Goal: Information Seeking & Learning: Learn about a topic

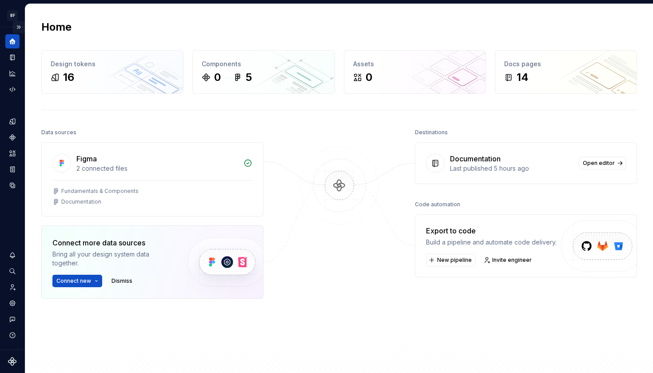
click at [16, 25] on button "Expand sidebar" at bounding box center [18, 27] width 12 height 12
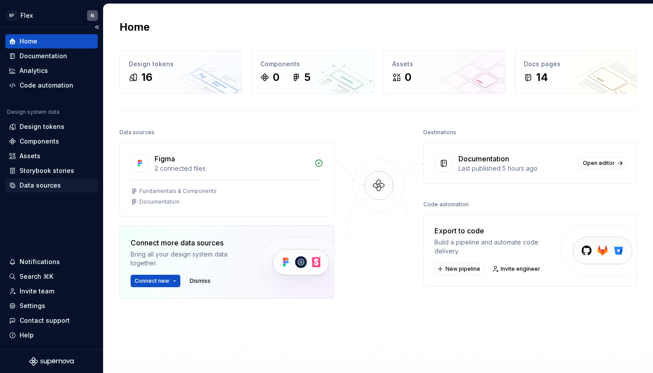
click at [40, 183] on div "Data sources" at bounding box center [40, 185] width 41 height 9
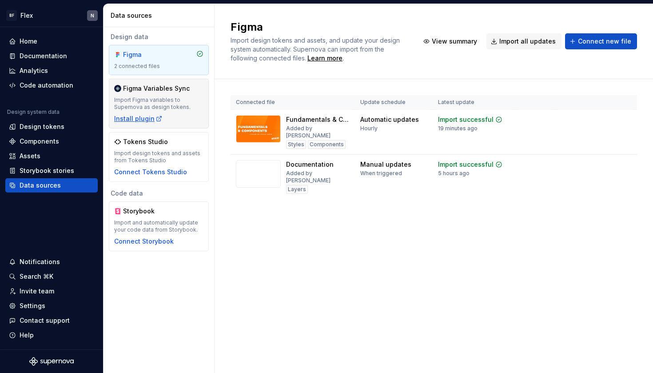
click at [140, 118] on div "Install plugin" at bounding box center [138, 118] width 48 height 9
click at [175, 105] on div "Import Figma variables to Supernova as design tokens." at bounding box center [158, 103] width 89 height 14
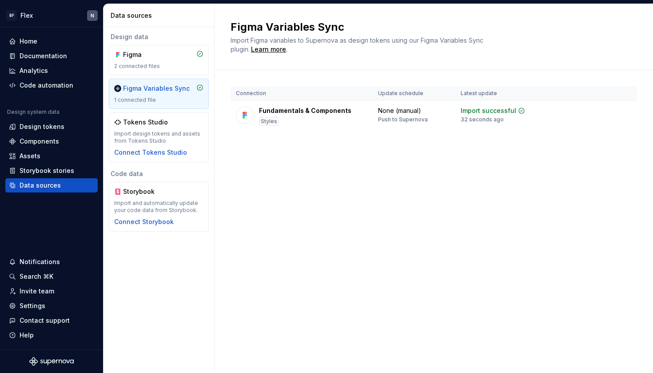
click at [173, 95] on div "Figma Variables Sync 1 connected file" at bounding box center [158, 94] width 89 height 20
click at [55, 125] on div "Design tokens" at bounding box center [42, 126] width 45 height 9
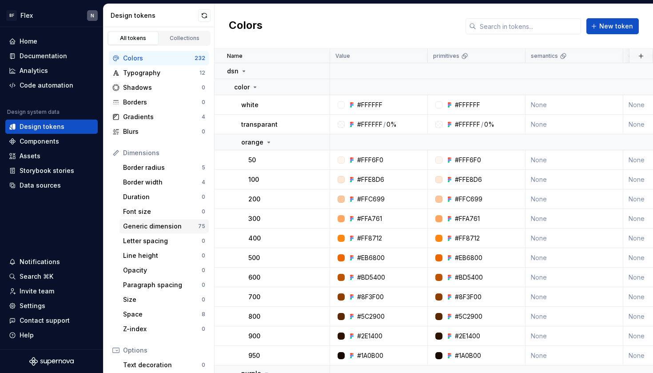
click at [168, 226] on div "Generic dimension" at bounding box center [160, 226] width 75 height 9
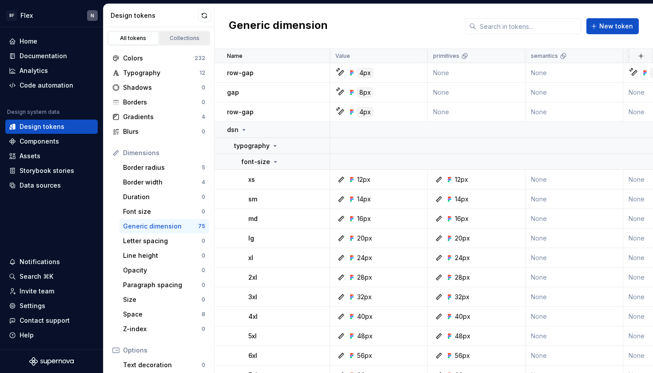
click at [187, 37] on div "Collections" at bounding box center [185, 38] width 44 height 7
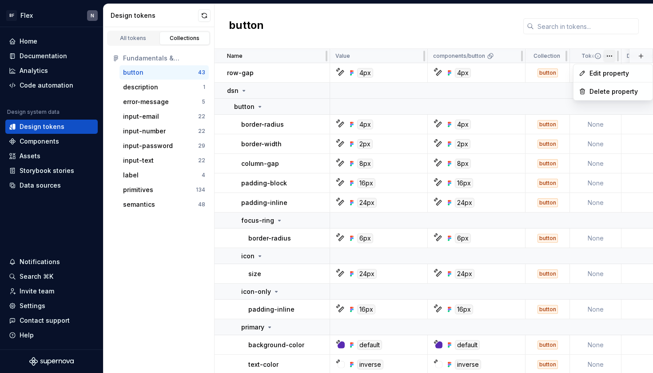
click at [611, 56] on html "BF Flex N Home Documentation Analytics Code automation Design system data Desig…" at bounding box center [326, 186] width 653 height 373
click at [147, 86] on div "description" at bounding box center [140, 87] width 35 height 9
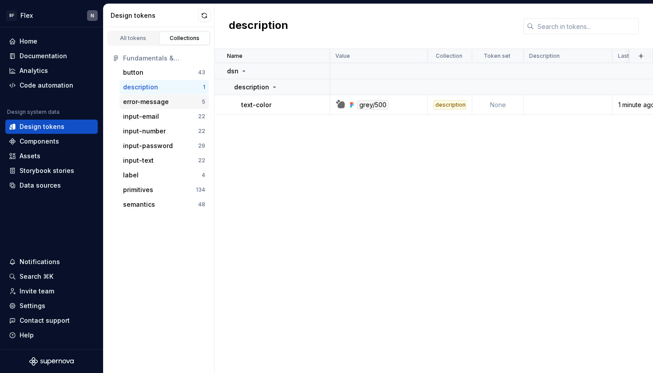
click at [149, 100] on div "error-message" at bounding box center [146, 101] width 46 height 9
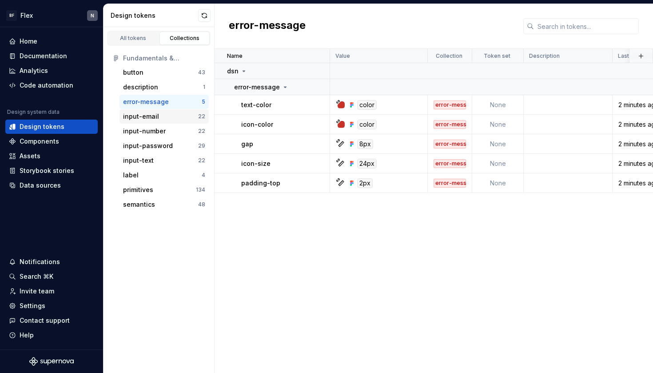
click at [150, 120] on div "input-email" at bounding box center [141, 116] width 36 height 9
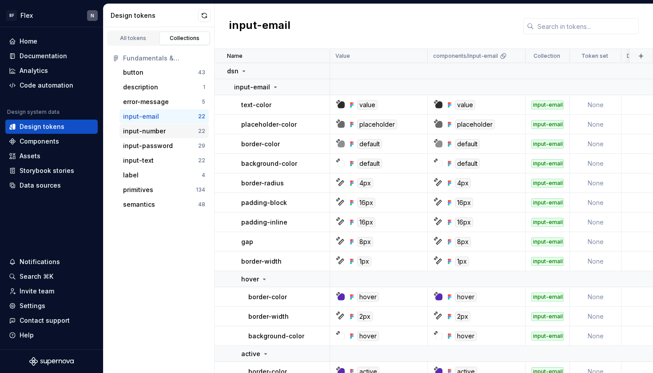
click at [150, 129] on div "input-number" at bounding box center [144, 131] width 43 height 9
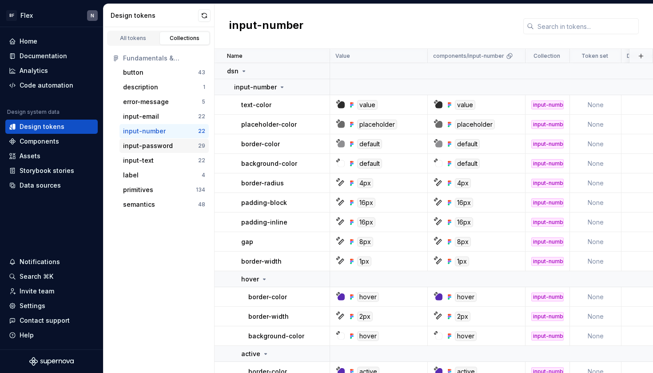
click at [155, 146] on div "input-password" at bounding box center [148, 145] width 50 height 9
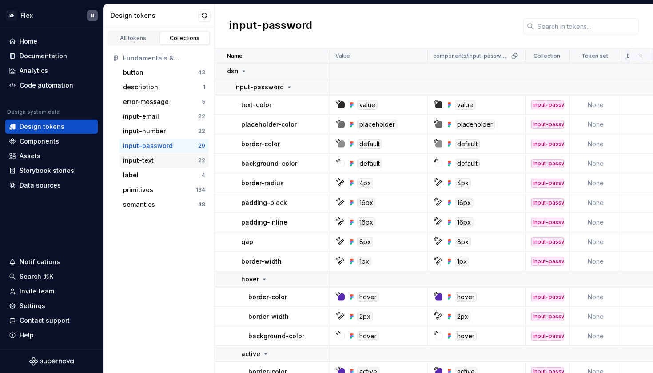
click at [155, 158] on div "input-text" at bounding box center [160, 160] width 75 height 9
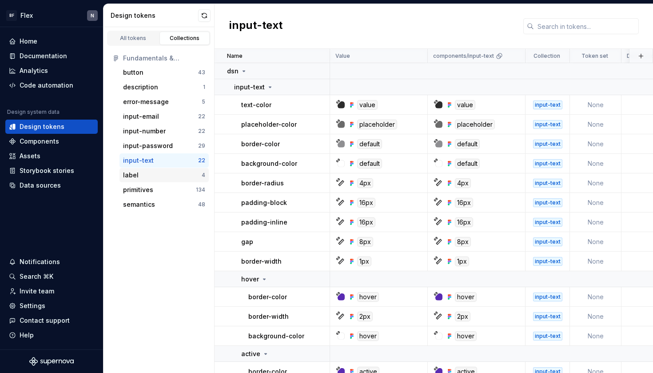
click at [154, 173] on div "label" at bounding box center [162, 175] width 79 height 9
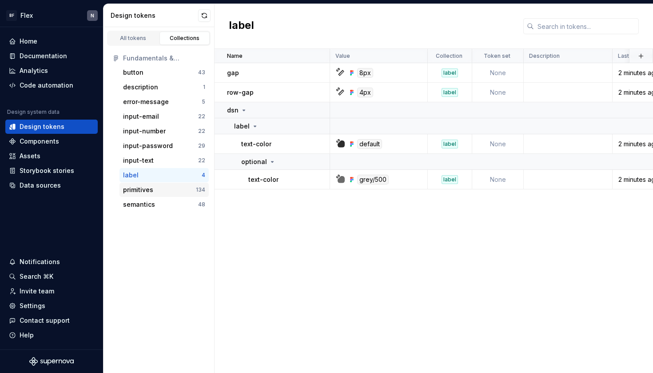
click at [153, 194] on div "primitives" at bounding box center [159, 189] width 73 height 9
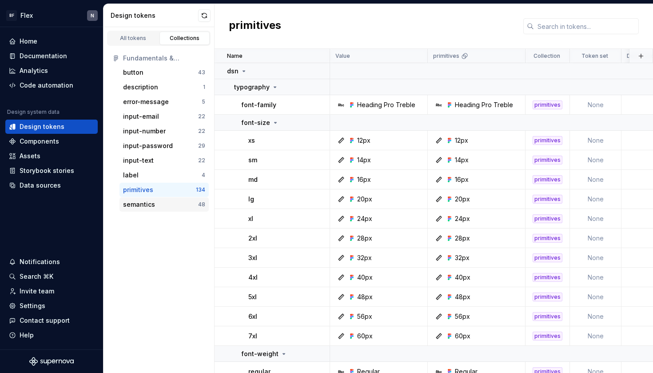
click at [156, 206] on div "semantics" at bounding box center [160, 204] width 75 height 9
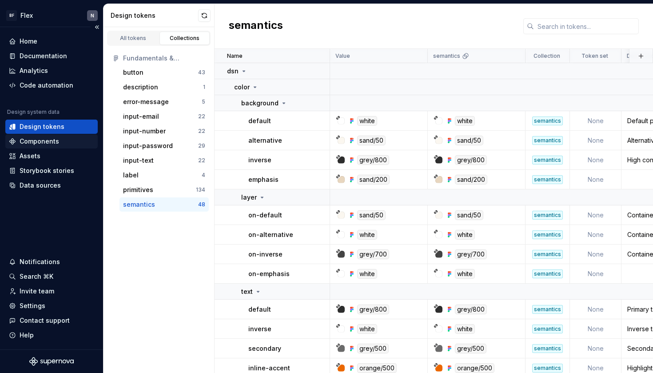
click at [34, 143] on div "Components" at bounding box center [40, 141] width 40 height 9
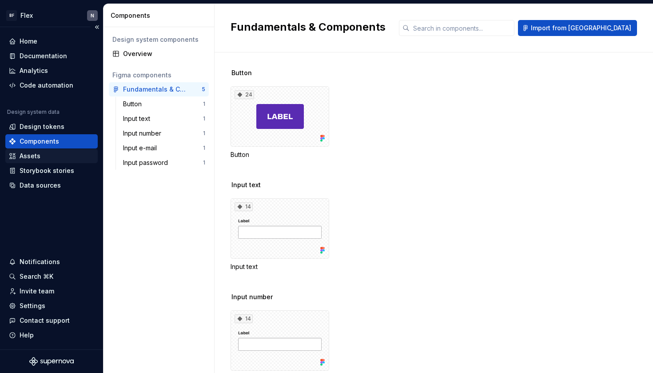
click at [31, 153] on div "Assets" at bounding box center [30, 155] width 21 height 9
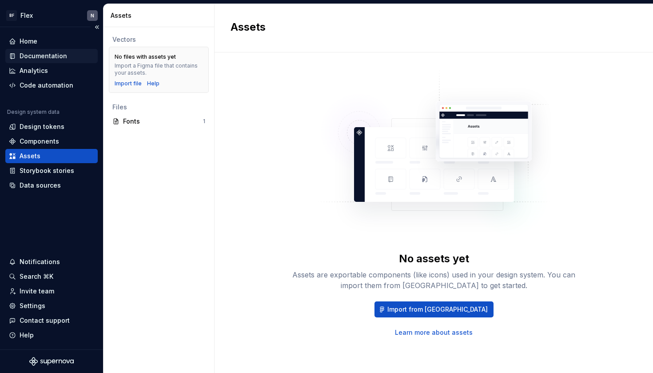
click at [49, 53] on div "Documentation" at bounding box center [44, 56] width 48 height 9
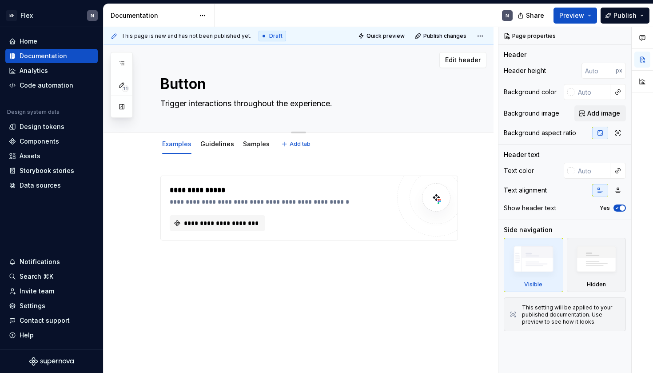
click at [186, 101] on textarea "Trigger interactions throughout the experience." at bounding box center [308, 103] width 298 height 14
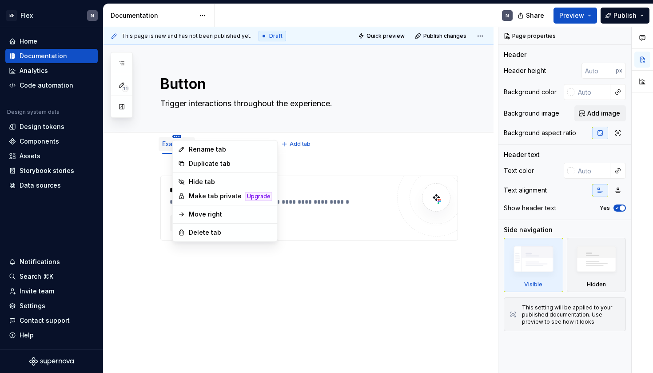
click at [178, 135] on html "BF Flex N Home Documentation Analytics Code automation Design system data Desig…" at bounding box center [326, 186] width 653 height 373
click at [214, 112] on html "BF Flex N Home Documentation Analytics Code automation Design system data Desig…" at bounding box center [326, 186] width 653 height 373
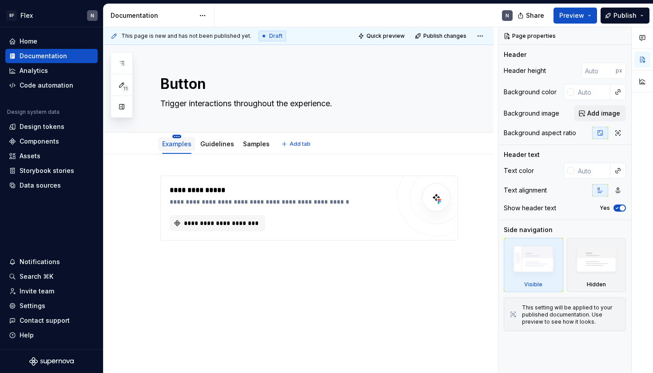
click at [178, 137] on html "BF Flex N Home Documentation Analytics Code automation Design system data Desig…" at bounding box center [326, 186] width 653 height 373
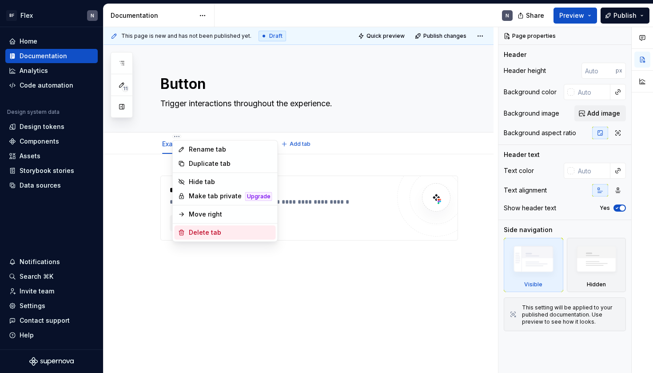
click at [220, 228] on div "Delete tab" at bounding box center [230, 232] width 83 height 9
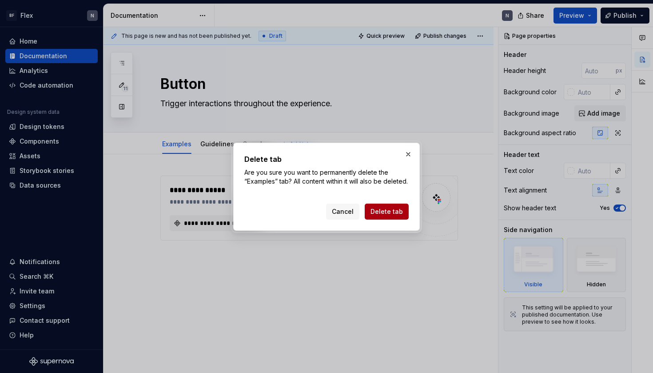
click at [391, 216] on span "Delete tab" at bounding box center [386, 211] width 32 height 9
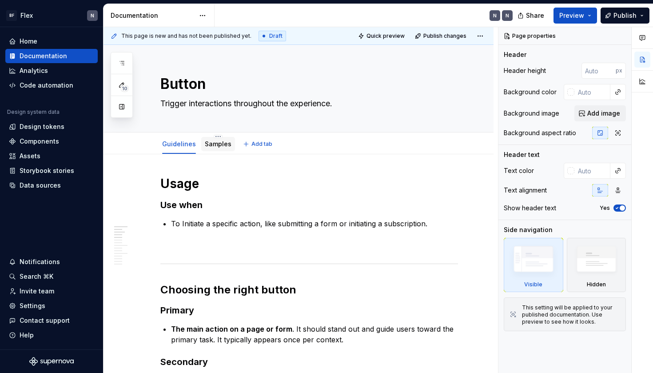
click at [213, 140] on link "Samples" at bounding box center [218, 144] width 27 height 8
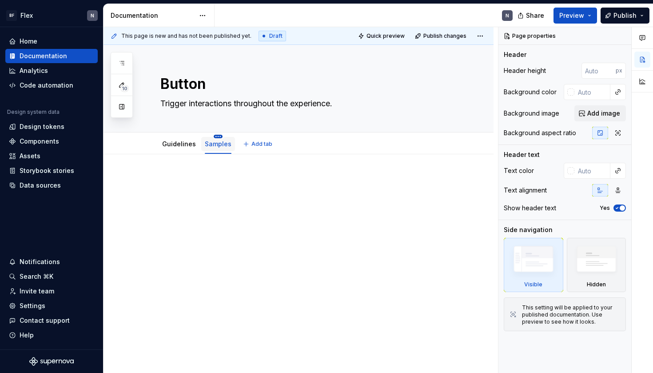
click at [211, 136] on html "BF Flex N Home Documentation Analytics Code automation Design system data Desig…" at bounding box center [326, 186] width 653 height 373
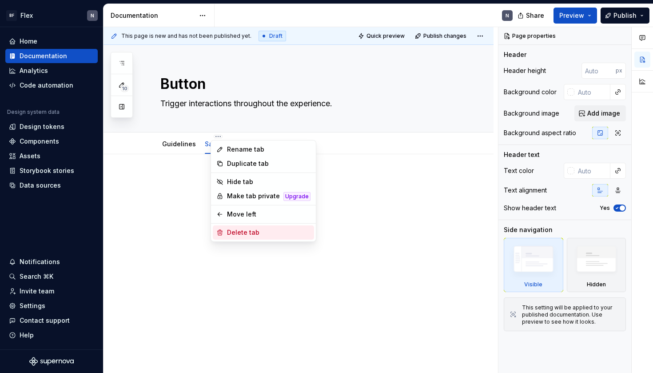
click at [246, 233] on div "Delete tab" at bounding box center [268, 232] width 83 height 9
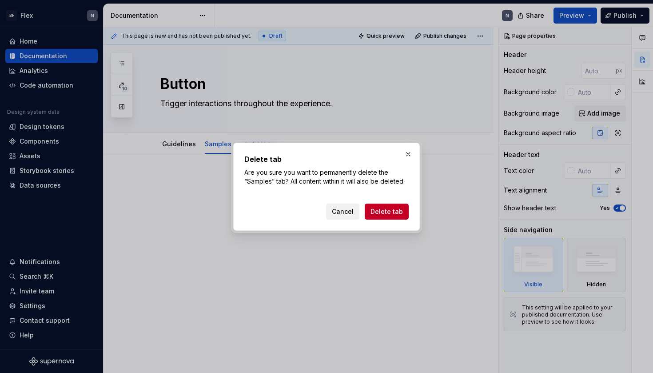
click at [346, 211] on span "Cancel" at bounding box center [343, 211] width 22 height 9
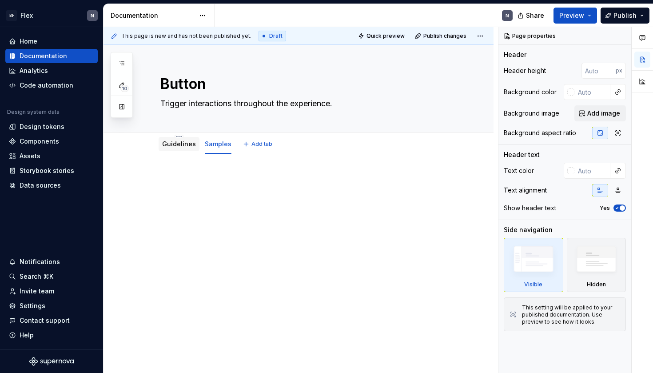
click at [165, 150] on div "Guidelines" at bounding box center [179, 144] width 41 height 14
click at [180, 142] on link "Guidelines" at bounding box center [179, 144] width 34 height 8
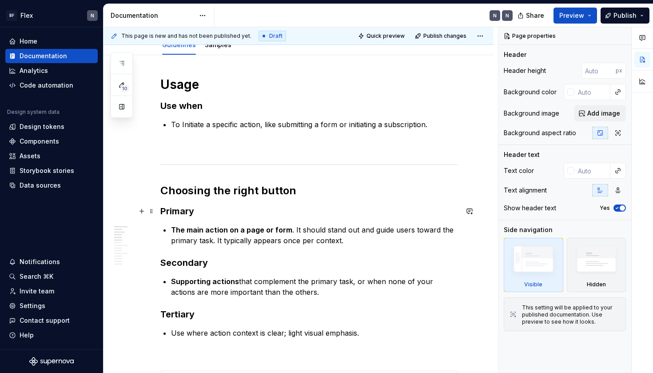
scroll to position [89, 0]
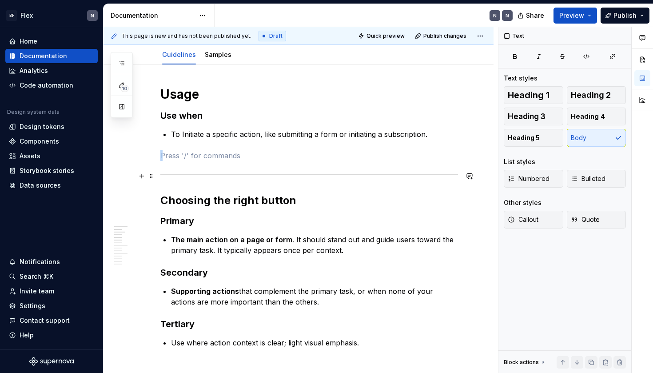
click at [267, 172] on div at bounding box center [309, 174] width 298 height 6
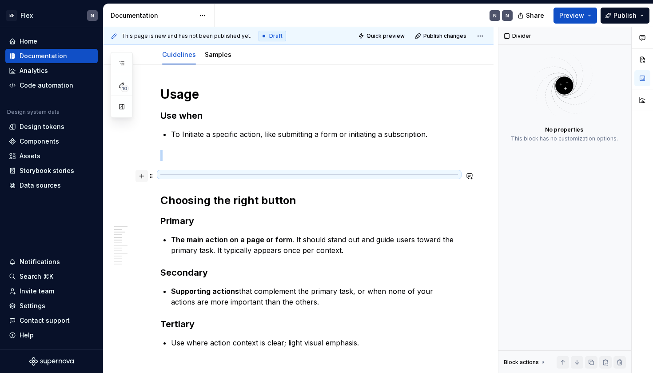
click at [142, 176] on button "button" at bounding box center [141, 176] width 12 height 12
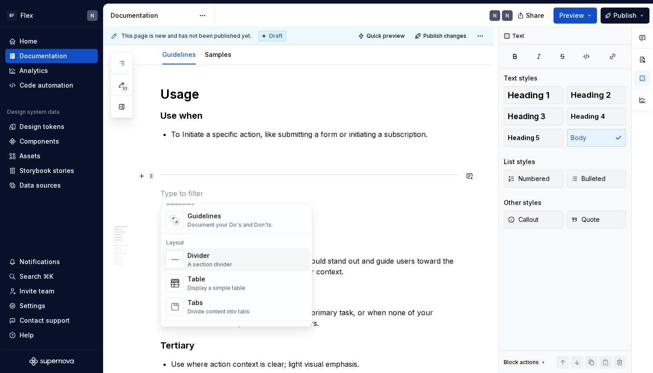
scroll to position [262, 0]
click at [255, 257] on div "Divider A section divider" at bounding box center [246, 258] width 119 height 18
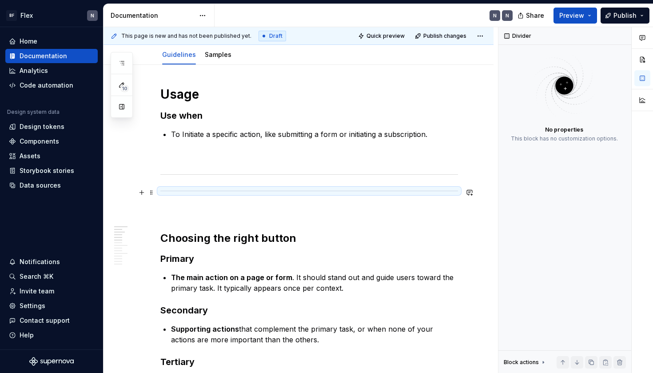
click at [241, 191] on div at bounding box center [309, 191] width 298 height 6
type textarea "*"
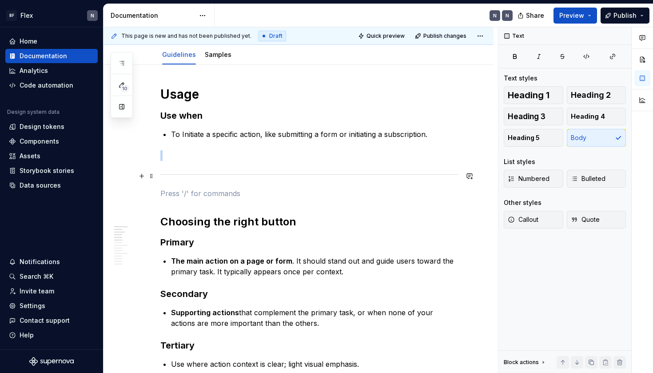
click at [244, 175] on div at bounding box center [309, 174] width 298 height 6
click at [250, 158] on p at bounding box center [309, 155] width 298 height 11
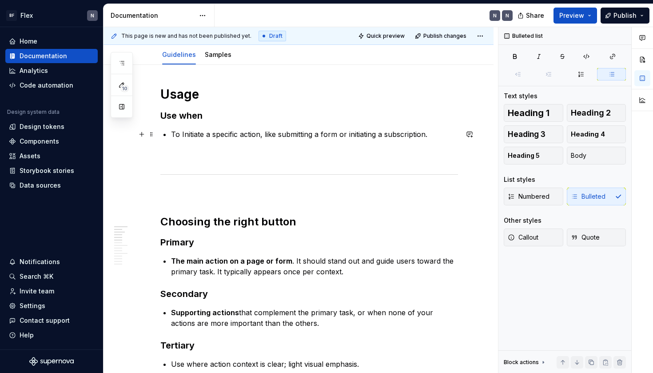
click at [249, 139] on p "To Initiate a specific action, like submitting a form or initiating a subscript…" at bounding box center [314, 134] width 287 height 11
click at [225, 111] on h3 "Use when" at bounding box center [309, 115] width 298 height 12
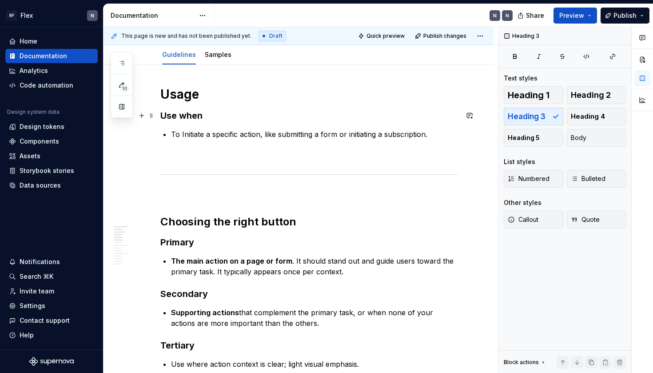
click at [187, 113] on h3 "Use when" at bounding box center [309, 115] width 298 height 12
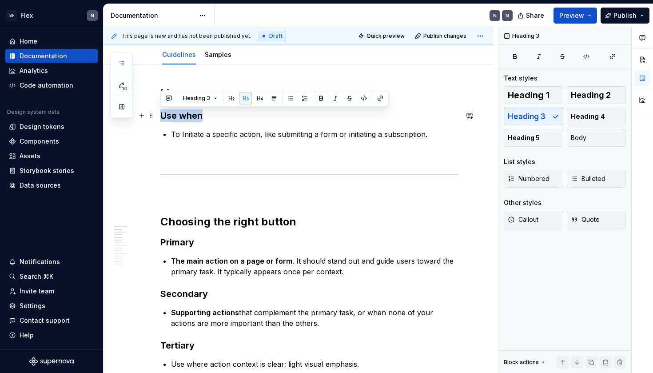
click at [187, 113] on h3 "Use when" at bounding box center [309, 115] width 298 height 12
copy h3 "Use when"
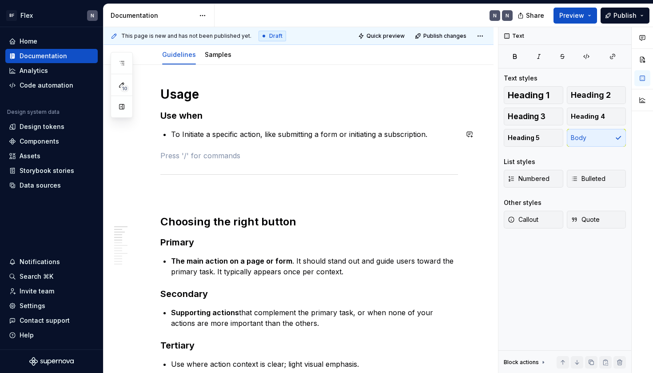
paste div
click at [162, 155] on p "Use when" at bounding box center [309, 155] width 298 height 11
click at [177, 155] on p "Don’t use when" at bounding box center [309, 155] width 298 height 11
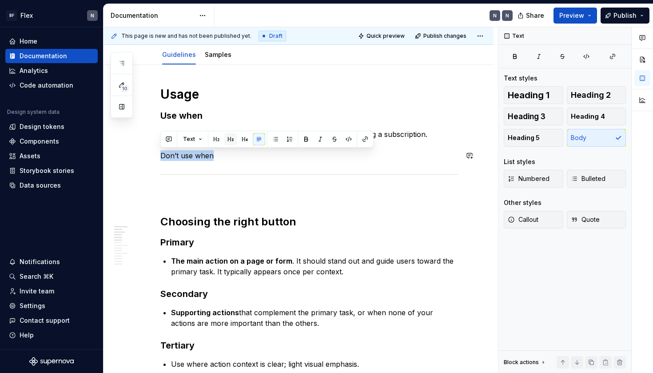
click at [231, 140] on button "button" at bounding box center [230, 139] width 12 height 12
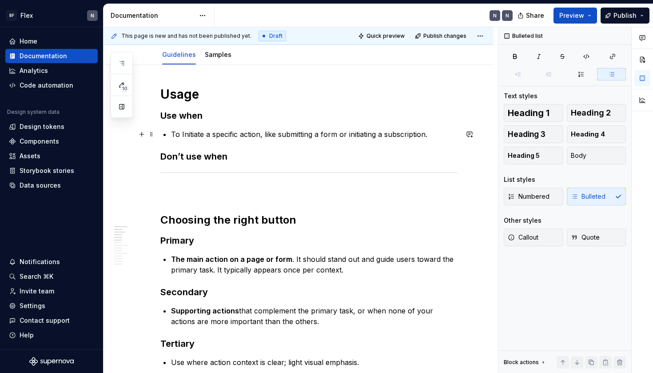
click at [227, 131] on p "To Initiate a specific action, like submitting a form or initiating a subscript…" at bounding box center [314, 134] width 287 height 11
click at [199, 113] on h3 "Use when" at bounding box center [309, 115] width 298 height 12
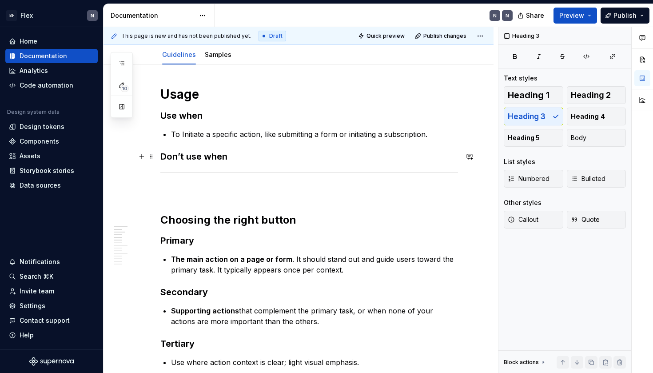
click at [245, 159] on h3 "Don’t use when" at bounding box center [309, 156] width 298 height 12
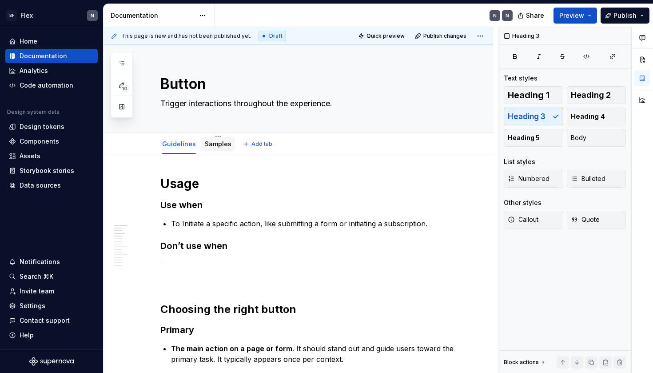
scroll to position [0, 0]
click at [175, 136] on html "BF Flex N Home Documentation Analytics Code automation Design system data Desig…" at bounding box center [326, 186] width 653 height 373
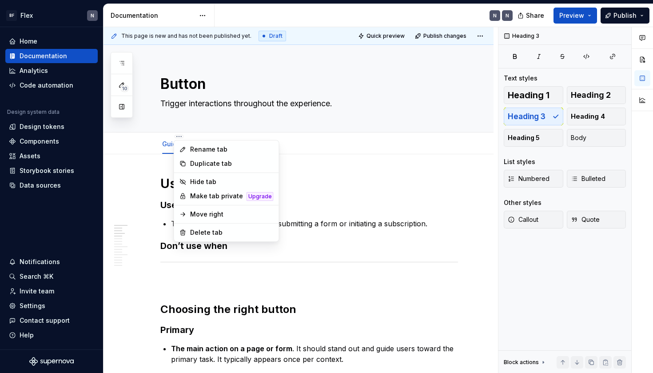
type textarea "*"
click at [193, 147] on div "Rename tab" at bounding box center [231, 149] width 83 height 9
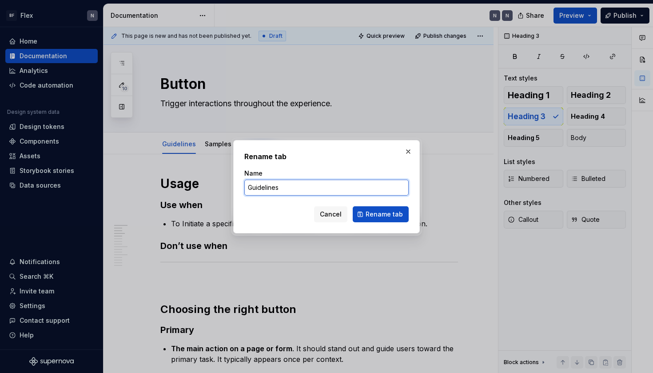
click at [261, 191] on input "Guidelines" at bounding box center [326, 187] width 164 height 16
type input "Usage"
click at [368, 212] on span "Rename tab" at bounding box center [384, 214] width 37 height 9
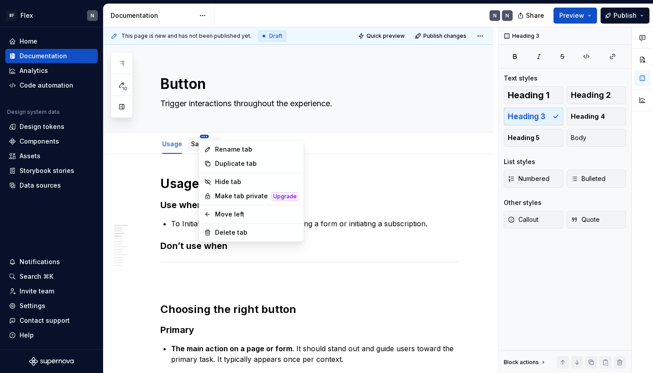
click at [205, 136] on html "BF Flex N Home Documentation Analytics Code automation Design system data Desig…" at bounding box center [326, 186] width 653 height 373
type textarea "*"
click at [219, 148] on div "Rename tab" at bounding box center [256, 149] width 83 height 9
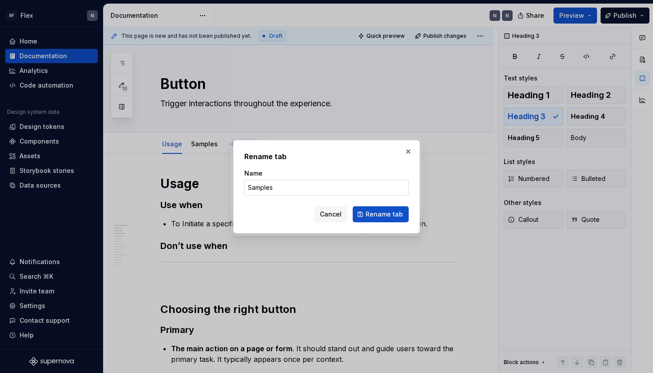
click at [252, 185] on input "Samples" at bounding box center [326, 187] width 164 height 16
type input "Content"
click at [373, 209] on button "Rename tab" at bounding box center [381, 214] width 56 height 16
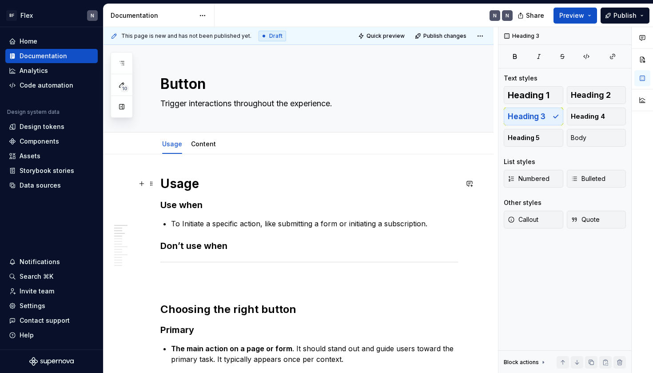
click at [197, 183] on h1 "Usage" at bounding box center [309, 183] width 298 height 16
drag, startPoint x: 296, startPoint y: 131, endPoint x: 297, endPoint y: 172, distance: 40.9
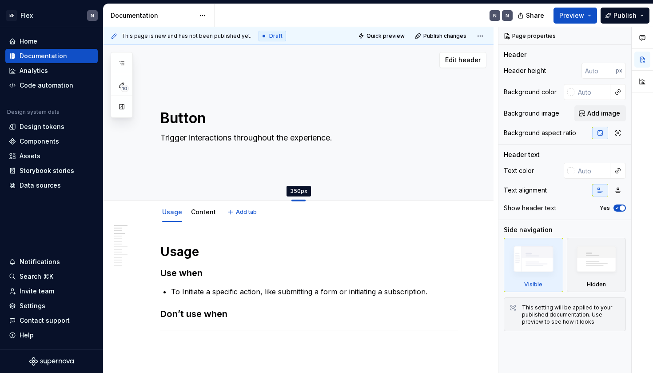
drag, startPoint x: 301, startPoint y: 131, endPoint x: 299, endPoint y: 200, distance: 68.9
click at [299, 200] on div at bounding box center [298, 200] width 14 height 2
type textarea "*"
type input "350"
click at [331, 133] on textarea "Trigger interactions throughout the experience." at bounding box center [308, 138] width 298 height 14
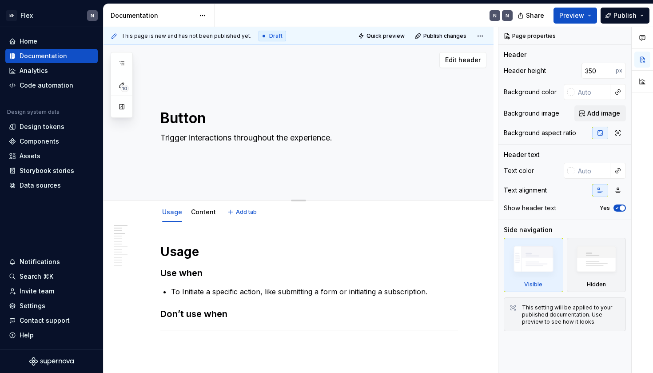
click at [321, 117] on textarea "Button" at bounding box center [308, 117] width 298 height 21
click at [589, 259] on img at bounding box center [597, 261] width 52 height 39
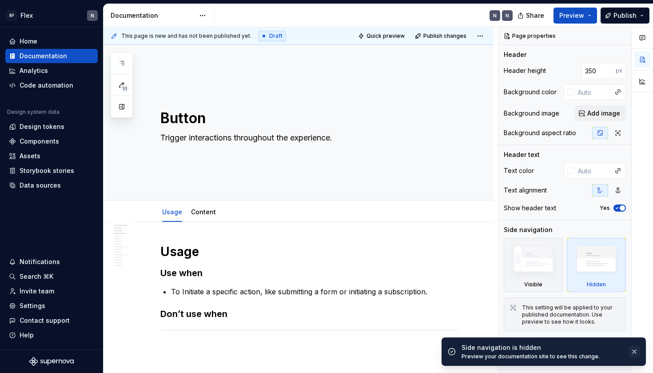
click at [636, 349] on button "button" at bounding box center [634, 351] width 12 height 12
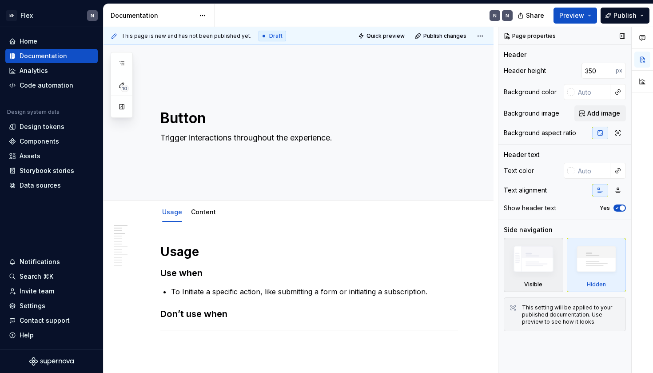
type textarea "*"
click at [568, 170] on div at bounding box center [570, 170] width 7 height 7
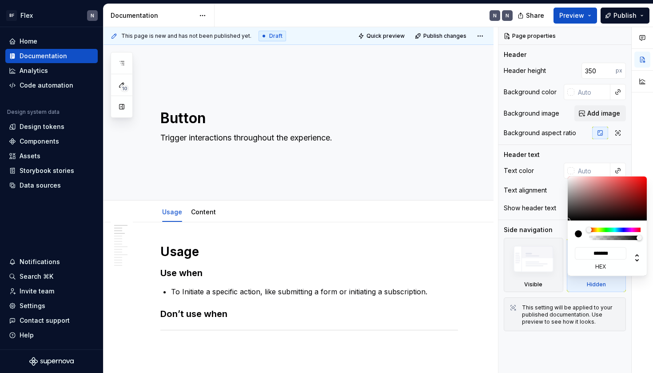
click at [604, 267] on label "hex" at bounding box center [601, 266] width 52 height 7
click at [604, 259] on input "*******" at bounding box center [601, 253] width 52 height 12
type input "**"
type input "#22DD22"
type input "***"
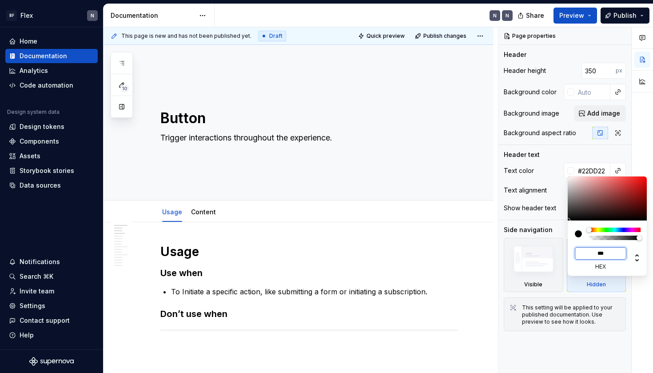
type textarea "*"
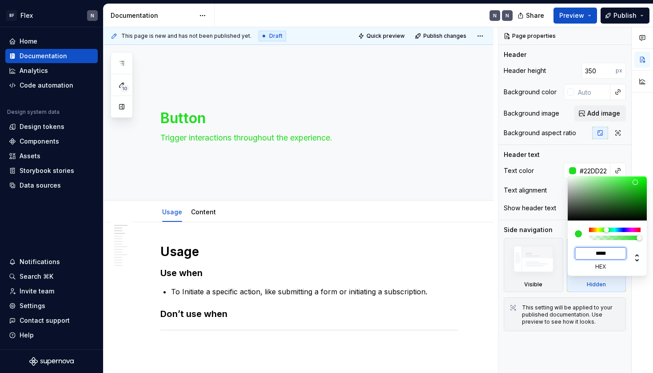
type input "******"
type textarea "*"
type input "*****"
type input "#2D2D2D"
type input "******"
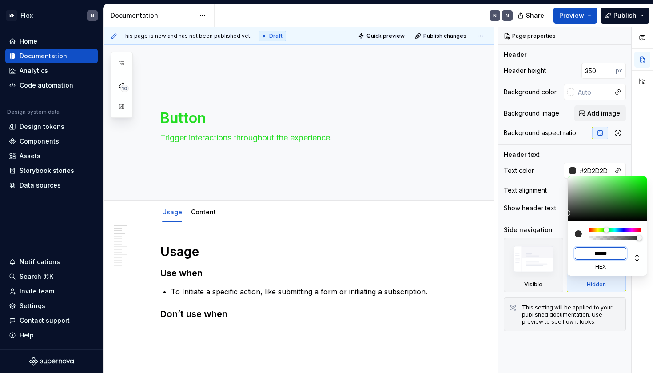
type textarea "*"
type input "******"
type textarea "*"
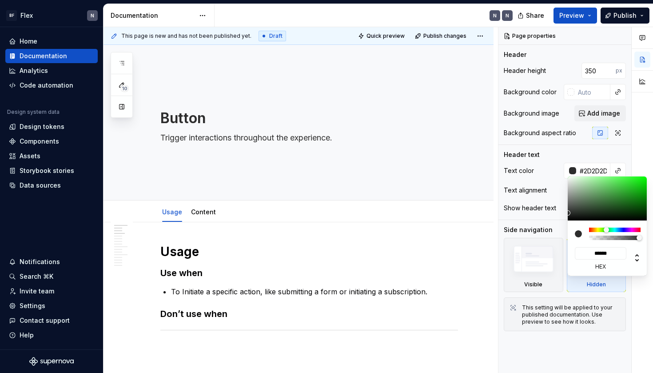
type input "*******"
click at [552, 152] on div "Comments Open comments No comments yet Select ‘Comment’ from the block context …" at bounding box center [575, 200] width 155 height 346
click at [623, 164] on div "Comments Open comments No comments yet Select ‘Comment’ from the block context …" at bounding box center [575, 200] width 155 height 346
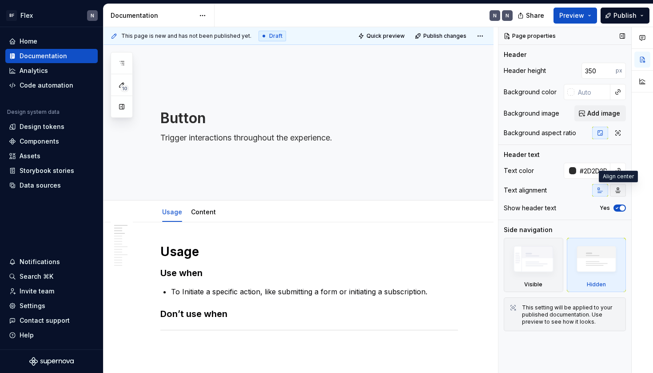
click at [615, 190] on icon "button" at bounding box center [617, 190] width 7 height 7
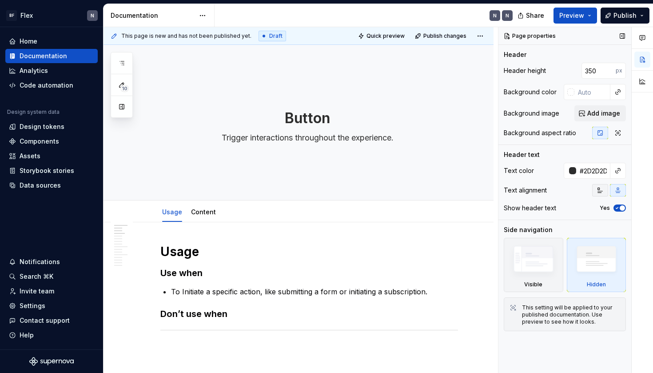
click at [601, 191] on icon "button" at bounding box center [599, 190] width 7 height 7
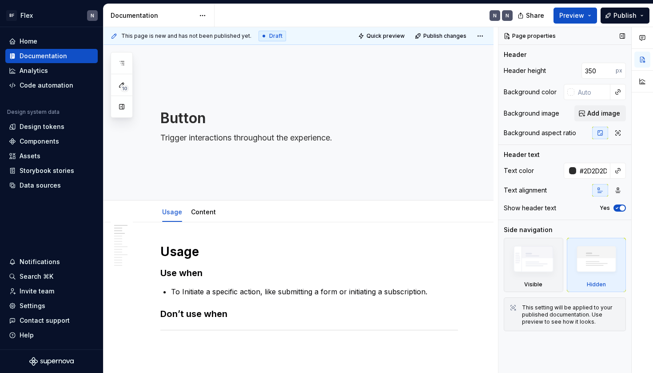
click at [608, 208] on label "Yes" at bounding box center [605, 207] width 10 height 7
click at [613, 208] on button "Yes" at bounding box center [619, 207] width 12 height 7
click at [608, 208] on label "No" at bounding box center [606, 207] width 8 height 7
click at [613, 208] on button "No" at bounding box center [619, 207] width 12 height 7
click at [588, 88] on input "text" at bounding box center [592, 92] width 36 height 16
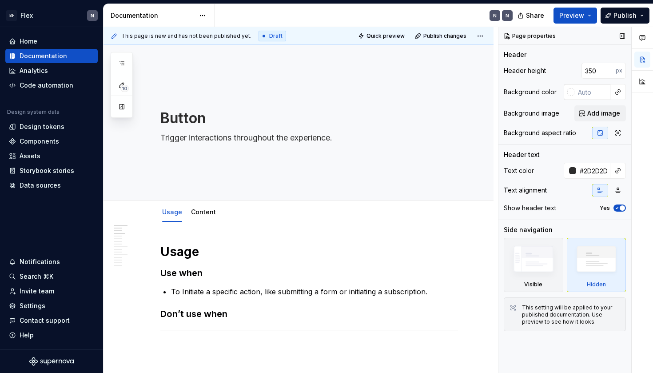
click at [568, 94] on div at bounding box center [570, 91] width 7 height 7
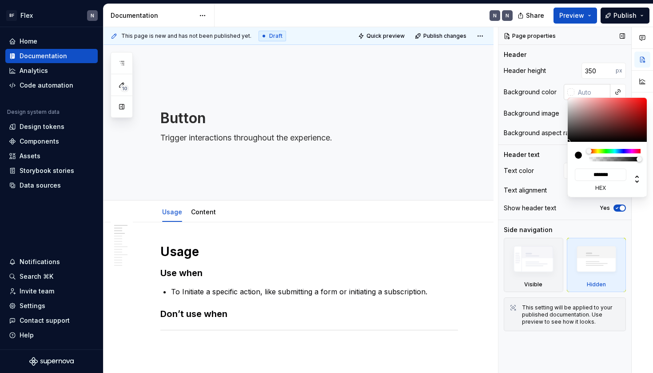
type textarea "*"
click at [636, 178] on icon at bounding box center [637, 179] width 11 height 11
type input "*"
click at [636, 177] on icon at bounding box center [637, 179] width 4 height 8
type input "**"
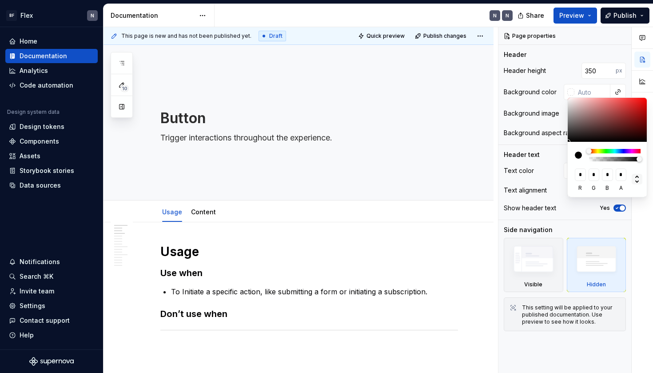
type input "**"
click at [636, 177] on icon at bounding box center [637, 179] width 4 height 8
type input "*"
click at [636, 177] on icon at bounding box center [637, 179] width 4 height 8
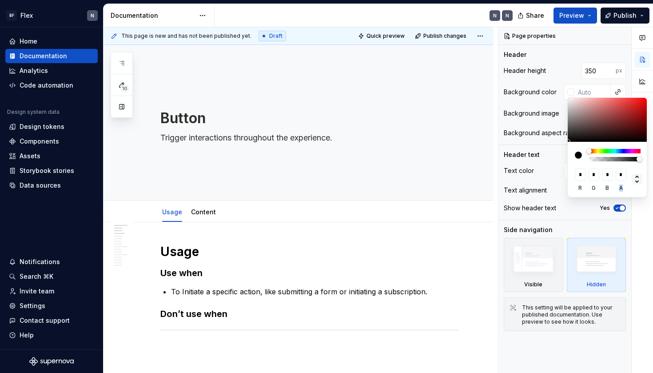
type input "**"
click at [636, 177] on icon at bounding box center [637, 179] width 4 height 8
type input "*******"
click at [614, 90] on div "Comments Open comments No comments yet Select ‘Comment’ from the block context …" at bounding box center [575, 200] width 155 height 346
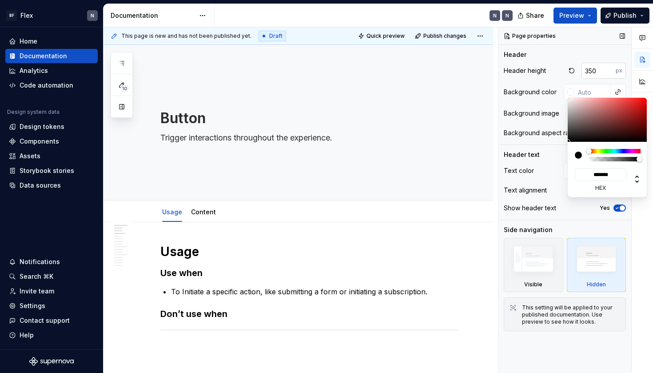
click at [621, 75] on div "Comments Open comments No comments yet Select ‘Comment’ from the block context …" at bounding box center [575, 200] width 155 height 346
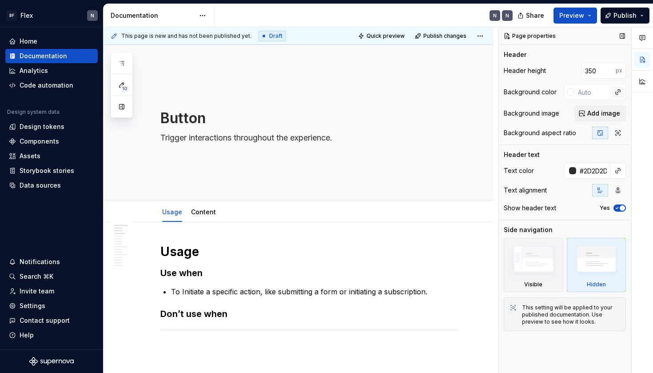
click at [620, 91] on button "button" at bounding box center [618, 92] width 12 height 12
click at [620, 91] on div "Comments Open comments No comments yet Select ‘Comment’ from the block context …" at bounding box center [575, 200] width 155 height 346
click at [620, 91] on button "button" at bounding box center [618, 92] width 12 height 12
click at [620, 91] on div "Comments Open comments No comments yet Select ‘Comment’ from the block context …" at bounding box center [575, 200] width 155 height 346
click at [590, 92] on input "text" at bounding box center [592, 92] width 36 height 16
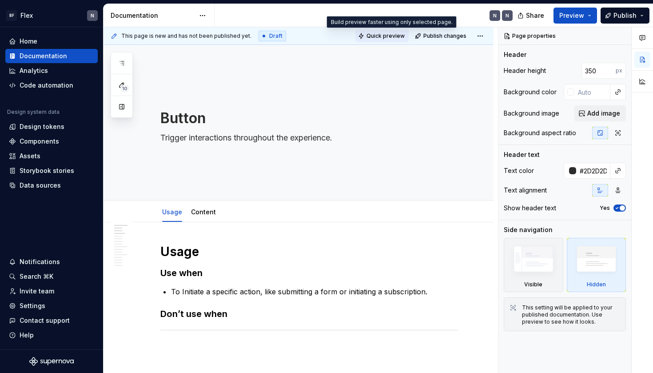
click at [380, 35] on span "Quick preview" at bounding box center [385, 35] width 38 height 7
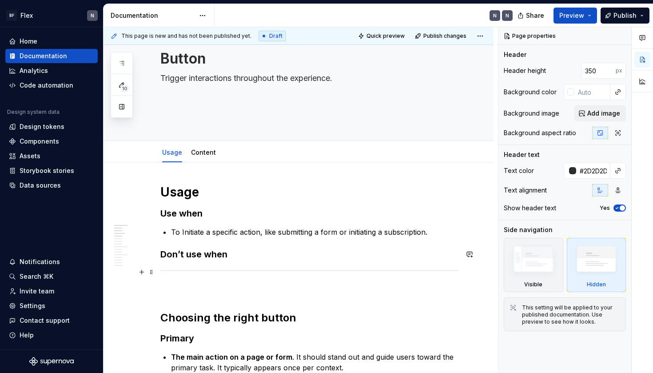
scroll to position [62, 0]
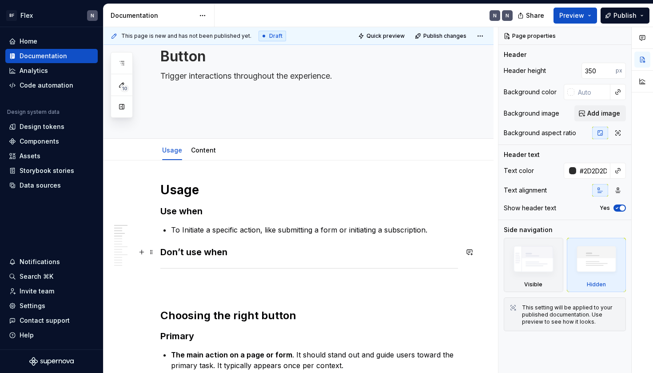
click at [236, 254] on h3 "Don’t use when" at bounding box center [309, 252] width 298 height 12
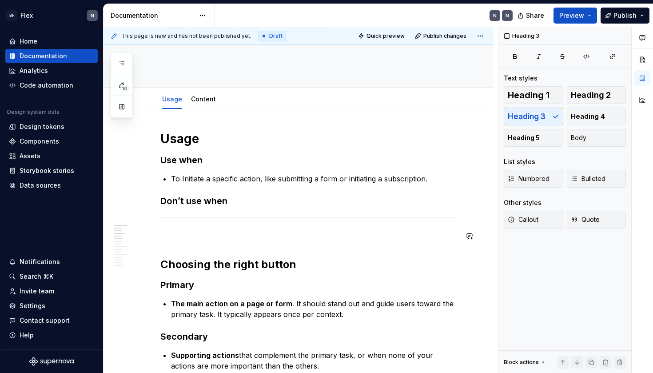
scroll to position [113, 0]
click at [183, 161] on h3 "Use when" at bounding box center [309, 159] width 298 height 12
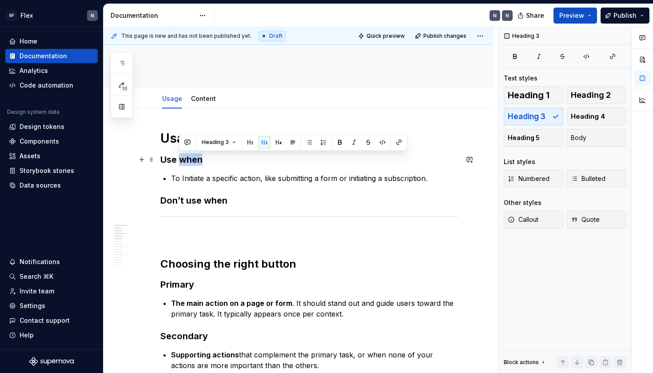
drag, startPoint x: 180, startPoint y: 161, endPoint x: 236, endPoint y: 161, distance: 55.5
click at [236, 161] on h3 "Use when" at bounding box center [309, 159] width 298 height 12
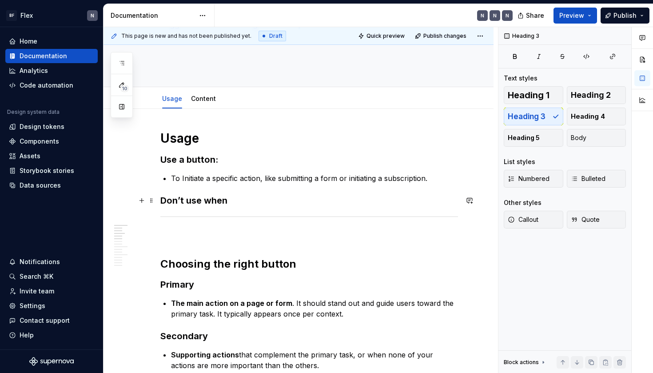
click at [190, 203] on h3 "Don’t use when" at bounding box center [309, 200] width 298 height 12
drag, startPoint x: 206, startPoint y: 200, endPoint x: 290, endPoint y: 210, distance: 85.4
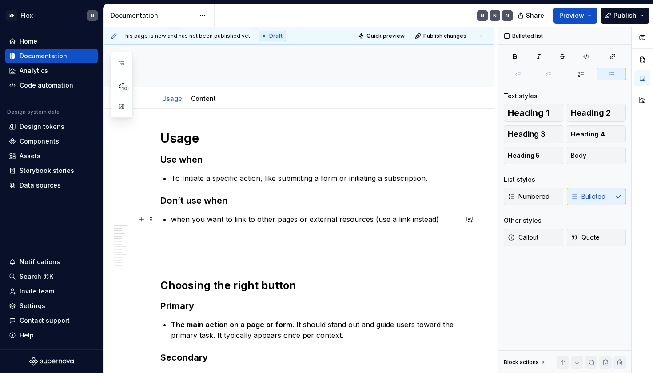
click at [175, 217] on p "when you want to link to other pages or external resources (use a link instead)" at bounding box center [314, 219] width 287 height 11
click at [445, 219] on p "When you want to link to other pages or external resources (use a link instead)" at bounding box center [314, 219] width 287 height 11
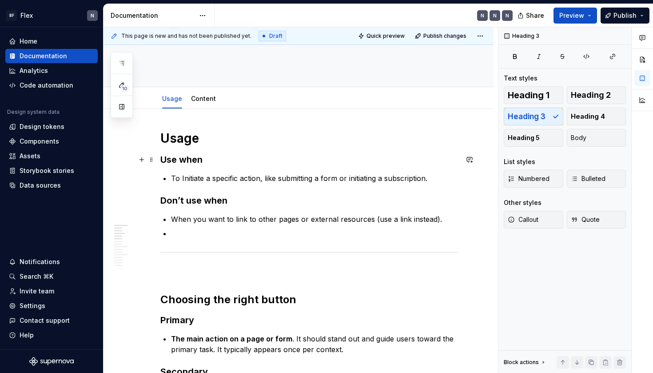
click at [189, 161] on h3 "Use when" at bounding box center [309, 159] width 298 height 12
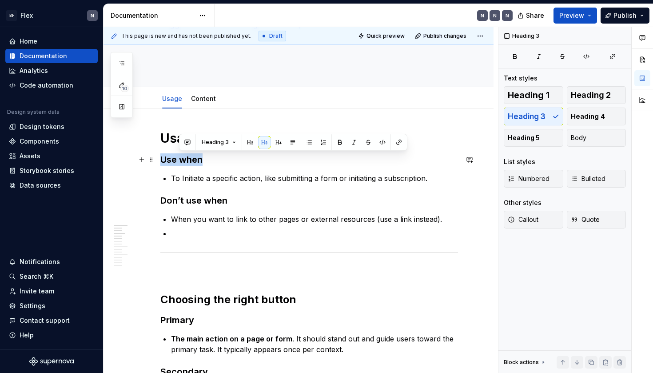
click at [189, 161] on h3 "Use when" at bounding box center [309, 159] width 298 height 12
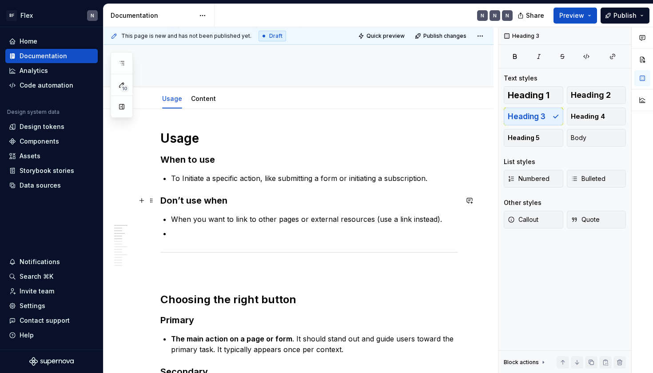
click at [192, 199] on h3 "Don’t use when" at bounding box center [309, 200] width 298 height 12
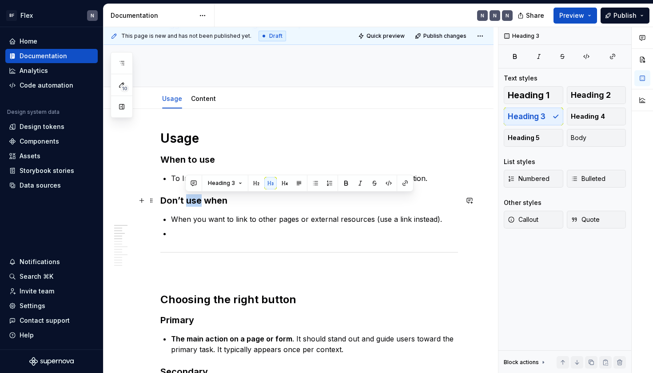
click at [192, 199] on h3 "Don’t use when" at bounding box center [309, 200] width 298 height 12
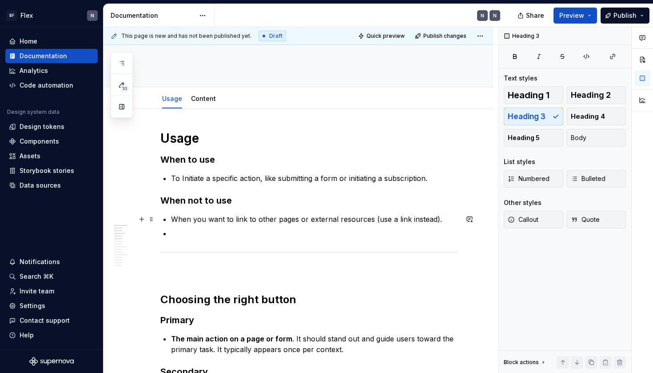
click at [293, 215] on p "When you want to link to other pages or external resources (use a link instead)." at bounding box center [314, 219] width 287 height 11
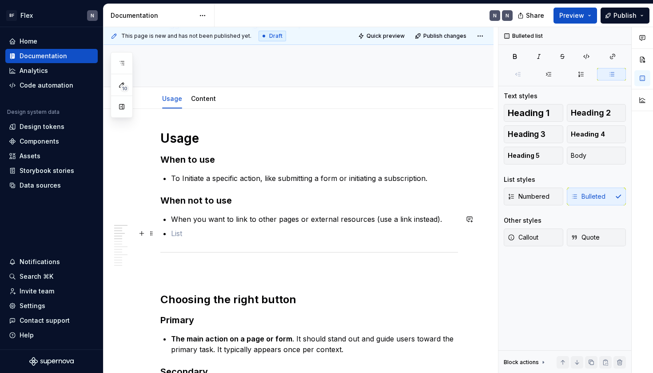
click at [278, 226] on ul "When you want to link to other pages or external resources (use a link instead)." at bounding box center [314, 226] width 287 height 25
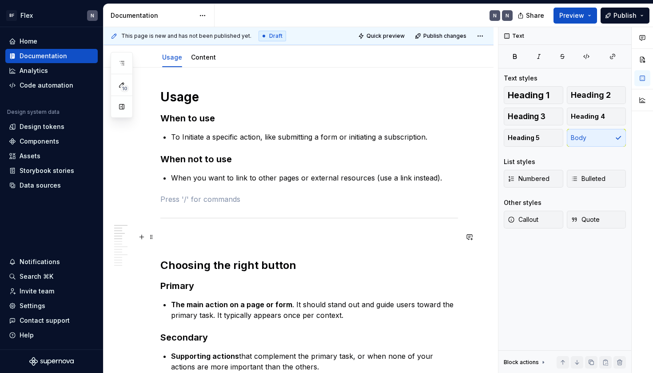
click at [253, 233] on p at bounding box center [309, 236] width 298 height 11
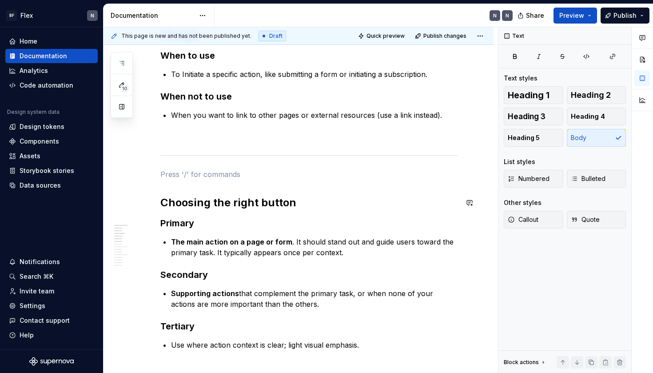
scroll to position [166, 0]
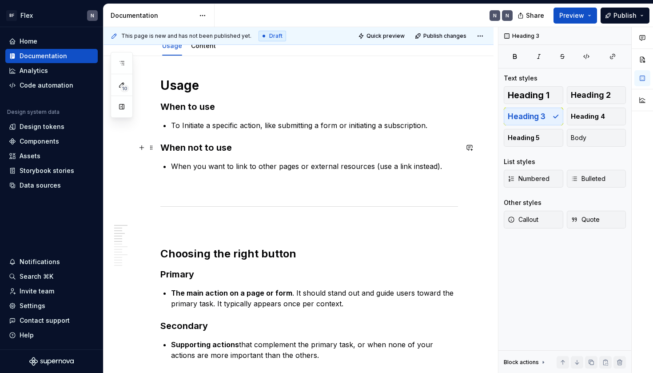
click at [205, 146] on h3 "When not to use" at bounding box center [309, 147] width 298 height 12
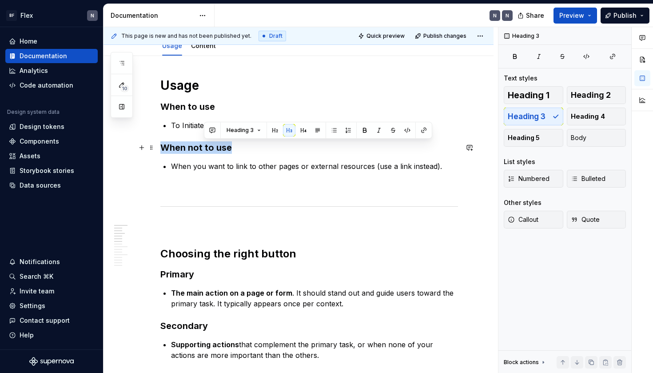
click at [205, 146] on h3 "When not to use" at bounding box center [309, 147] width 298 height 12
click at [258, 131] on button "button" at bounding box center [260, 130] width 12 height 12
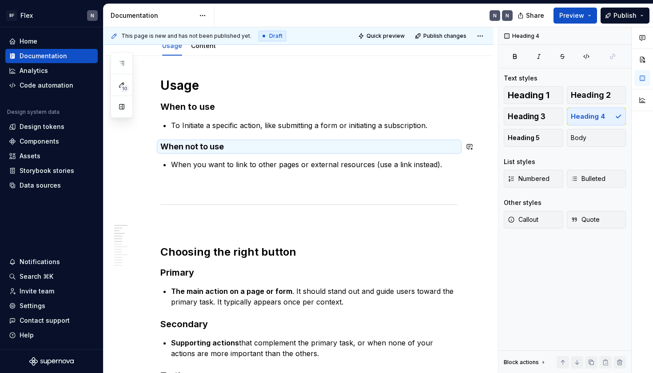
click at [238, 169] on p "When you want to link to other pages or external resources (use a link instead)." at bounding box center [314, 164] width 287 height 11
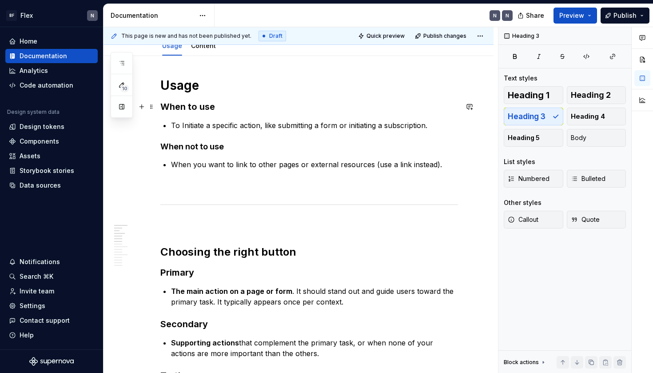
click at [200, 104] on h3 "When to use" at bounding box center [309, 106] width 298 height 12
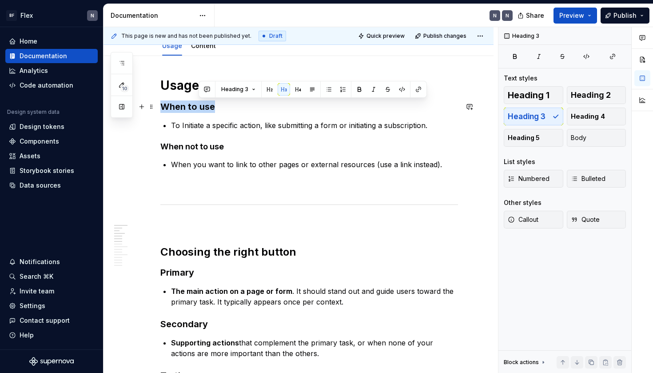
click at [200, 104] on h3 "When to use" at bounding box center [309, 106] width 298 height 12
click at [257, 94] on button "button" at bounding box center [260, 89] width 12 height 12
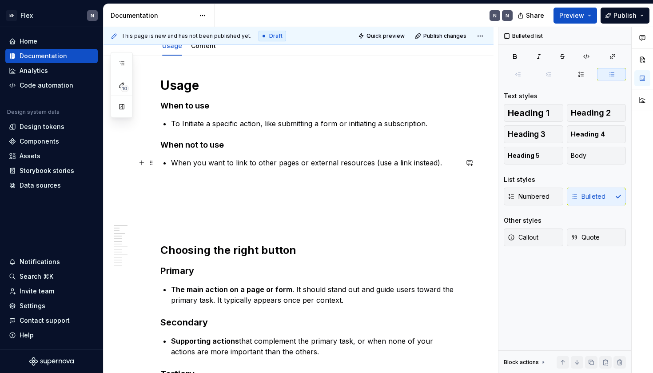
click at [265, 165] on p "When you want to link to other pages or external resources (use a link instead)." at bounding box center [314, 162] width 287 height 11
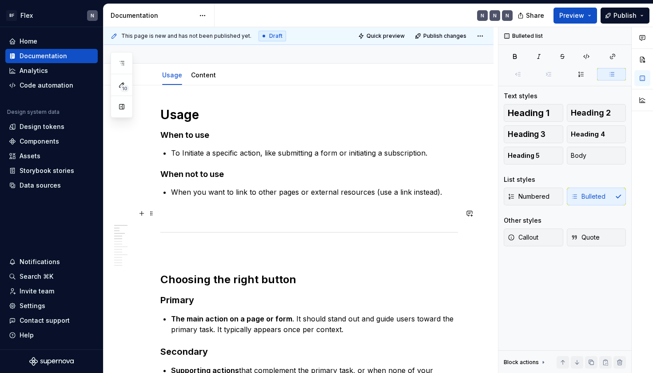
scroll to position [71, 0]
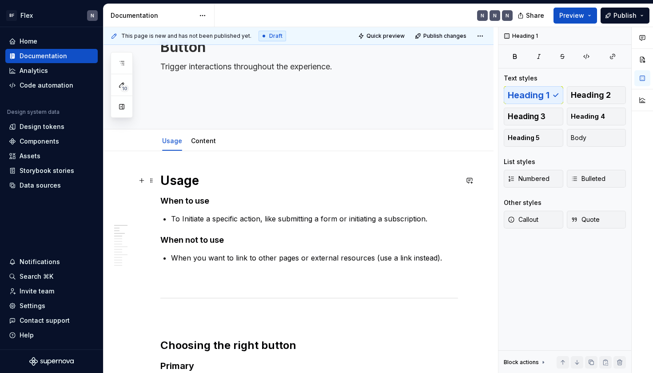
click at [190, 179] on h1 "Usage" at bounding box center [309, 180] width 298 height 16
click at [201, 202] on h4 "When to use" at bounding box center [309, 200] width 298 height 11
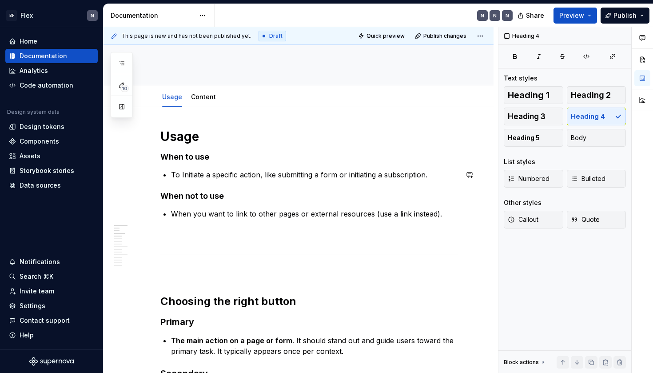
scroll to position [116, 0]
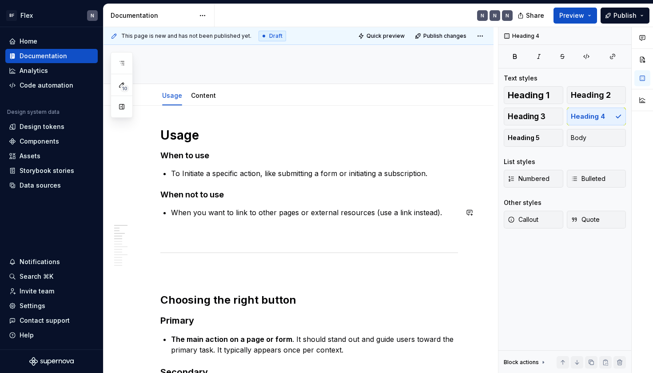
click at [228, 229] on p at bounding box center [309, 233] width 298 height 11
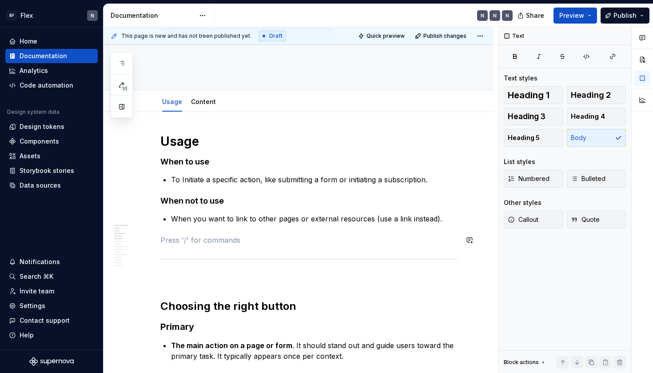
scroll to position [109, 0]
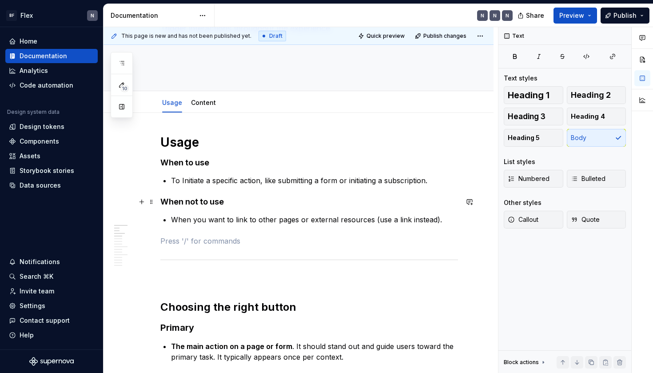
click at [217, 200] on h4 "When not to use" at bounding box center [309, 201] width 298 height 11
click at [221, 143] on h1 "Usage" at bounding box center [309, 142] width 298 height 16
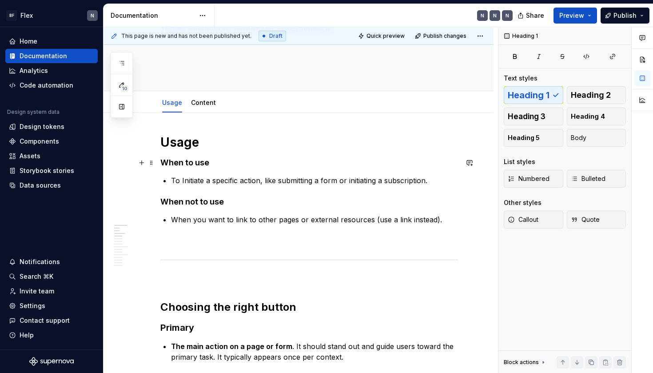
click at [166, 164] on h4 "When to use" at bounding box center [309, 162] width 298 height 11
click at [526, 112] on span "Heading 3" at bounding box center [527, 116] width 38 height 9
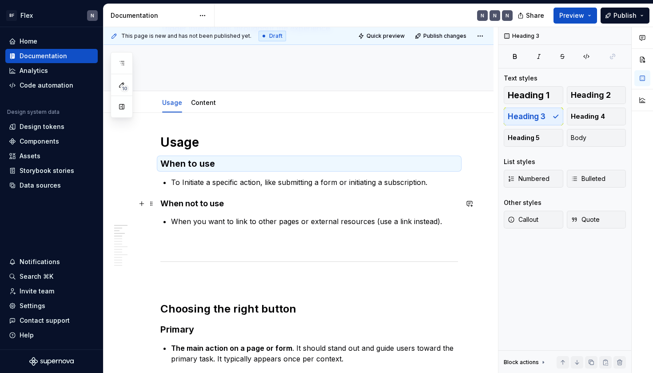
click at [160, 201] on h4 "When not to use" at bounding box center [309, 203] width 298 height 11
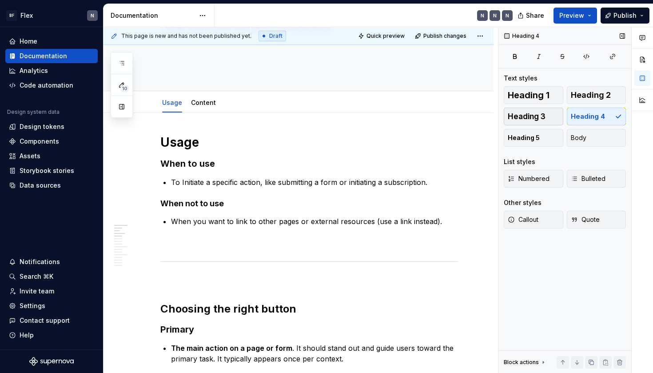
click at [515, 109] on button "Heading 3" at bounding box center [534, 116] width 60 height 18
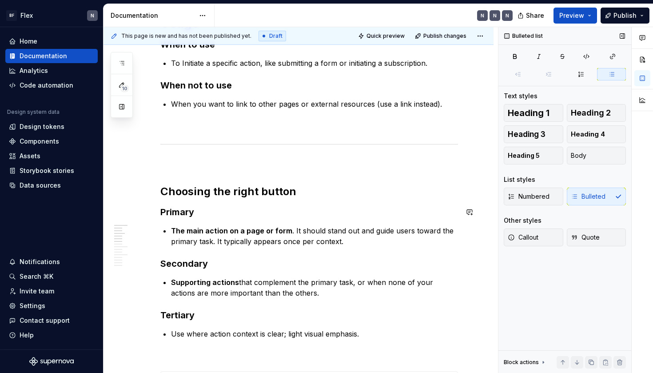
scroll to position [229, 0]
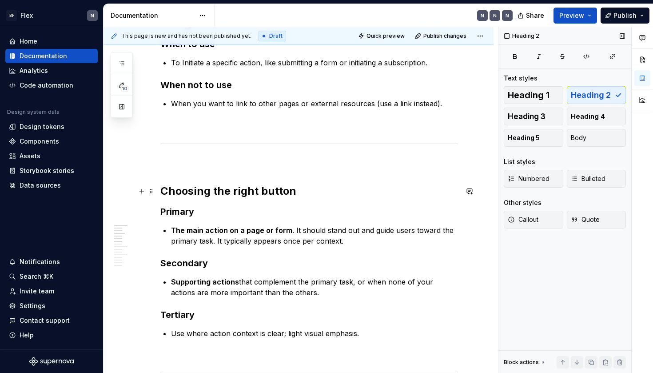
click at [163, 190] on h2 "Choosing the right button" at bounding box center [309, 191] width 298 height 14
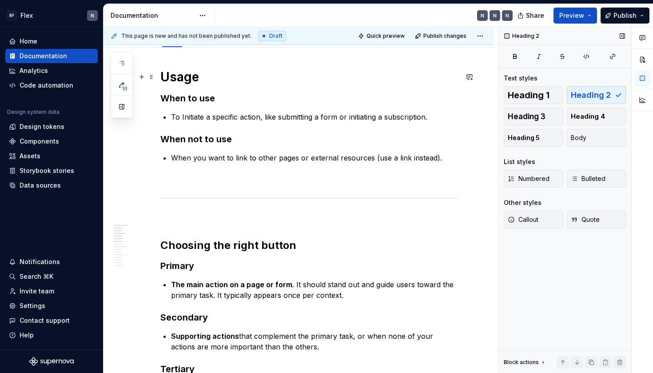
click at [161, 76] on h1 "Usage" at bounding box center [309, 77] width 298 height 16
click at [163, 245] on h2 "Choosing the right button" at bounding box center [309, 245] width 298 height 14
click at [537, 92] on span "Heading 1" at bounding box center [529, 95] width 42 height 9
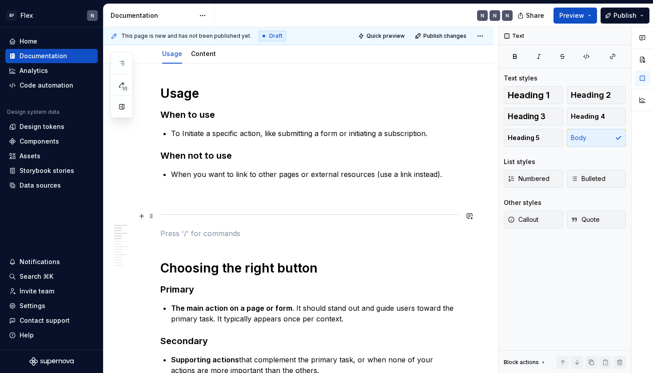
scroll to position [170, 0]
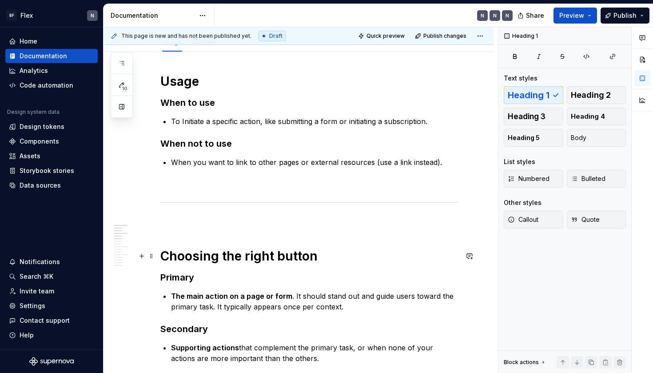
click at [164, 254] on h1 "Choosing the right button" at bounding box center [309, 256] width 298 height 16
click at [163, 85] on h1 "Usage" at bounding box center [309, 81] width 298 height 16
click at [600, 95] on span "Heading 2" at bounding box center [591, 95] width 40 height 9
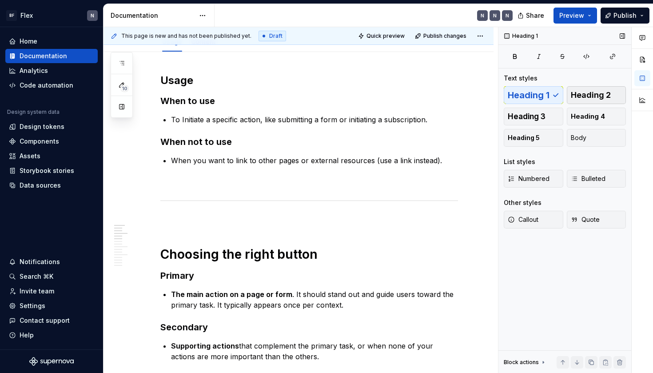
click at [598, 100] on button "Heading 2" at bounding box center [597, 95] width 60 height 18
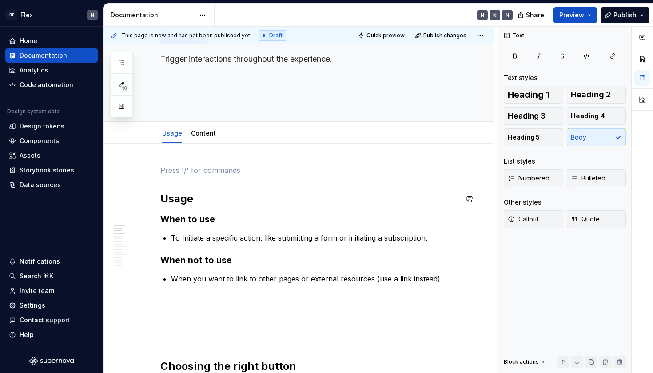
click at [164, 201] on h2 "Usage" at bounding box center [309, 198] width 298 height 14
click at [532, 91] on span "Heading 1" at bounding box center [529, 94] width 42 height 9
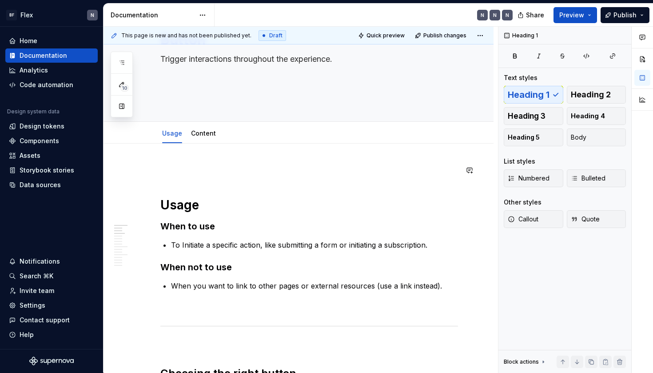
click at [278, 170] on p at bounding box center [309, 170] width 298 height 11
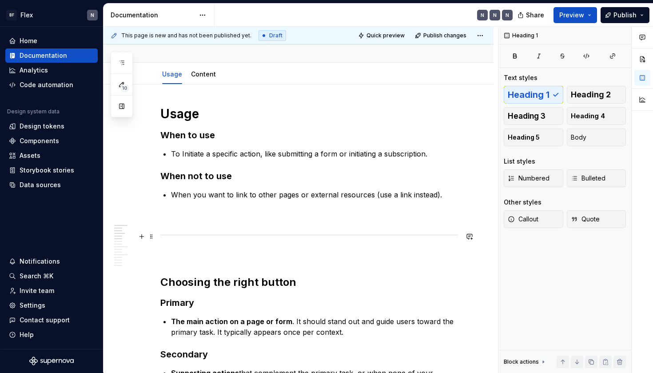
scroll to position [155, 0]
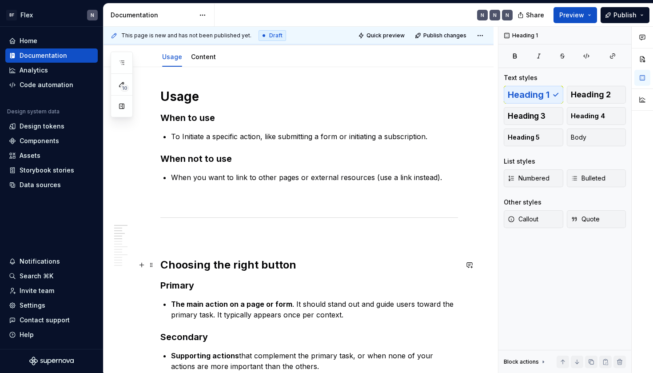
click at [162, 265] on h2 "Choosing the right button" at bounding box center [309, 265] width 298 height 14
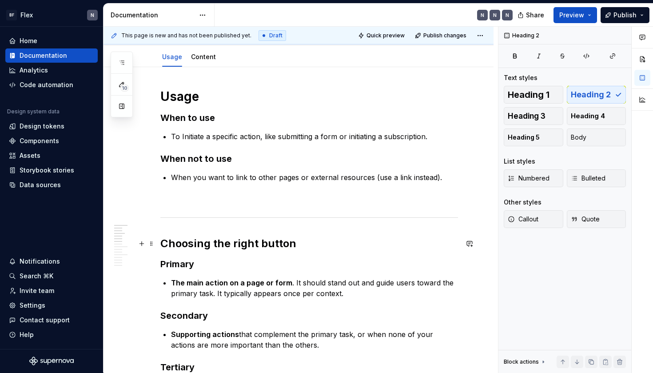
click at [209, 250] on h2 "Choosing the right button" at bounding box center [309, 243] width 298 height 14
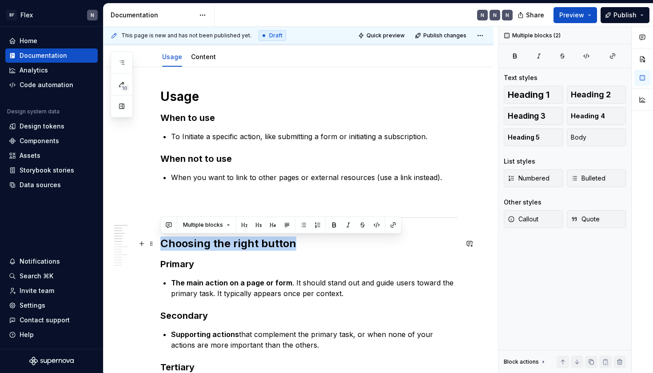
click at [209, 250] on h2 "Choosing the right button" at bounding box center [309, 243] width 298 height 14
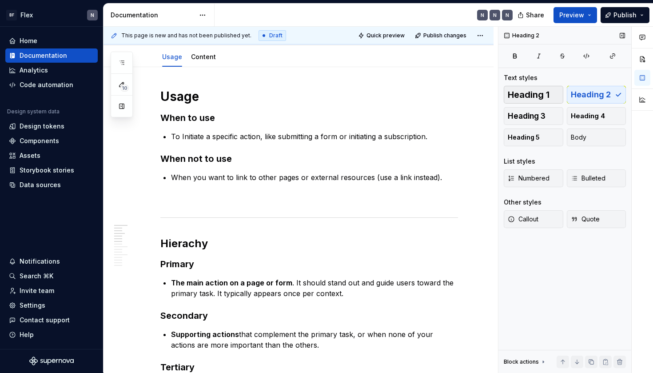
click at [527, 95] on span "Heading 1" at bounding box center [529, 94] width 42 height 9
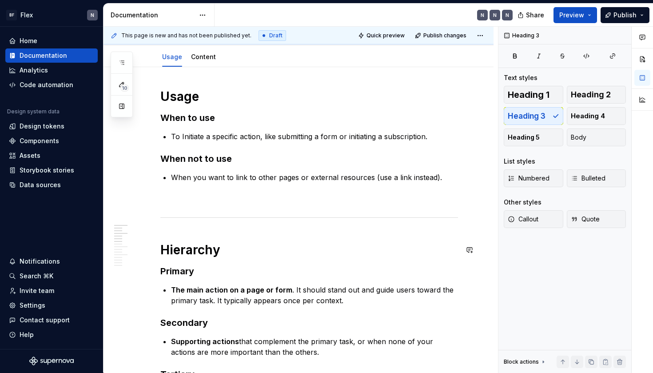
click at [211, 294] on p "The main action on a page or form . It should stand out and guide users toward …" at bounding box center [314, 294] width 287 height 21
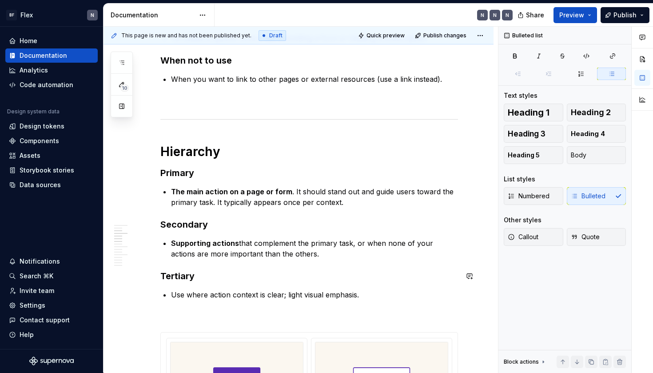
scroll to position [253, 0]
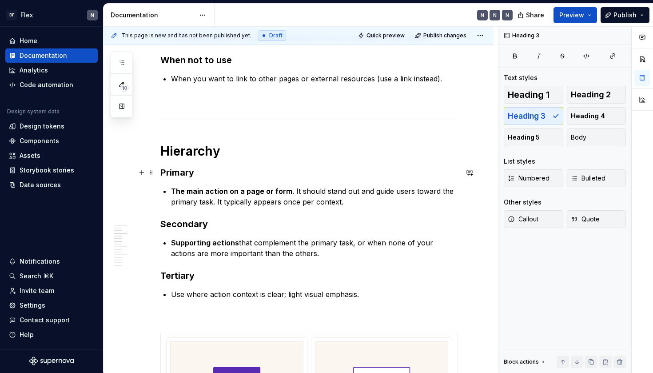
click at [175, 175] on h3 "Primary" at bounding box center [309, 172] width 298 height 12
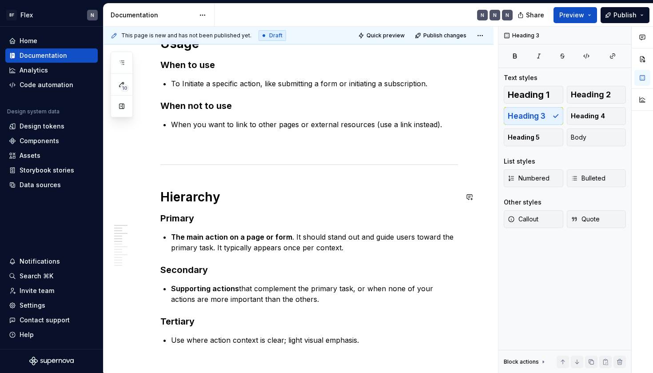
scroll to position [207, 0]
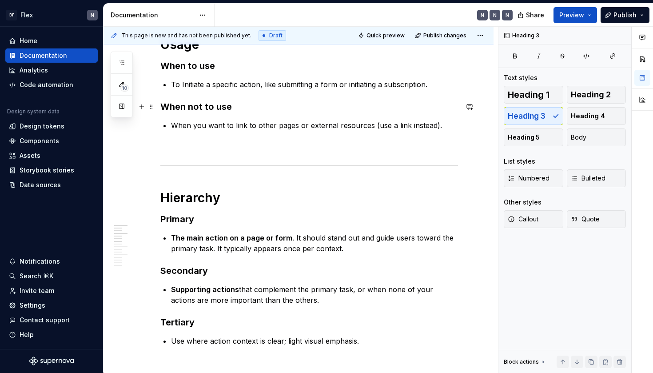
click at [212, 106] on h3 "When not to use" at bounding box center [309, 106] width 298 height 12
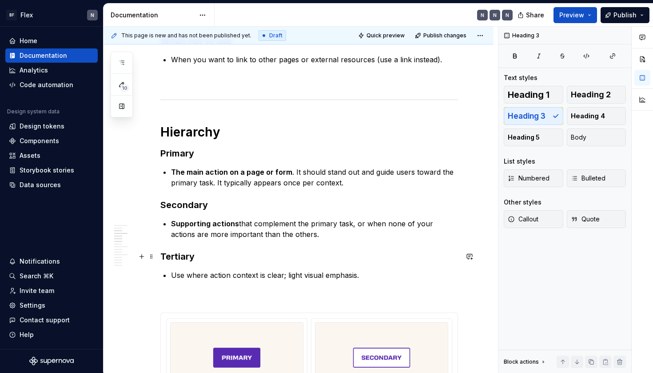
scroll to position [273, 0]
click at [212, 184] on p "The main action on a page or form . It should stand out and guide users toward …" at bounding box center [314, 176] width 287 height 21
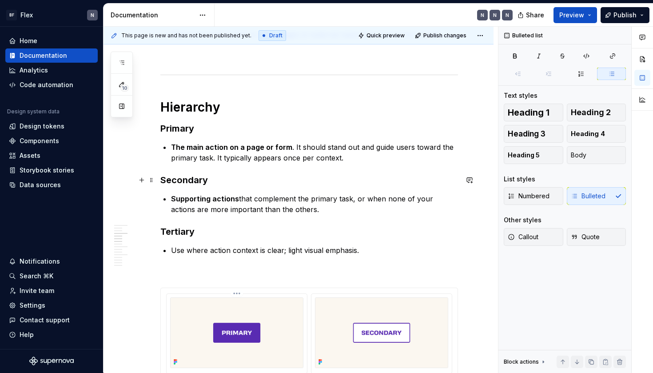
scroll to position [297, 0]
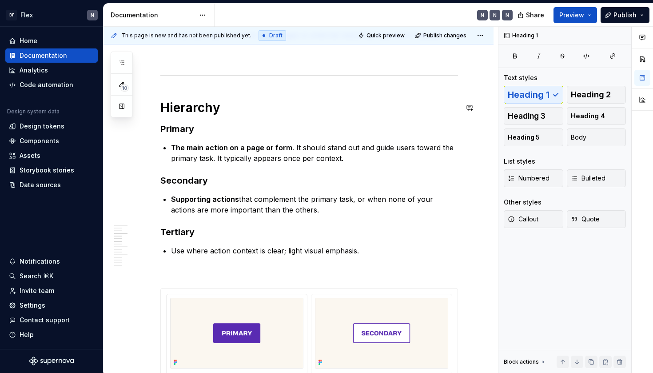
click at [234, 114] on h1 "Hierarchy" at bounding box center [309, 107] width 298 height 16
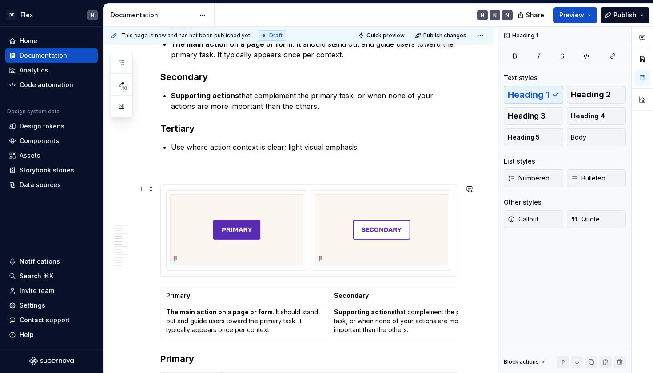
scroll to position [401, 0]
click at [298, 184] on div at bounding box center [309, 230] width 298 height 92
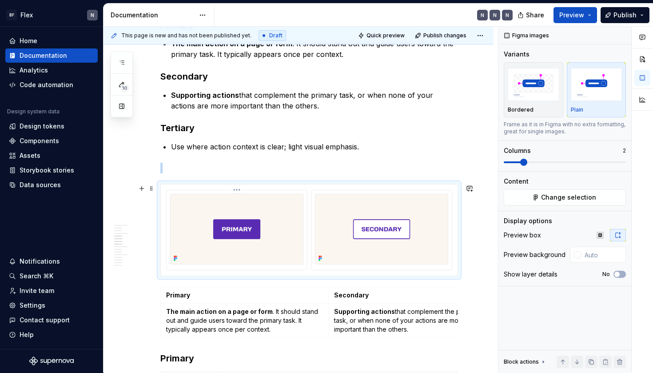
click at [300, 221] on img at bounding box center [236, 229] width 133 height 71
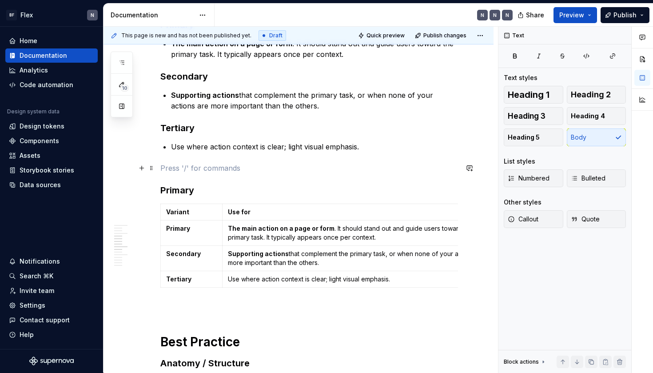
click at [287, 171] on p at bounding box center [309, 168] width 298 height 11
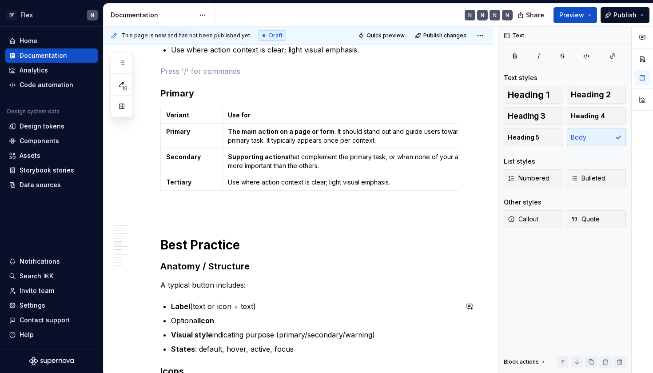
scroll to position [486, 0]
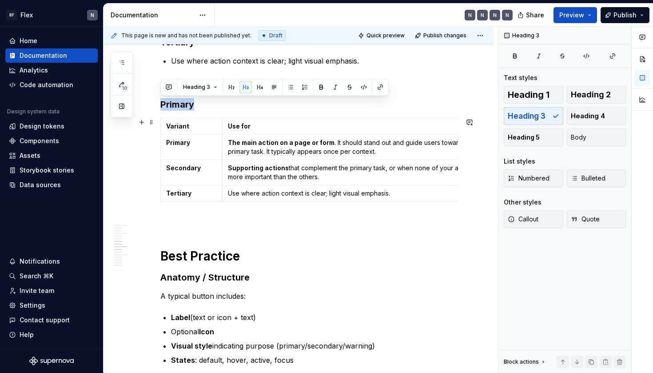
drag, startPoint x: 382, startPoint y: 211, endPoint x: 242, endPoint y: 204, distance: 140.1
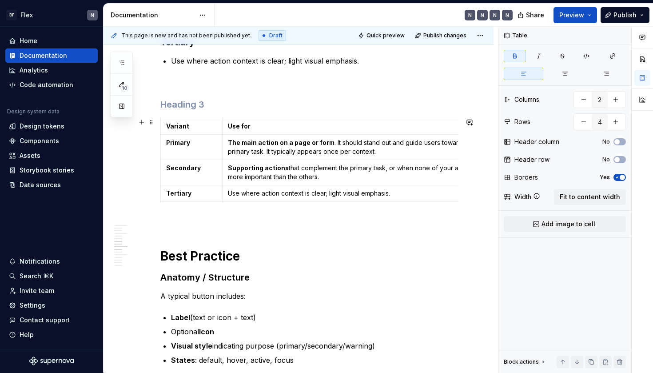
click at [151, 124] on span at bounding box center [151, 122] width 7 height 12
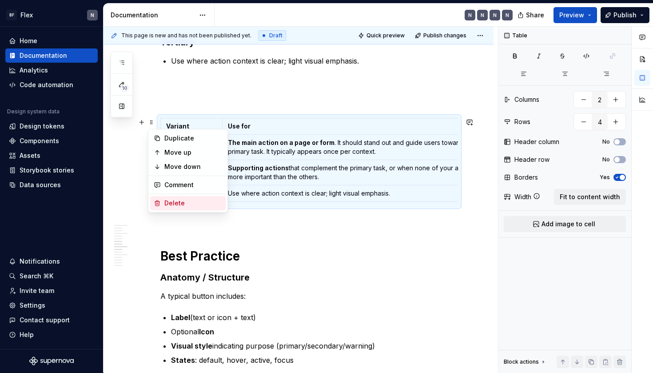
click at [188, 198] on div "Delete" at bounding box center [187, 203] width 75 height 14
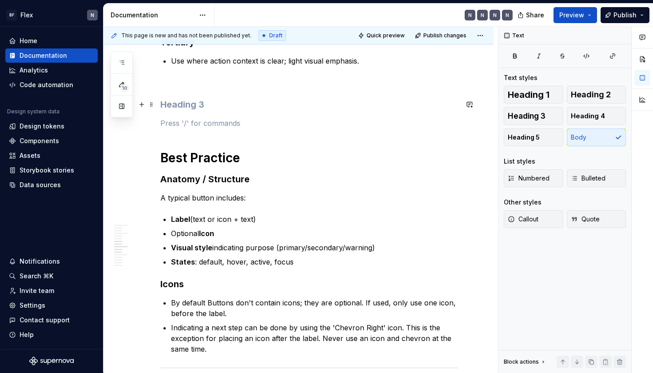
click at [223, 101] on h3 at bounding box center [309, 104] width 298 height 12
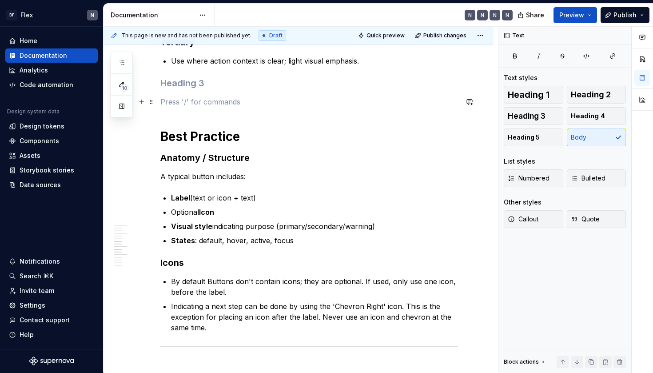
click at [219, 102] on p at bounding box center [309, 101] width 298 height 11
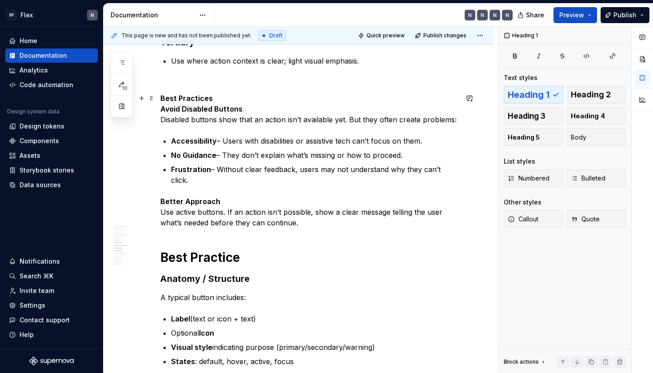
click at [204, 102] on strong "Best Practices" at bounding box center [186, 98] width 52 height 9
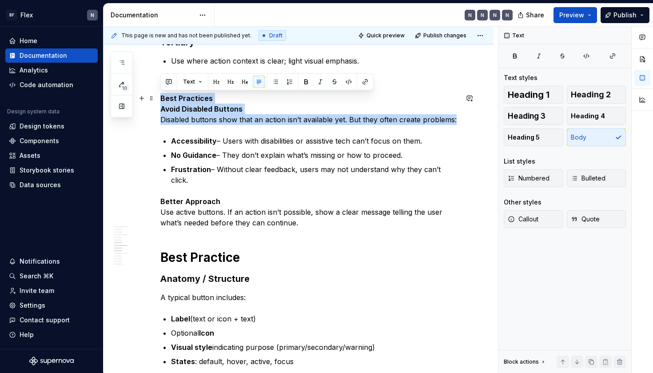
click at [204, 102] on strong "Best Practices" at bounding box center [186, 98] width 52 height 9
click at [207, 102] on strong "Best Practices" at bounding box center [186, 98] width 52 height 9
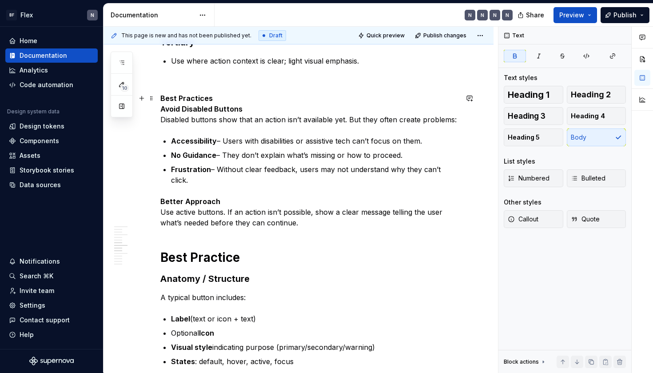
click at [163, 111] on strong "Avoid Disabled Buttons" at bounding box center [201, 108] width 82 height 9
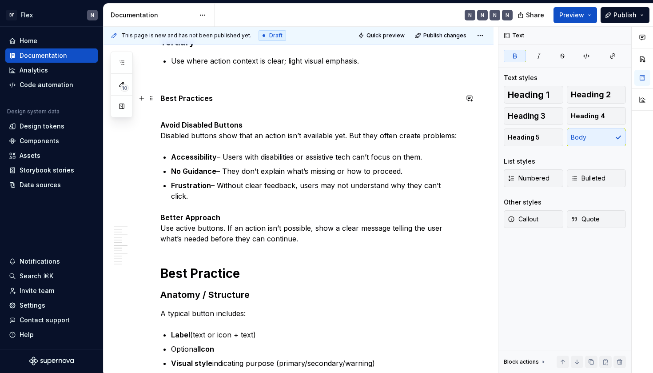
click at [176, 95] on strong "Best Practices" at bounding box center [186, 98] width 52 height 9
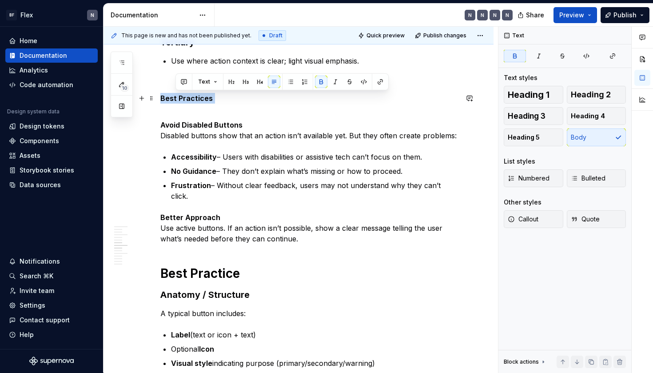
click at [176, 95] on strong "Best Practices" at bounding box center [186, 98] width 52 height 9
click at [534, 92] on span "Heading 1" at bounding box center [529, 94] width 42 height 9
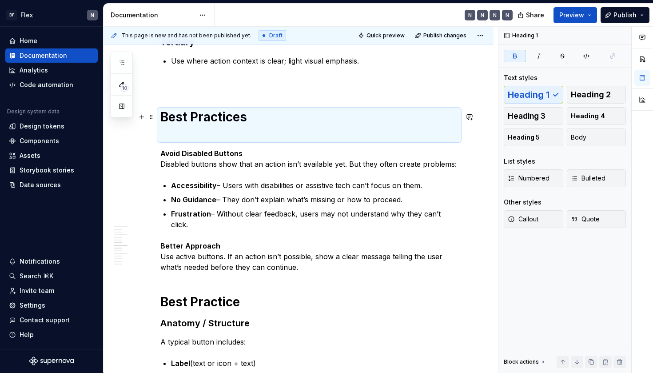
click at [213, 131] on h1 "Best Practices" at bounding box center [309, 125] width 298 height 32
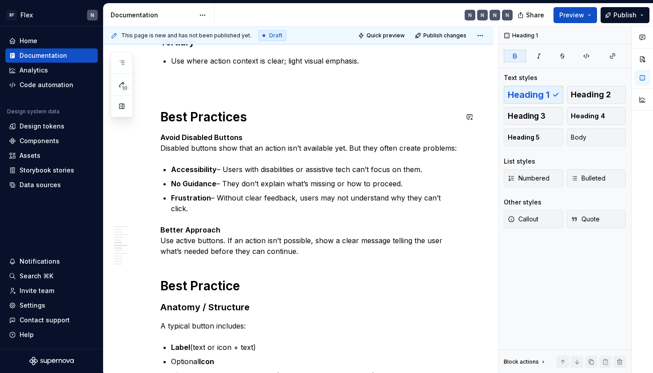
click at [203, 87] on p at bounding box center [309, 82] width 298 height 11
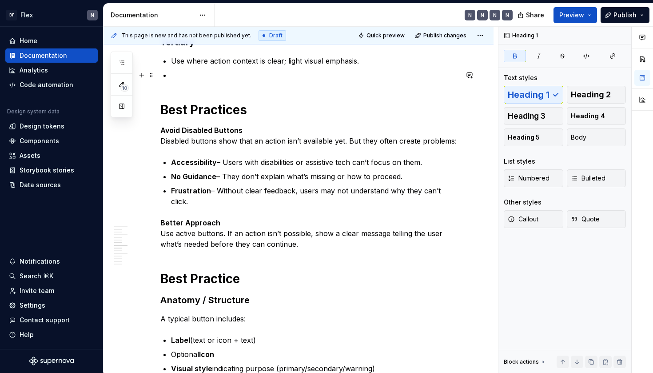
click at [199, 79] on p at bounding box center [314, 75] width 287 height 11
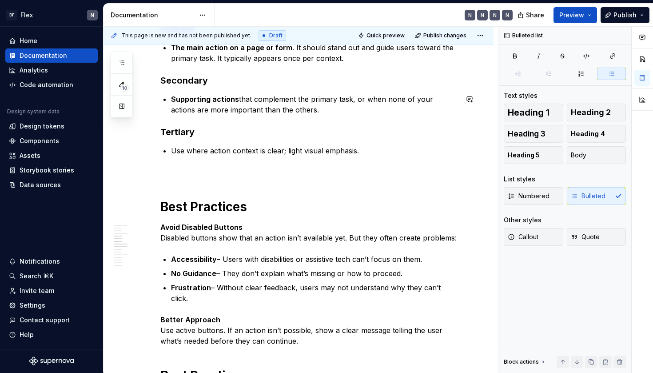
scroll to position [398, 0]
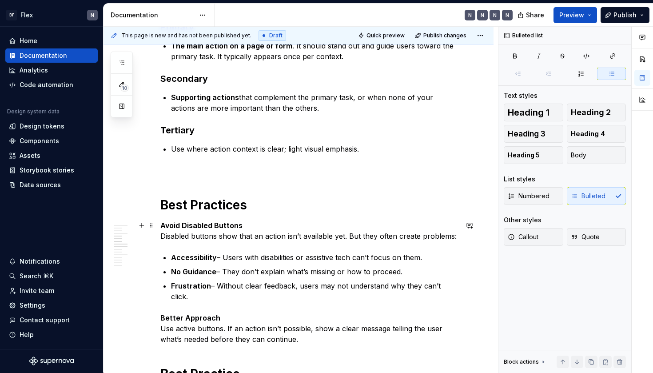
click at [212, 227] on strong "Avoid Disabled Buttons" at bounding box center [201, 225] width 82 height 9
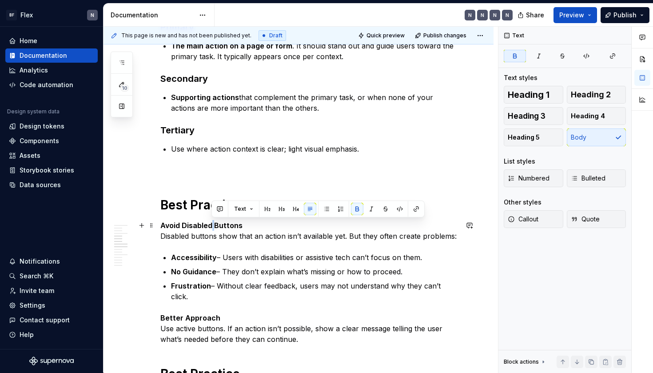
click at [212, 227] on strong "Avoid Disabled Buttons" at bounding box center [201, 225] width 82 height 9
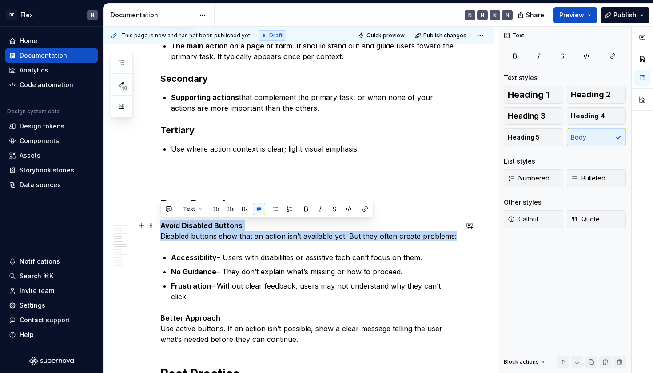
click at [212, 227] on strong "Avoid Disabled Buttons" at bounding box center [201, 225] width 82 height 9
click at [213, 226] on strong "Avoid Disabled Buttons" at bounding box center [201, 225] width 82 height 9
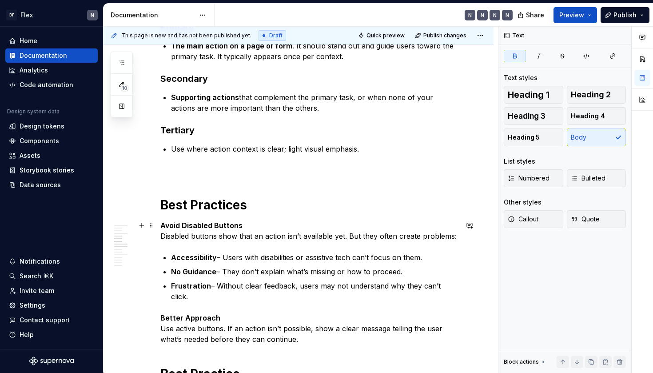
click at [161, 238] on p "Avoid Disabled Buttons Disabled buttons show that an action isn’t available yet…" at bounding box center [309, 230] width 298 height 21
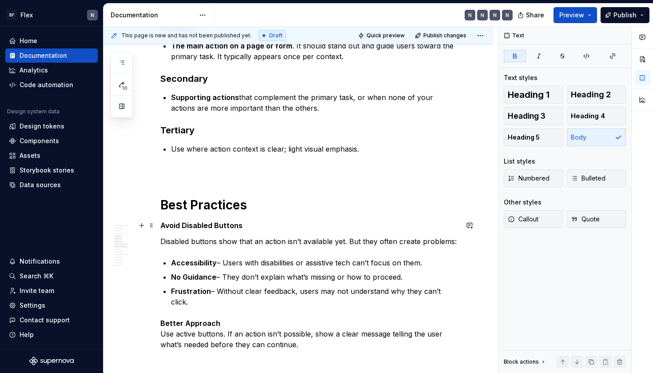
click at [226, 224] on strong "Avoid Disabled Buttons" at bounding box center [201, 225] width 82 height 9
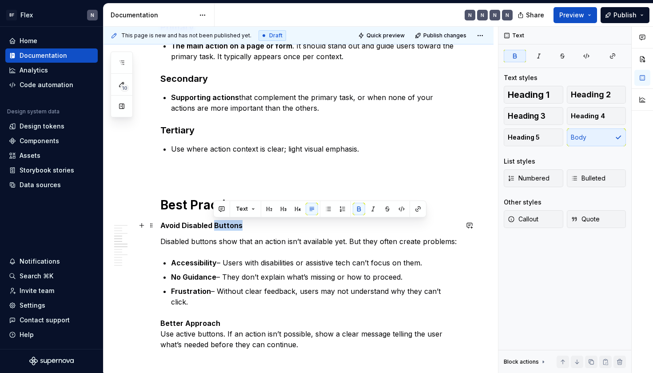
click at [226, 224] on strong "Avoid Disabled Buttons" at bounding box center [201, 225] width 82 height 9
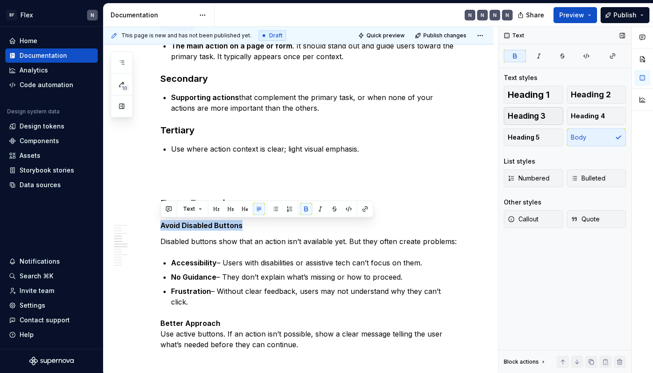
click at [544, 119] on span "Heading 3" at bounding box center [527, 115] width 38 height 9
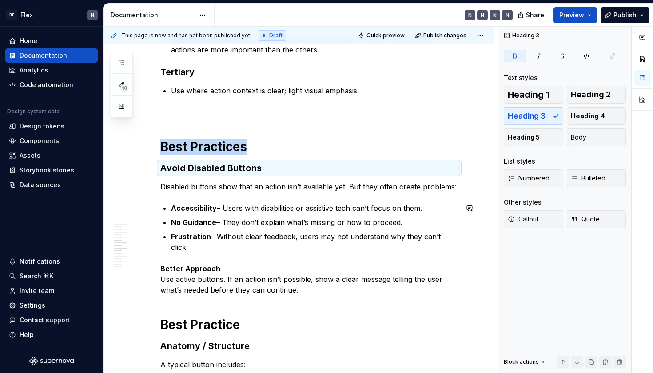
scroll to position [459, 0]
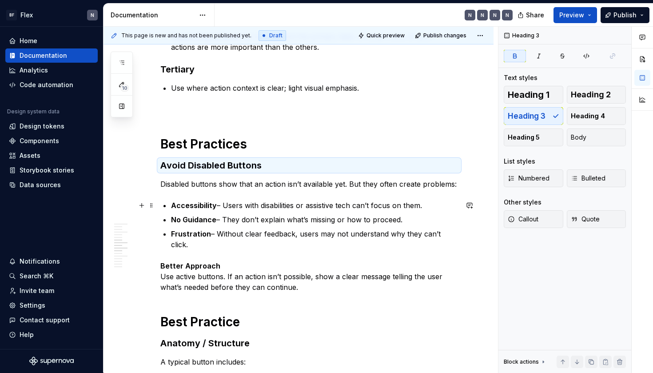
click at [201, 210] on p "Accessibility – Users with disabilities or assistive tech can’t focus on them." at bounding box center [314, 205] width 287 height 11
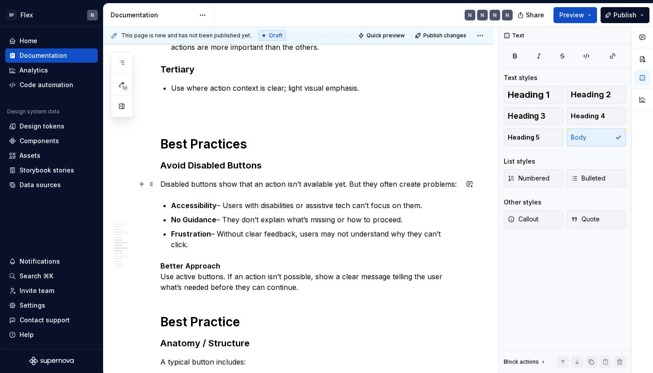
click at [201, 186] on p "Disabled buttons show that an action isn’t available yet. But they often create…" at bounding box center [309, 184] width 298 height 11
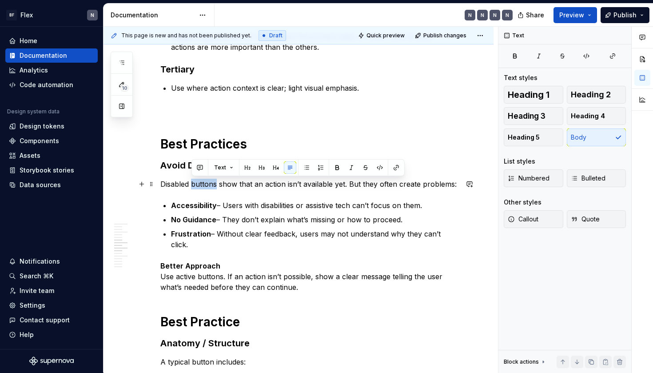
click at [201, 186] on p "Disabled buttons show that an action isn’t available yet. But they often create…" at bounding box center [309, 184] width 298 height 11
click at [215, 200] on p "Accessibility – Users with disabilities or assistive tech can’t focus on them." at bounding box center [314, 205] width 287 height 11
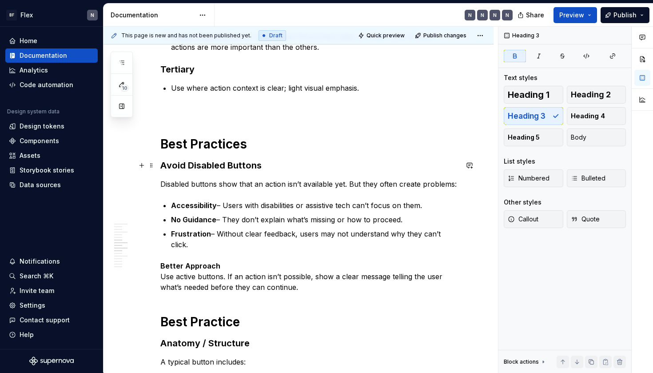
click at [193, 164] on strong "Avoid Disabled Buttons" at bounding box center [210, 165] width 101 height 11
click at [231, 162] on strong "Avoid disabled Buttons" at bounding box center [210, 165] width 101 height 11
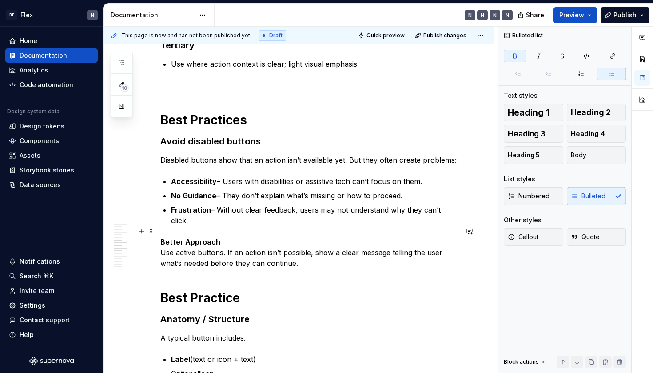
scroll to position [491, 0]
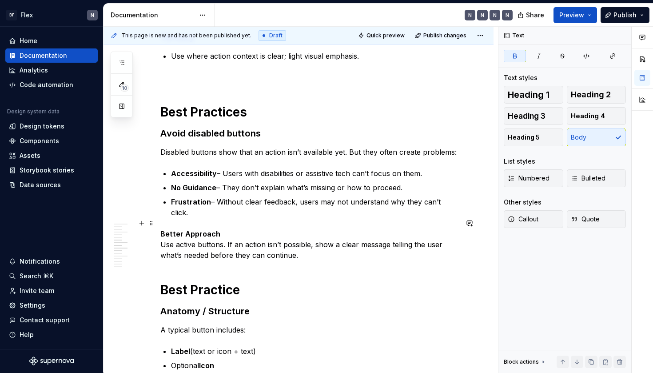
click at [188, 229] on strong "Better Approach" at bounding box center [190, 233] width 60 height 9
click at [195, 107] on strong "Best Practices" at bounding box center [203, 111] width 87 height 15
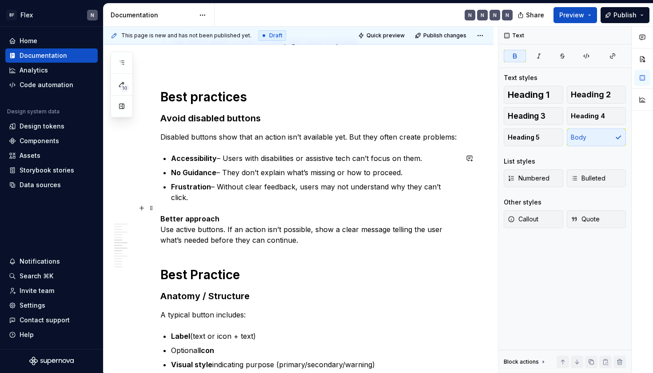
scroll to position [507, 0]
click at [300, 158] on p "Accessibility – Users with disabilities or assistive tech can’t focus on them." at bounding box center [314, 157] width 287 height 11
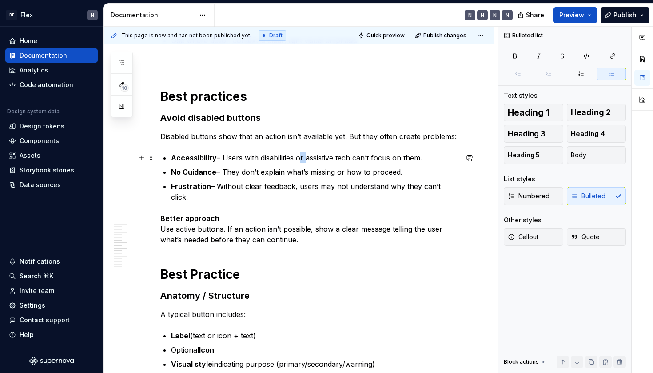
click at [300, 158] on p "Accessibility – Users with disabilities or assistive tech can’t focus on them." at bounding box center [314, 157] width 287 height 11
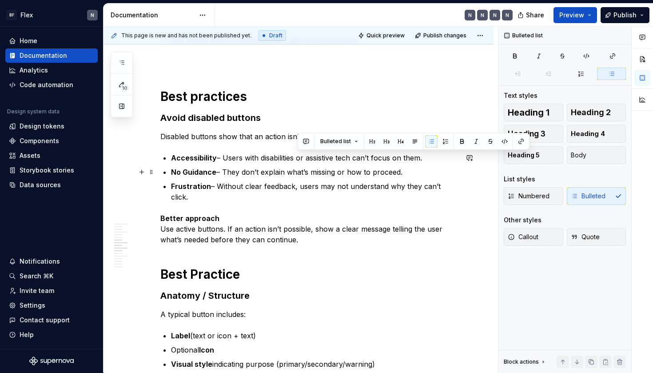
click at [315, 171] on p "No Guidance – They don’t explain what’s missing or how to proceed." at bounding box center [314, 172] width 287 height 11
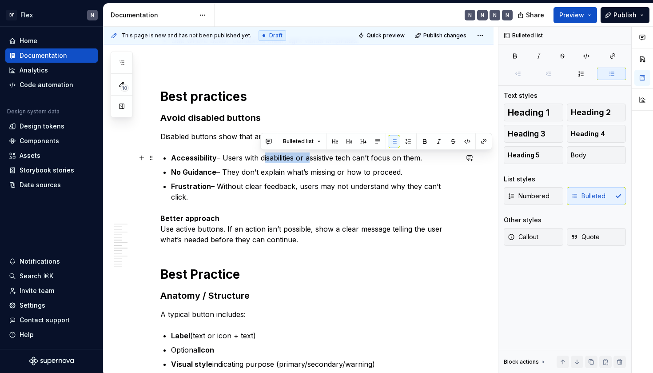
drag, startPoint x: 306, startPoint y: 160, endPoint x: 261, endPoint y: 157, distance: 45.4
click at [261, 157] on p "Accessibility – Users with disabilities or assistive tech can’t focus on them." at bounding box center [314, 157] width 287 height 11
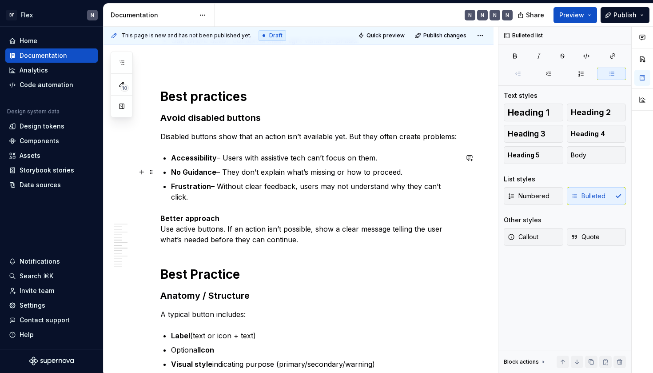
click at [286, 171] on p "No Guidance – They don’t explain what’s missing or how to proceed." at bounding box center [314, 172] width 287 height 11
click at [259, 158] on p "Accessibility – Users with assistive tech can’t focus on them." at bounding box center [314, 157] width 287 height 11
click at [299, 158] on p "Accessibility – Users with disabilities or assistive tech can’t focus on them." at bounding box center [314, 157] width 287 height 11
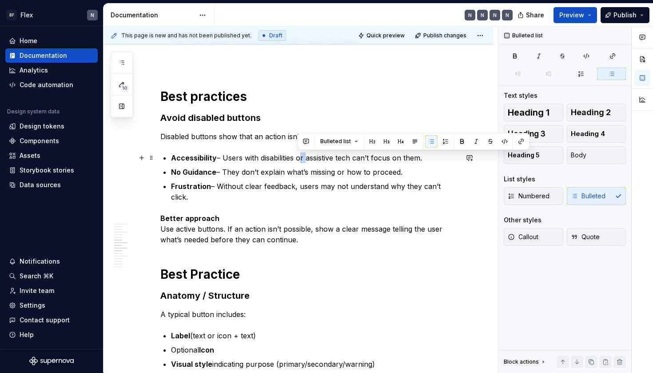
click at [299, 158] on p "Accessibility – Users with disabilities or assistive tech can’t focus on them." at bounding box center [314, 157] width 287 height 11
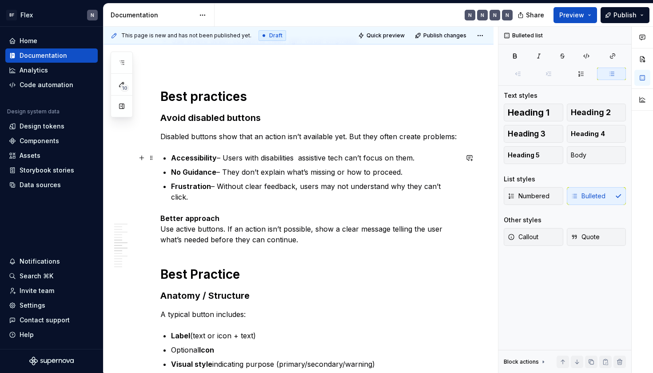
click at [283, 159] on p "Accessibility – Users with disabilities assistive tech can’t focus on them." at bounding box center [314, 157] width 287 height 11
click at [192, 176] on p "No Guidance – They don’t explain what’s missing or how to proceed." at bounding box center [314, 172] width 287 height 11
click at [187, 171] on strong "No Guidance" at bounding box center [193, 171] width 45 height 9
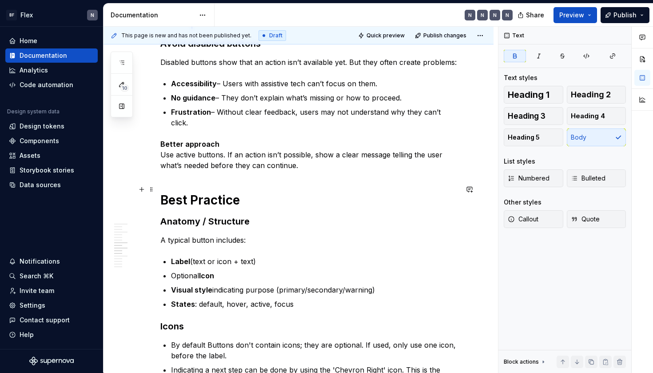
scroll to position [583, 0]
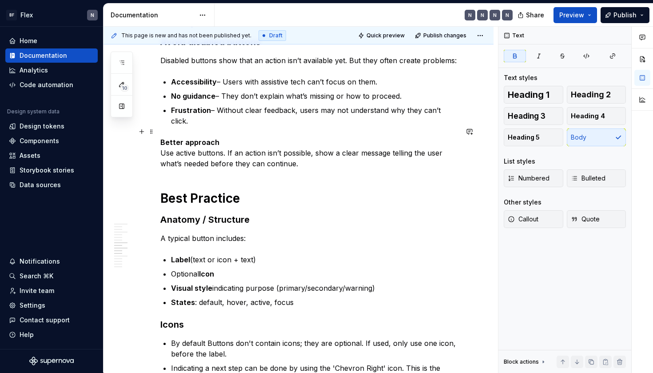
click at [232, 152] on p "Better approach Use active buttons. If an action isn’t possible, show a clear m…" at bounding box center [309, 153] width 298 height 32
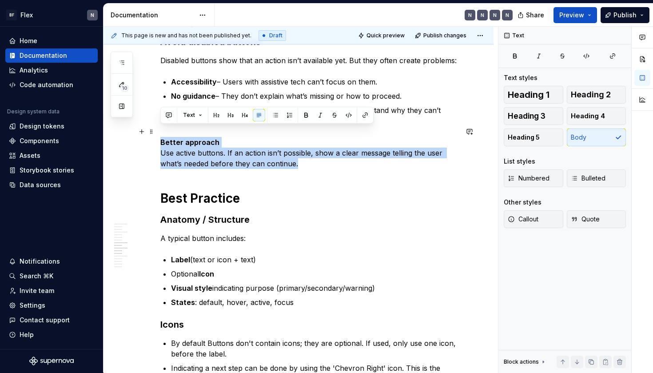
click at [232, 152] on p "Better approach Use active buttons. If an action isn’t possible, show a clear m…" at bounding box center [309, 153] width 298 height 32
click at [235, 157] on p "Better approach Use active buttons. If an action isn’t possible, show a clear m…" at bounding box center [309, 153] width 298 height 32
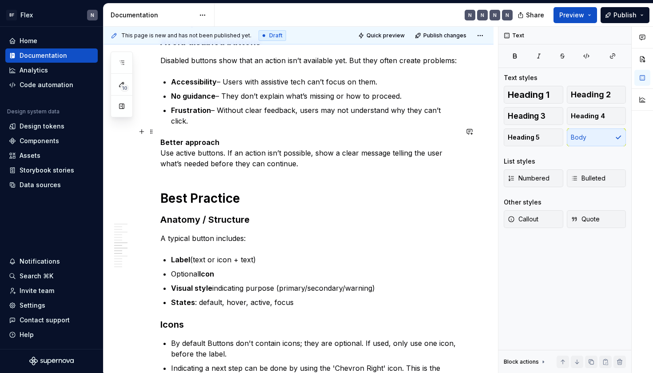
click at [298, 151] on p "Better approach Use active buttons. If an action isn’t possible, show a clear m…" at bounding box center [309, 153] width 298 height 32
click at [314, 143] on p "Better approach Use active buttons. If an action isn’t possible, show a clear m…" at bounding box center [309, 153] width 298 height 32
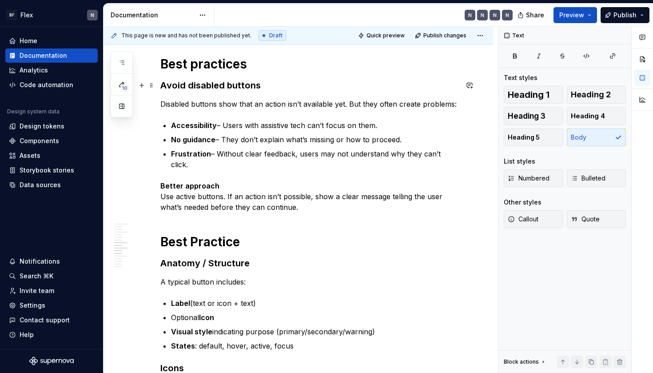
scroll to position [545, 0]
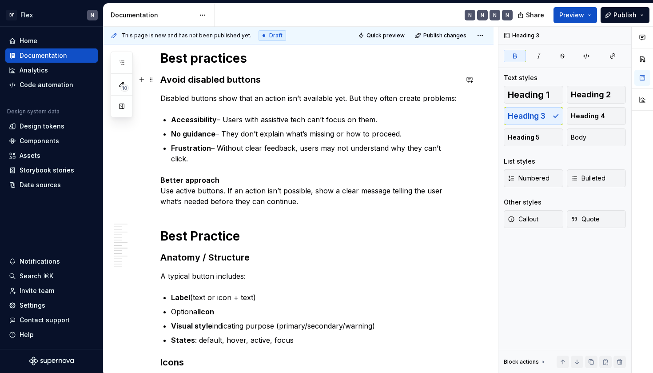
click at [196, 75] on strong "Avoid disabled buttons" at bounding box center [210, 79] width 100 height 11
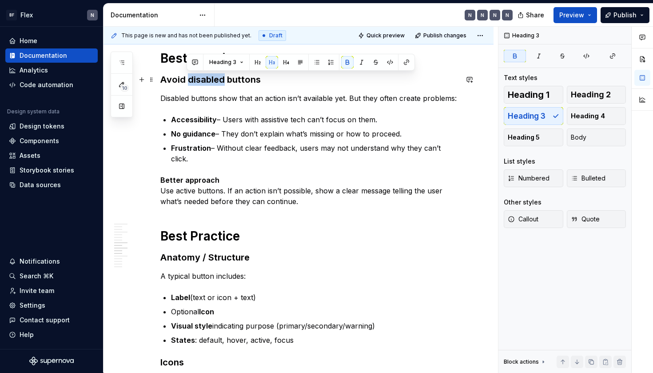
click at [196, 75] on strong "Avoid disabled buttons" at bounding box center [210, 79] width 100 height 11
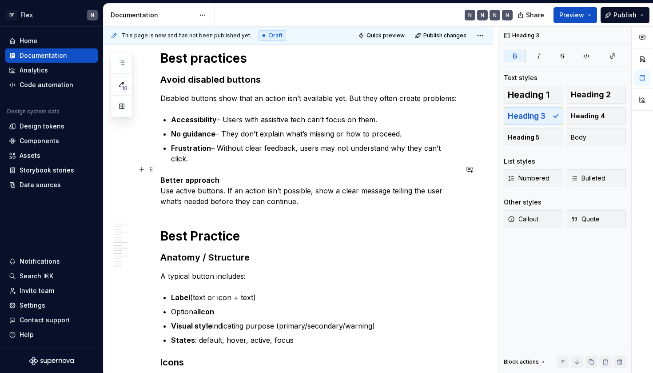
click at [179, 175] on strong "Better approach" at bounding box center [189, 179] width 59 height 9
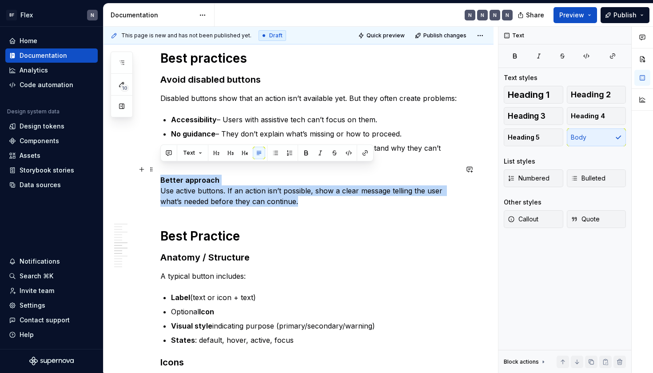
click at [179, 175] on strong "Better approach" at bounding box center [189, 179] width 59 height 9
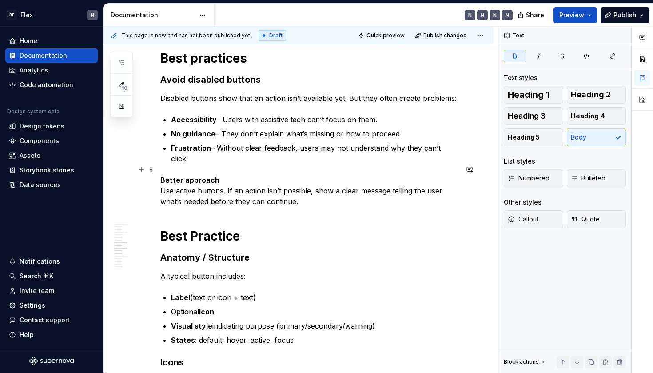
click at [161, 178] on p "Better approach Use active buttons. If an action isn’t possible, show a clear m…" at bounding box center [309, 191] width 298 height 32
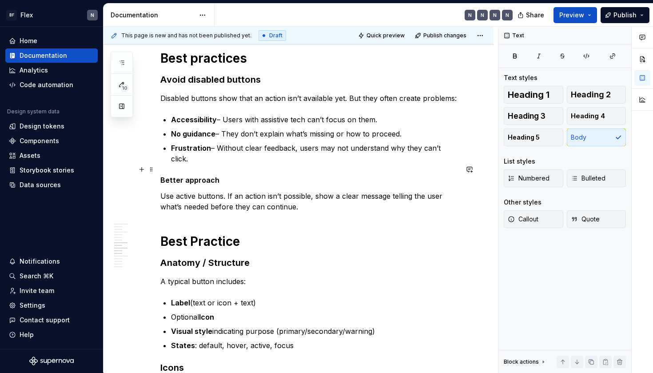
click at [183, 175] on strong "Better approach" at bounding box center [189, 179] width 59 height 9
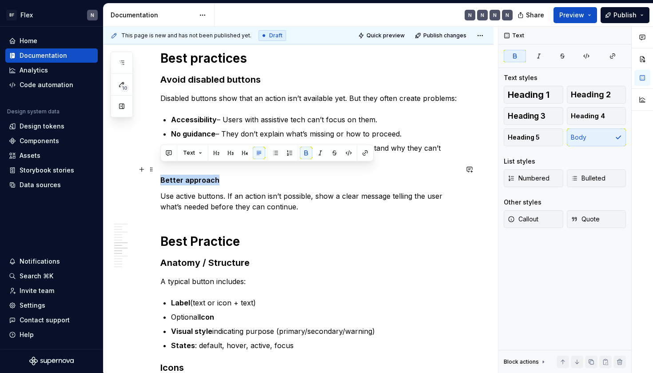
click at [183, 175] on strong "Better approach" at bounding box center [189, 179] width 59 height 9
click at [582, 110] on button "Heading 4" at bounding box center [597, 116] width 60 height 18
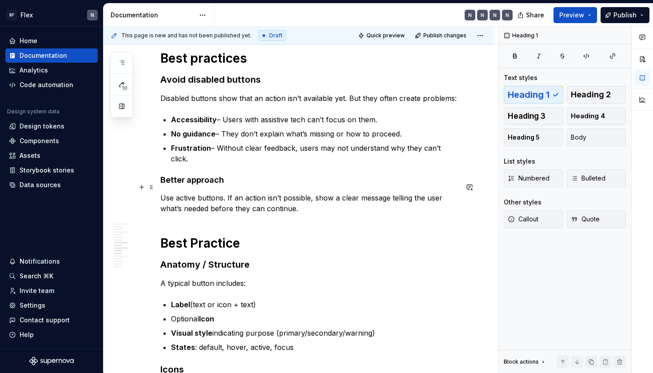
click at [303, 195] on p "Use active buttons. If an action isn’t possible, show a clear message telling t…" at bounding box center [309, 202] width 298 height 21
click at [284, 175] on h4 "Better approach" at bounding box center [309, 180] width 298 height 11
click at [163, 175] on strong "Better approach" at bounding box center [192, 179] width 64 height 9
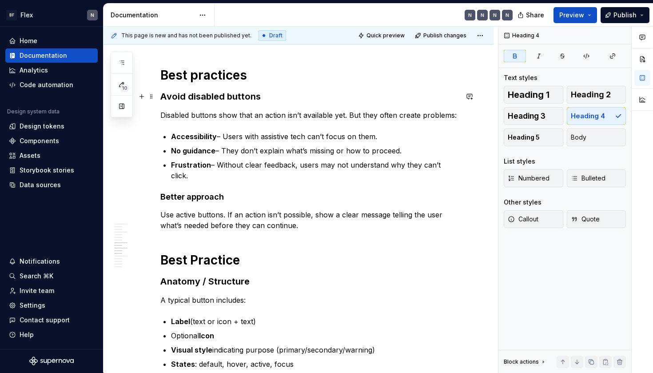
click at [220, 95] on strong "Avoid disabled buttons" at bounding box center [210, 96] width 100 height 11
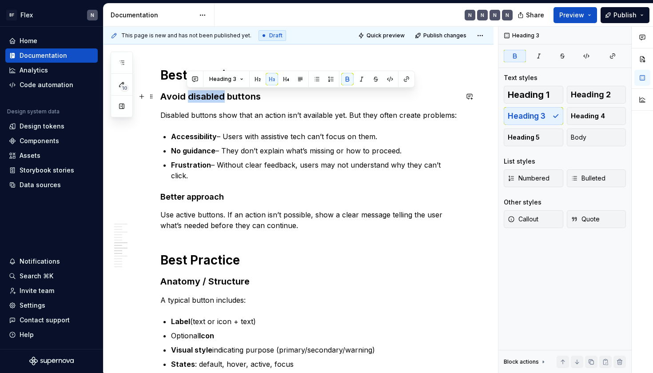
click at [220, 95] on strong "Avoid disabled buttons" at bounding box center [210, 96] width 100 height 11
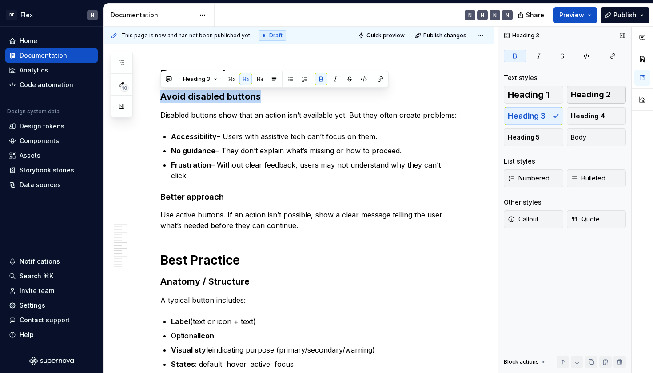
click at [604, 89] on button "Heading 2" at bounding box center [597, 95] width 60 height 18
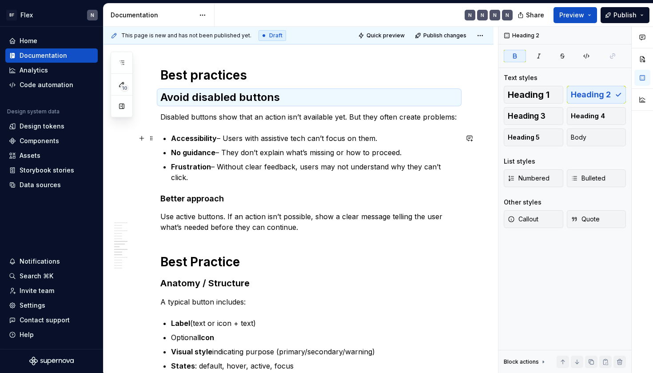
click at [358, 135] on p "Accessibility – Users with assistive tech can’t focus on them." at bounding box center [314, 138] width 287 height 11
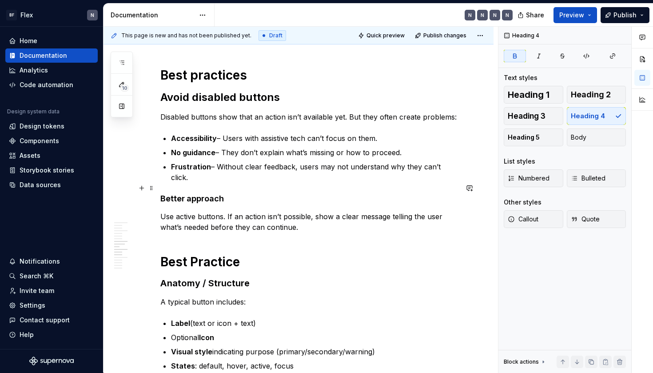
click at [178, 194] on strong "Better approach" at bounding box center [192, 198] width 64 height 9
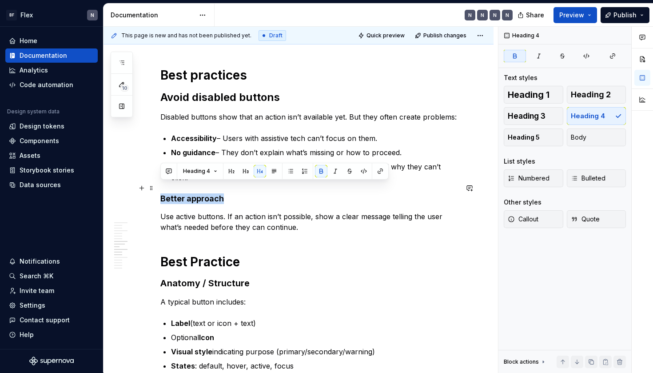
click at [178, 194] on strong "Better approach" at bounding box center [192, 198] width 64 height 9
click at [244, 172] on button "button" at bounding box center [245, 171] width 12 height 12
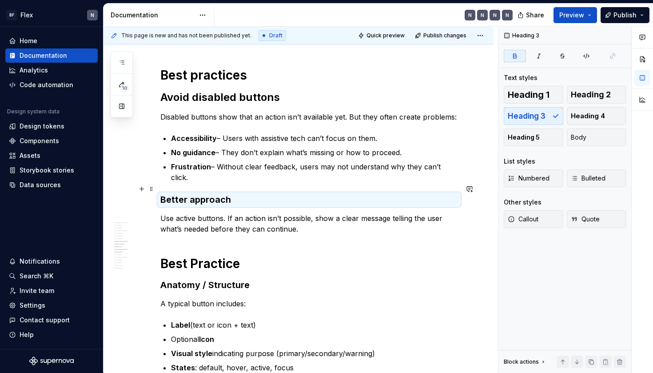
click at [251, 193] on h3 "Better approach" at bounding box center [309, 199] width 298 height 12
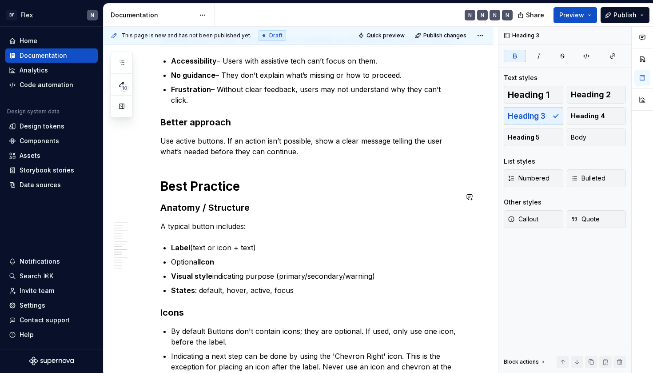
scroll to position [606, 0]
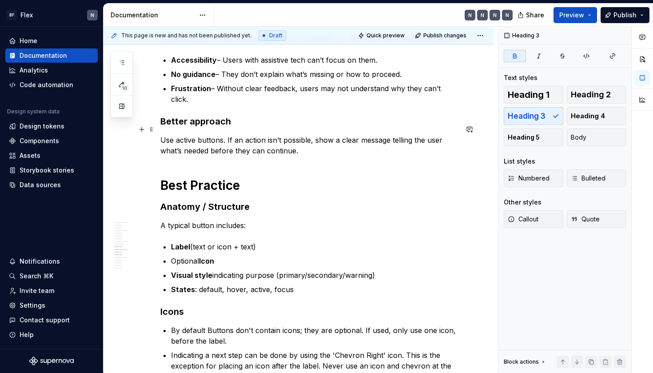
click at [305, 142] on p "Use active buttons. If an action isn’t possible, show a clear message telling t…" at bounding box center [309, 145] width 298 height 21
click at [47, 304] on div "Settings" at bounding box center [51, 305] width 85 height 9
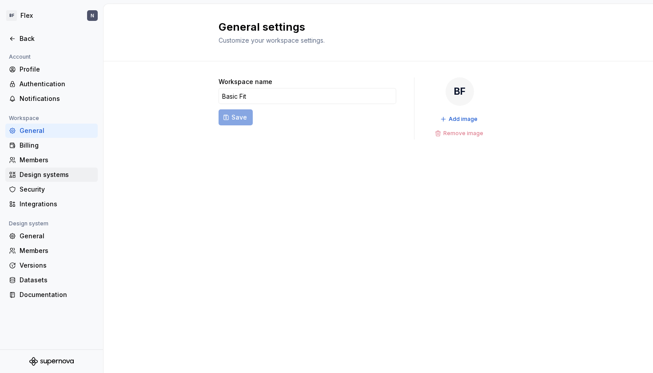
click at [48, 173] on div "Design systems" at bounding box center [57, 174] width 75 height 9
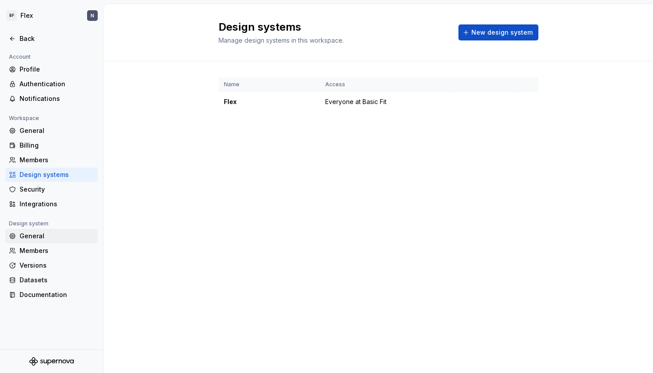
click at [34, 235] on div "General" at bounding box center [57, 235] width 75 height 9
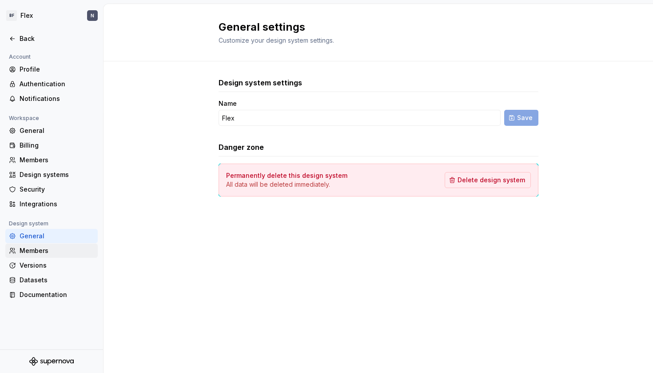
click at [38, 248] on div "Members" at bounding box center [57, 250] width 75 height 9
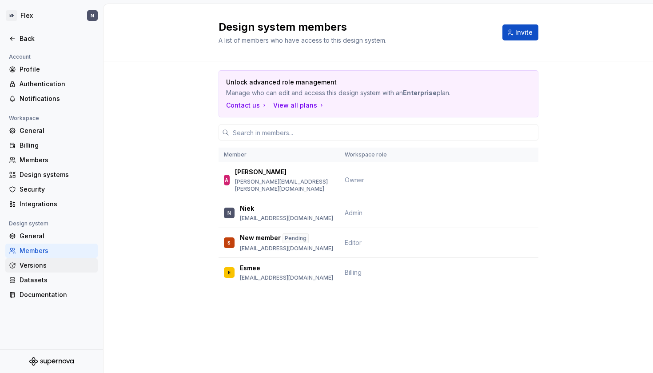
click at [40, 262] on div "Versions" at bounding box center [57, 265] width 75 height 9
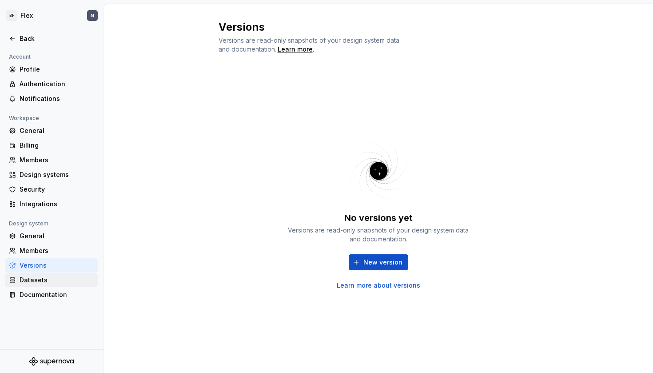
click at [40, 275] on div "Datasets" at bounding box center [57, 279] width 75 height 9
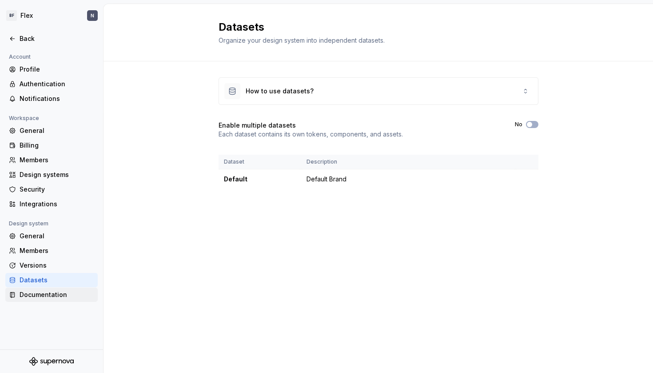
click at [46, 295] on div "Documentation" at bounding box center [57, 294] width 75 height 9
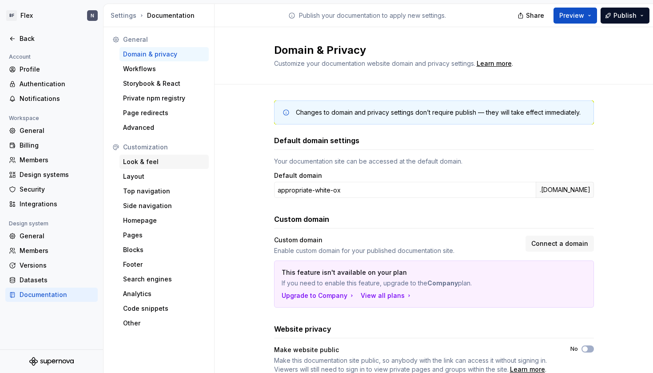
click at [149, 163] on div "Look & feel" at bounding box center [164, 161] width 82 height 9
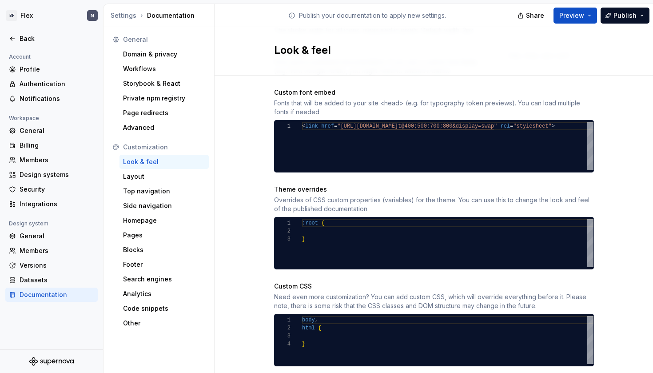
scroll to position [336, 0]
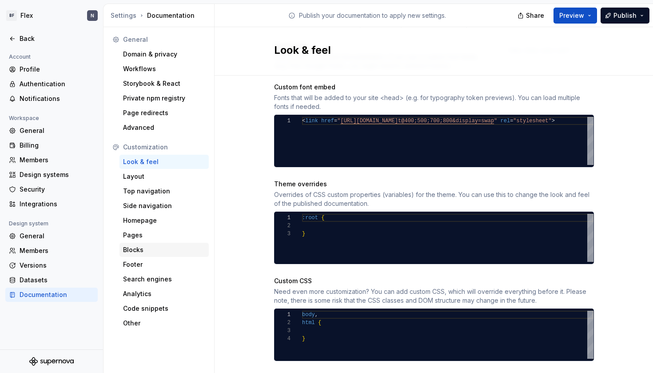
click at [147, 254] on div "Blocks" at bounding box center [163, 249] width 89 height 14
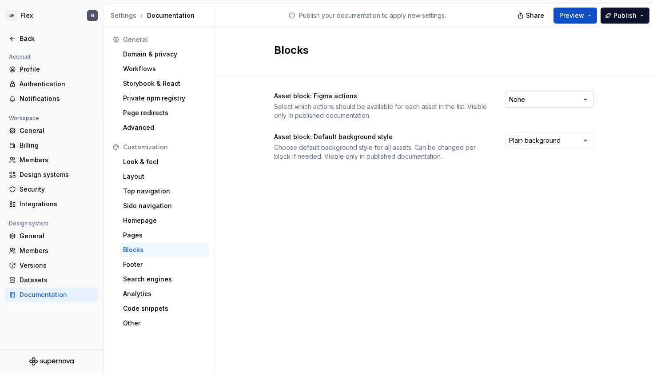
click at [517, 95] on html "BF Flex N Back Account Profile Authentication Notifications Workspace General B…" at bounding box center [326, 186] width 653 height 373
click at [530, 135] on html "BF Flex N Back Account Profile Authentication Notifications Workspace General B…" at bounding box center [326, 186] width 653 height 373
click at [442, 156] on html "BF Flex N Back Account Profile Authentication Notifications Workspace General B…" at bounding box center [326, 186] width 653 height 373
click at [22, 37] on div "Back" at bounding box center [57, 38] width 75 height 9
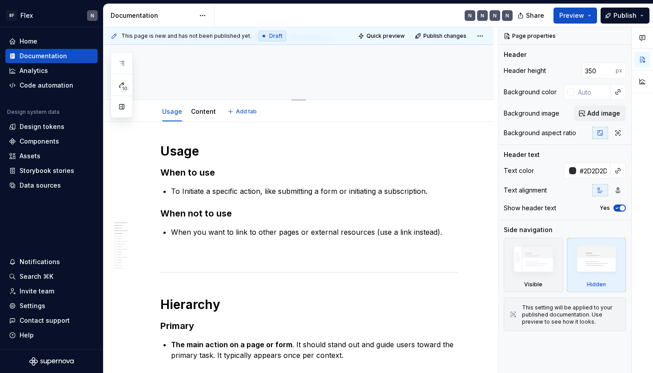
scroll to position [101, 0]
type textarea "*"
click at [200, 175] on h3 "When to use" at bounding box center [309, 172] width 298 height 12
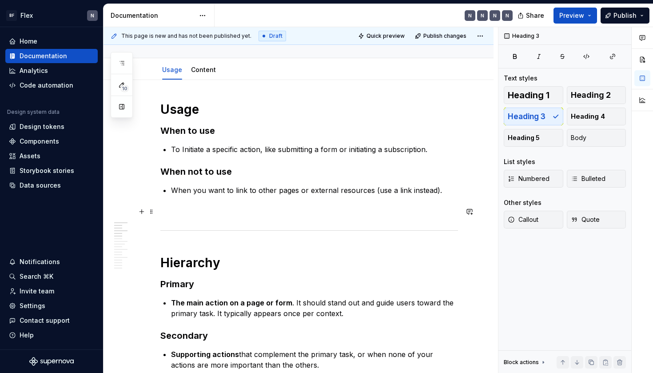
scroll to position [148, 0]
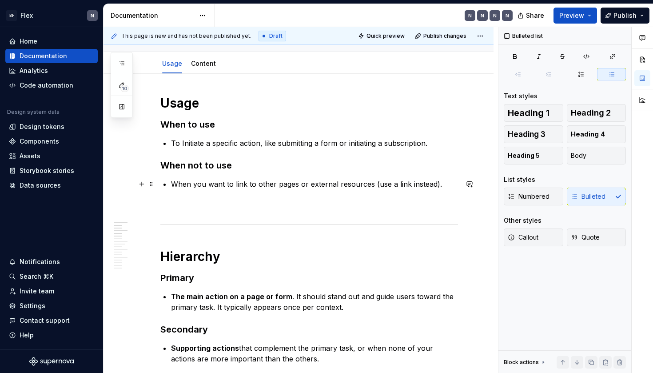
click at [227, 181] on p "When you want to link to other pages or external resources (use a link instead)." at bounding box center [314, 184] width 287 height 11
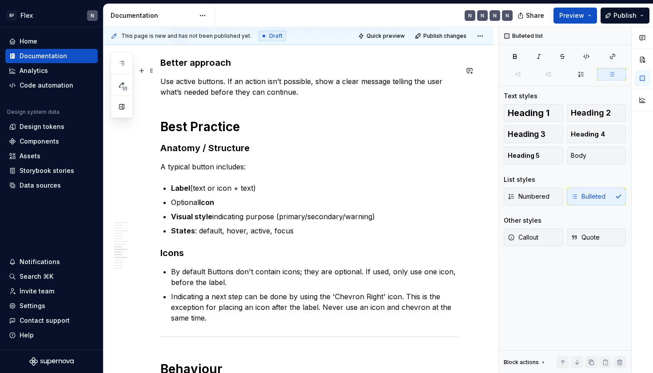
scroll to position [664, 0]
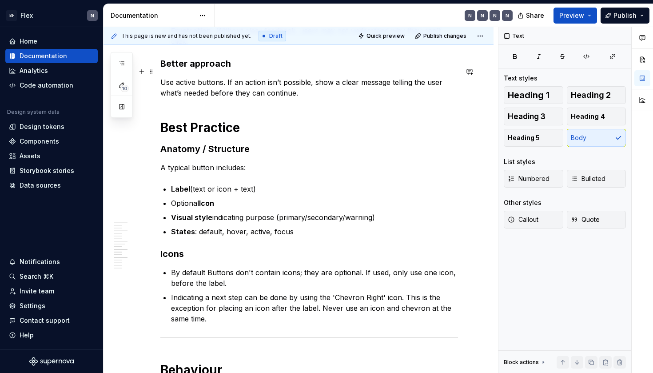
click at [389, 77] on p "Use active buttons. If an action isn’t possible, show a clear message telling t…" at bounding box center [309, 87] width 298 height 21
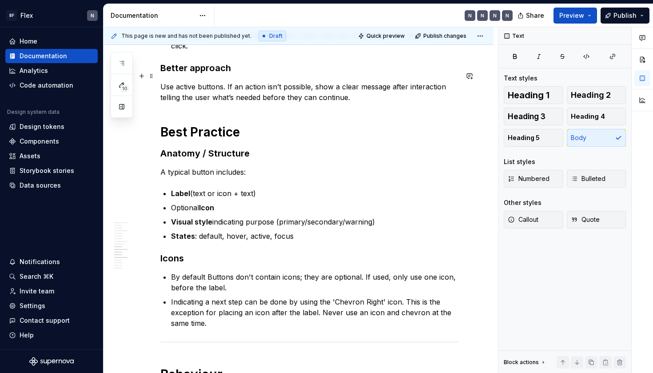
click at [354, 90] on p "Use active buttons. If an action isn’t possible, show a clear message after int…" at bounding box center [309, 91] width 298 height 21
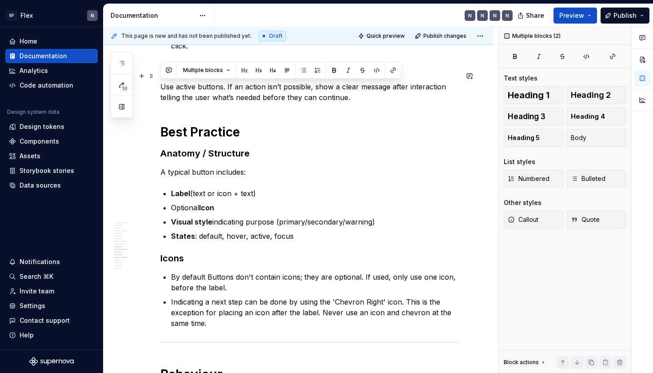
click at [354, 90] on p "Use active buttons. If an action isn’t possible, show a clear message after int…" at bounding box center [309, 91] width 298 height 21
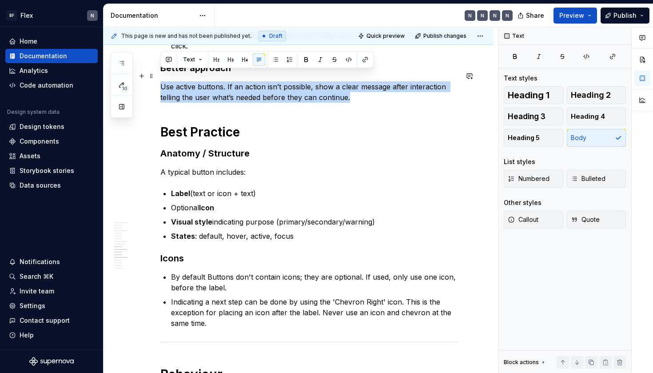
click at [354, 90] on p "Use active buttons. If an action isn’t possible, show a clear message after int…" at bounding box center [309, 91] width 298 height 21
click at [377, 89] on p "Use active buttons. If an action isn’t possible, show a clear message after int…" at bounding box center [309, 91] width 298 height 21
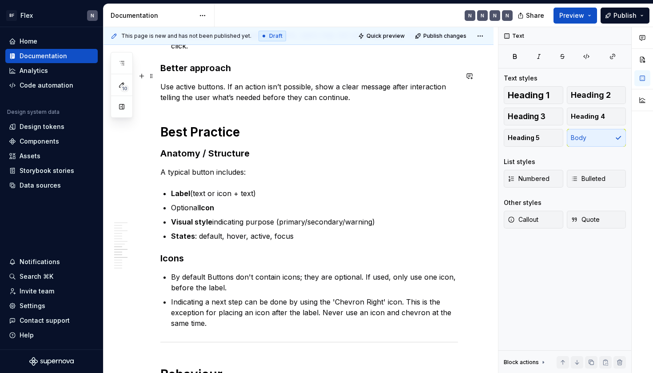
click at [187, 91] on p "Use active buttons. If an action isn’t possible, show a clear message after int…" at bounding box center [309, 91] width 298 height 21
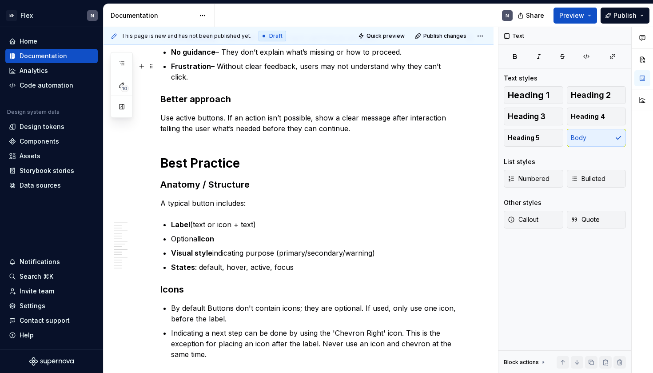
scroll to position [612, 0]
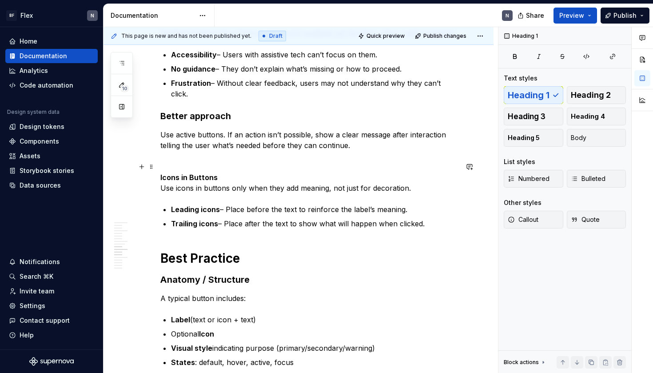
click at [203, 173] on strong "Icons in Buttons" at bounding box center [188, 177] width 57 height 9
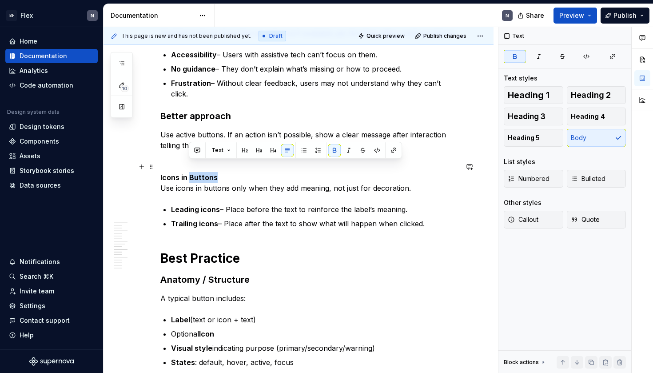
click at [203, 173] on strong "Icons in Buttons" at bounding box center [188, 177] width 57 height 9
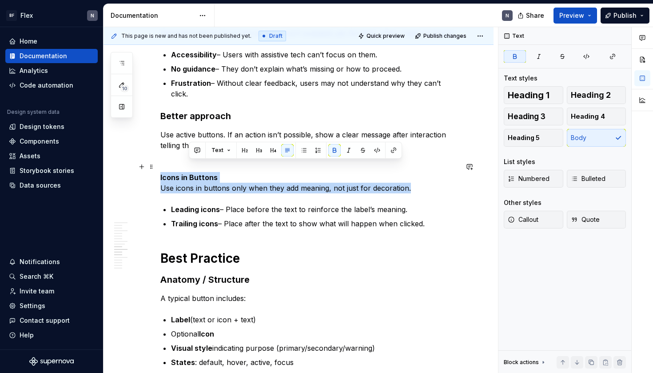
click at [203, 173] on strong "Icons in Buttons" at bounding box center [188, 177] width 57 height 9
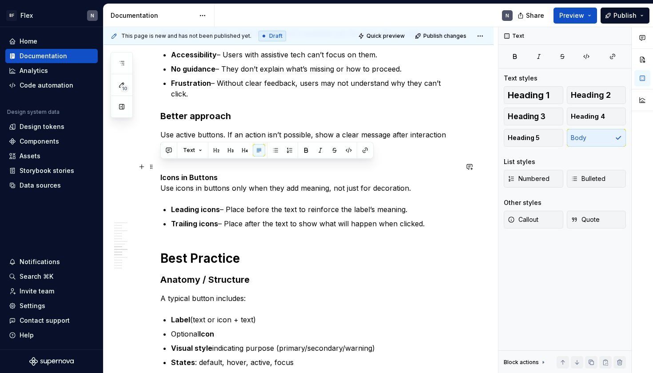
click at [203, 173] on strong "Icons in Buttons" at bounding box center [188, 177] width 57 height 9
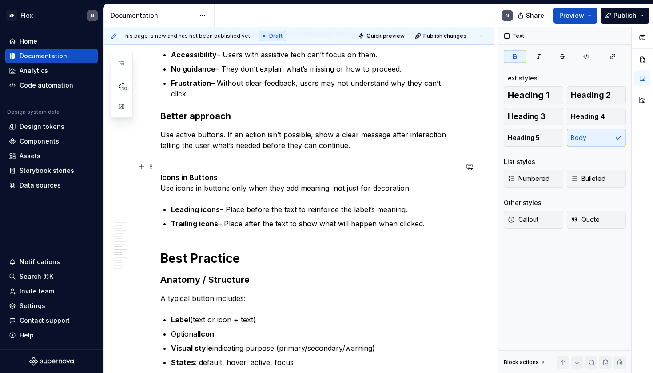
click at [162, 176] on p "Icons in Buttons Use icons in buttons only when they add meaning, not just for …" at bounding box center [309, 182] width 298 height 21
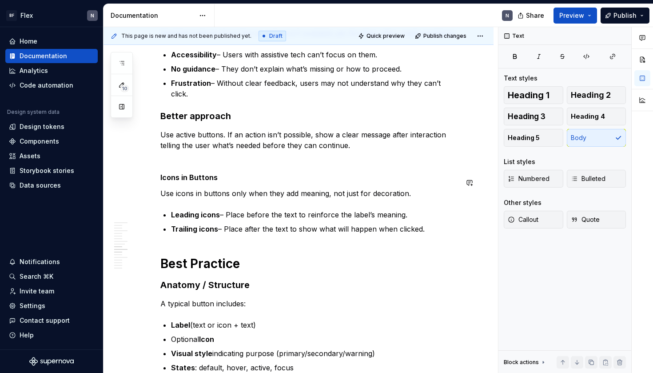
click at [177, 188] on p "Use icons in buttons only when they add meaning, not just for decoration." at bounding box center [309, 193] width 298 height 11
click at [189, 173] on strong "Icons in Buttons" at bounding box center [188, 177] width 57 height 9
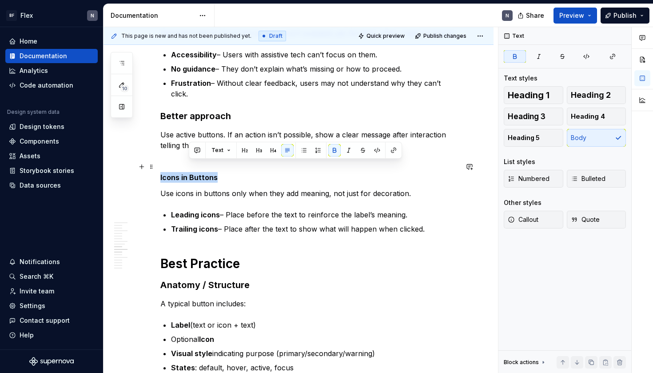
click at [189, 173] on strong "Icons in Buttons" at bounding box center [188, 177] width 57 height 9
click at [594, 99] on button "Heading 2" at bounding box center [597, 95] width 60 height 18
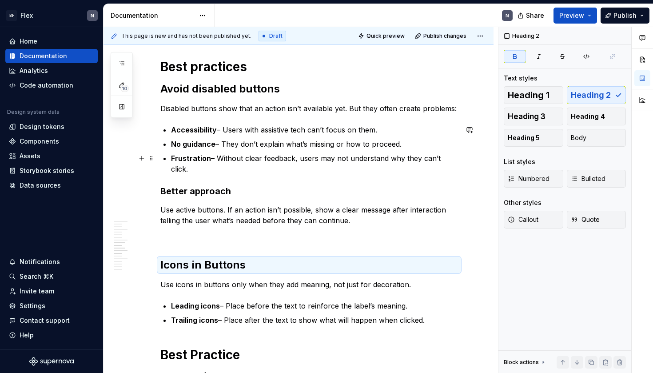
scroll to position [529, 0]
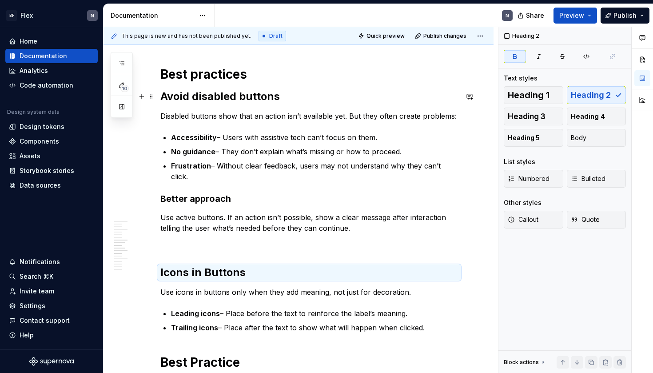
click at [172, 97] on strong "Avoid disabled buttons" at bounding box center [219, 96] width 119 height 13
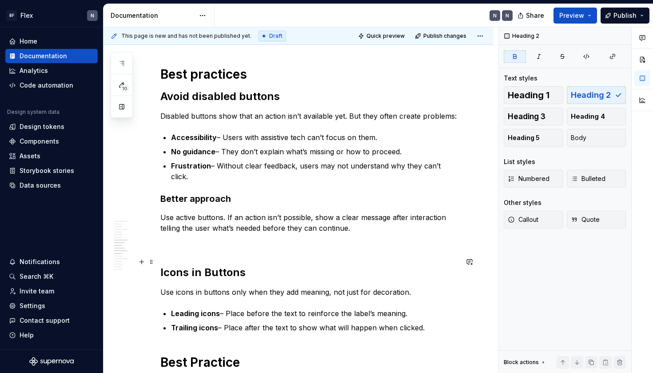
click at [218, 266] on strong "Icons in Buttons" at bounding box center [202, 272] width 85 height 13
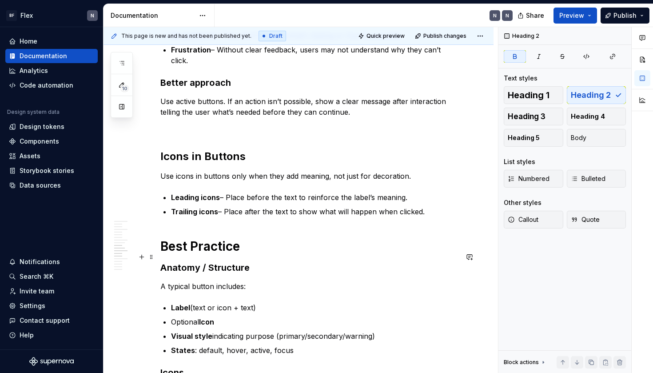
scroll to position [645, 0]
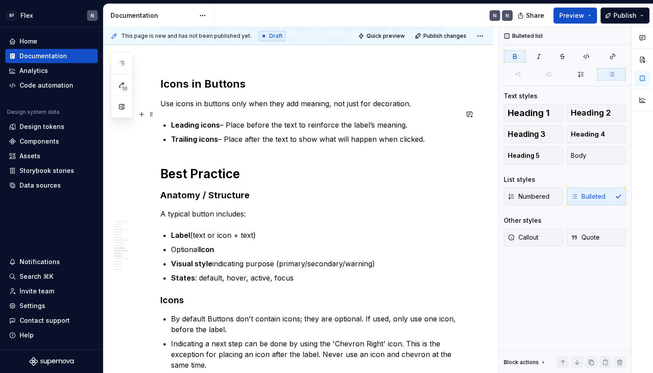
scroll to position [703, 0]
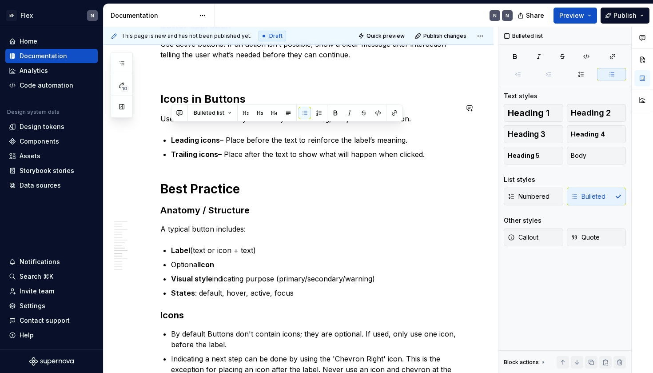
drag, startPoint x: 448, startPoint y: 139, endPoint x: 171, endPoint y: 115, distance: 278.2
click at [427, 149] on p "Trailing icons – Place after the text to show what will happen when clicked." at bounding box center [314, 154] width 287 height 11
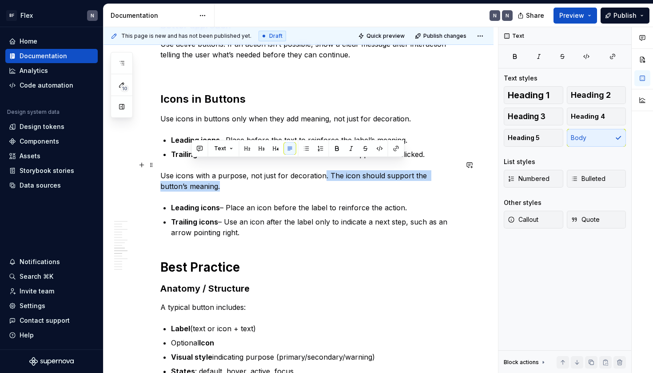
drag, startPoint x: 323, startPoint y: 163, endPoint x: 346, endPoint y: 174, distance: 24.6
click at [346, 174] on p "Use icons with a purpose, not just for decoration. The icon should support the …" at bounding box center [309, 180] width 298 height 21
drag, startPoint x: 327, startPoint y: 165, endPoint x: 335, endPoint y: 171, distance: 9.9
click at [335, 171] on p "Use icons with a purpose, not just for decoration. The icon should support the …" at bounding box center [309, 180] width 298 height 21
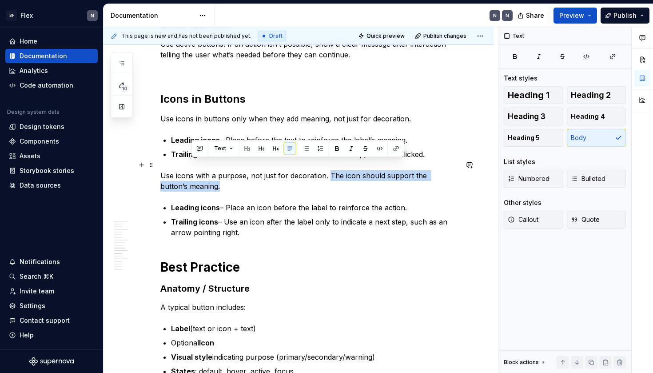
click at [335, 171] on p "Use icons with a purpose, not just for decoration. The icon should support the …" at bounding box center [309, 180] width 298 height 21
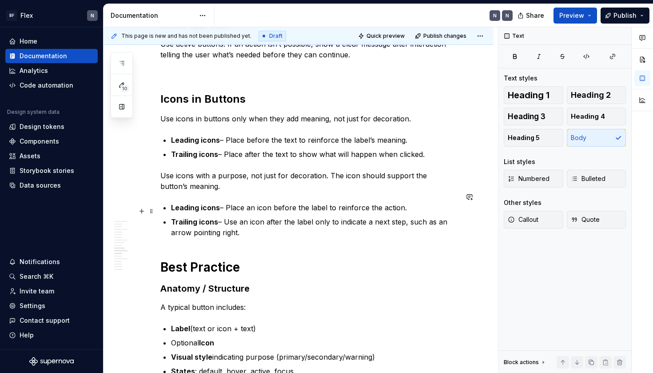
click at [267, 220] on p "Trailing icons – Use an icon after the label only to indicate a next step, such…" at bounding box center [314, 226] width 287 height 21
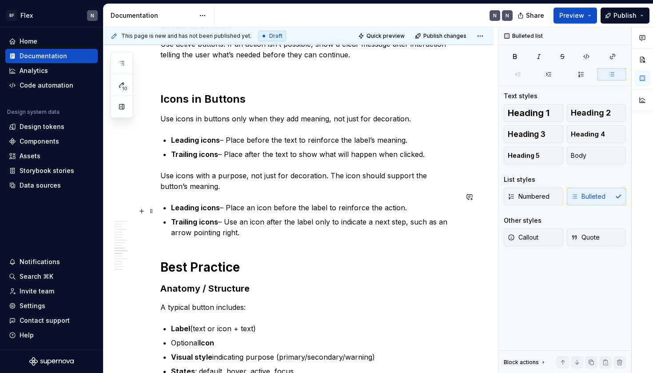
click at [201, 225] on p "Trailing icons – Use an icon after the label only to indicate a next step, such…" at bounding box center [314, 226] width 287 height 21
click at [224, 218] on p "Trailing icons – Use an icon after the label only to indicate a next step, such…" at bounding box center [314, 226] width 287 height 21
click at [352, 216] on p "Trailing icons – Use an icon after the label only to indicate a next step, such…" at bounding box center [314, 226] width 287 height 21
click at [349, 223] on p "Trailing icons – Use an icon after the label only to indicate a next step, such…" at bounding box center [314, 226] width 287 height 21
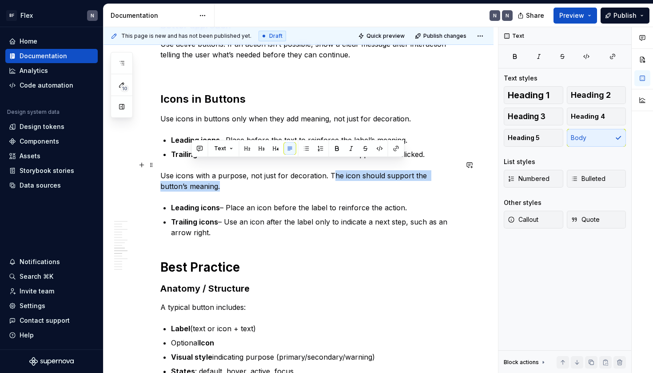
drag, startPoint x: 346, startPoint y: 169, endPoint x: 330, endPoint y: 163, distance: 17.7
click at [330, 170] on p "Use icons with a purpose, not just for decoration. The icon should support the …" at bounding box center [309, 180] width 298 height 21
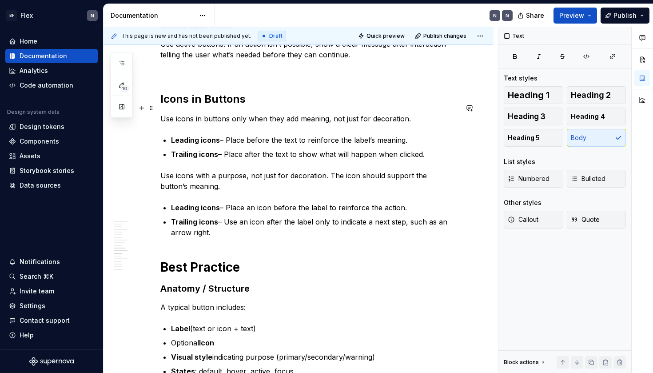
click at [288, 113] on p "Use icons in buttons only when they add meaning, not just for decoration." at bounding box center [309, 118] width 298 height 11
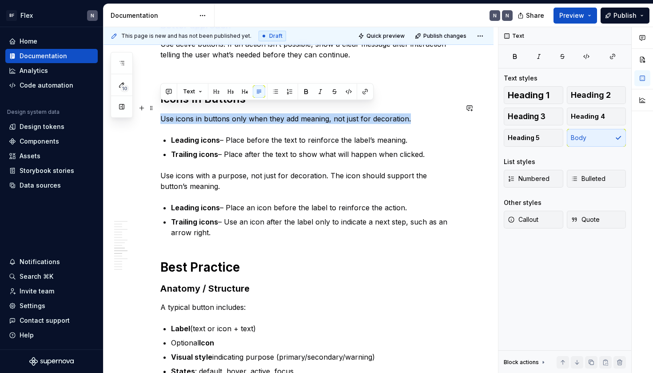
click at [288, 113] on p "Use icons in buttons only when they add meaning, not just for decoration." at bounding box center [309, 118] width 298 height 11
copy p "Use icons in buttons only when they add meaning, not just for decoration."
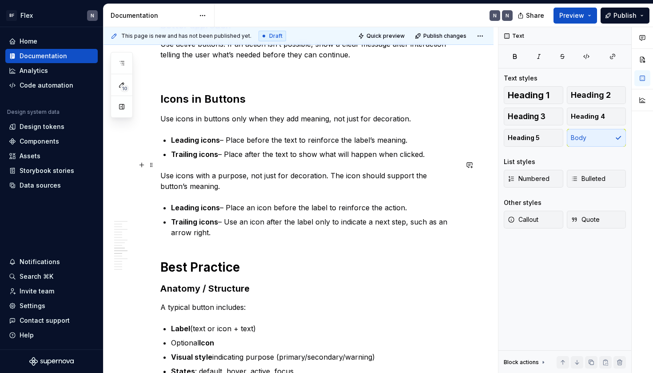
click at [234, 170] on p "Use icons with a purpose, not just for decoration. The icon should support the …" at bounding box center [309, 180] width 298 height 21
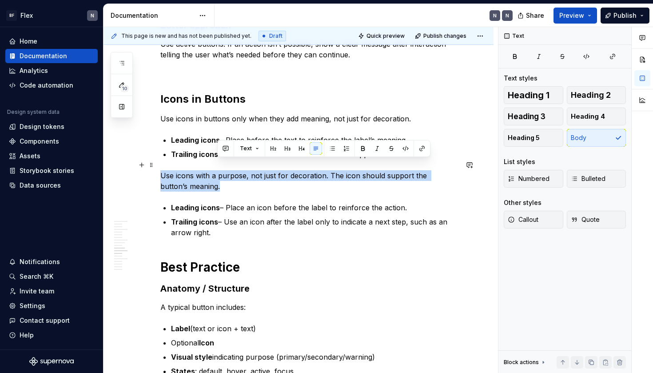
click at [234, 170] on p "Use icons with a purpose, not just for decoration. The icon should support the …" at bounding box center [309, 180] width 298 height 21
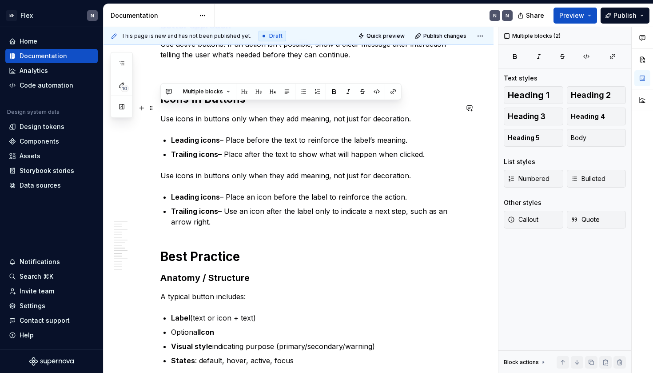
drag, startPoint x: 429, startPoint y: 143, endPoint x: 157, endPoint y: 105, distance: 274.4
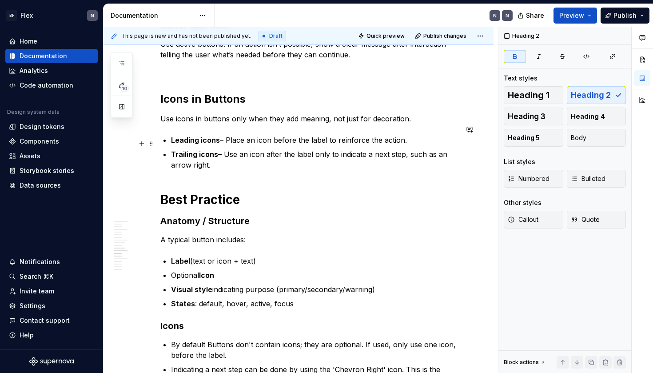
click at [222, 149] on p "Trailing icons – Use an icon after the label only to indicate a next step, such…" at bounding box center [314, 159] width 287 height 21
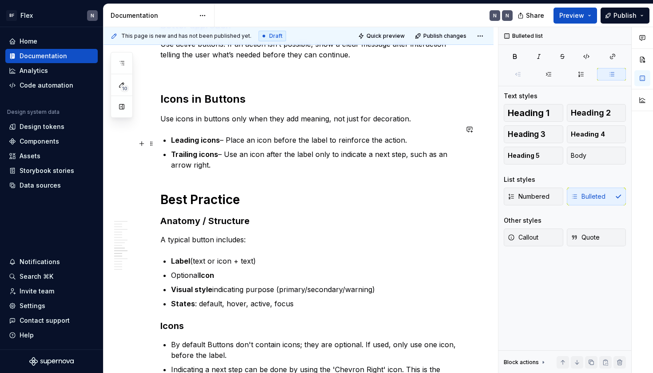
click at [250, 153] on p "Trailing icons – Use an icon after the label only to indicate a next step, such…" at bounding box center [314, 159] width 287 height 21
click at [233, 149] on p "Trailing icons – Use an icon after the label only to indicate a next step, such…" at bounding box center [314, 159] width 287 height 21
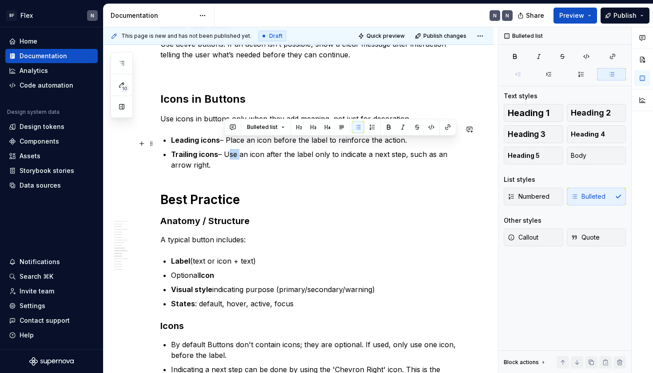
click at [233, 149] on p "Trailing icons – Use an icon after the label only to indicate a next step, such…" at bounding box center [314, 159] width 287 height 21
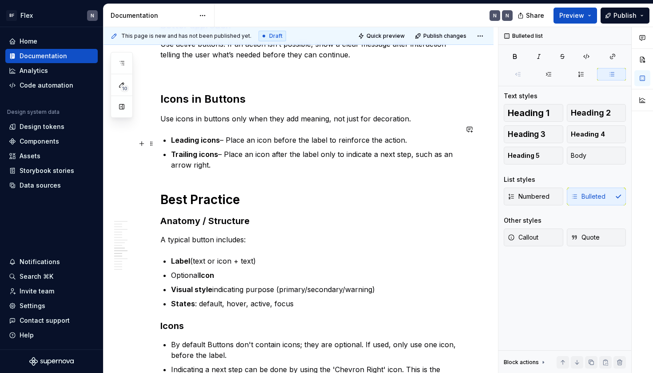
click at [278, 151] on p "Trailing icons – Place an icon after the label only to indicate a next step, su…" at bounding box center [314, 159] width 287 height 21
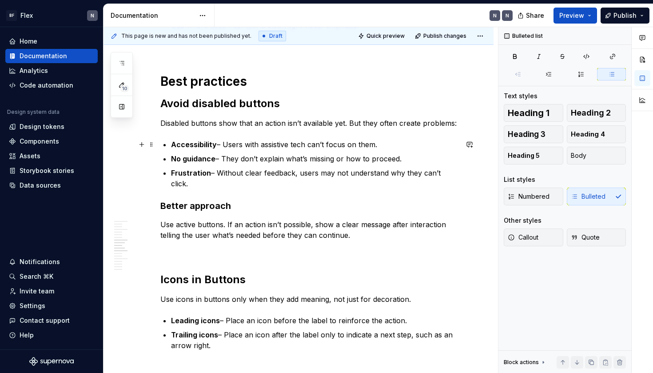
scroll to position [522, 0]
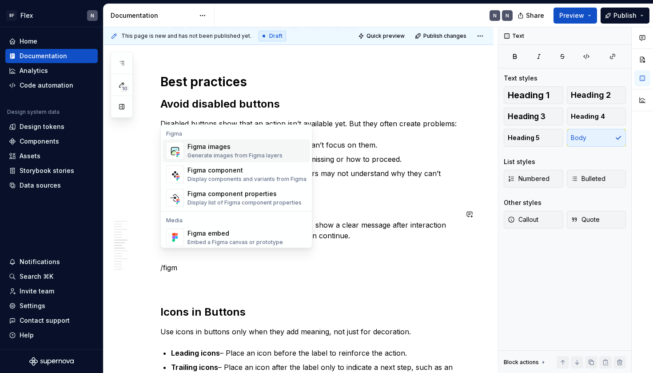
click at [238, 157] on div "Generate images from Figma layers" at bounding box center [234, 155] width 95 height 7
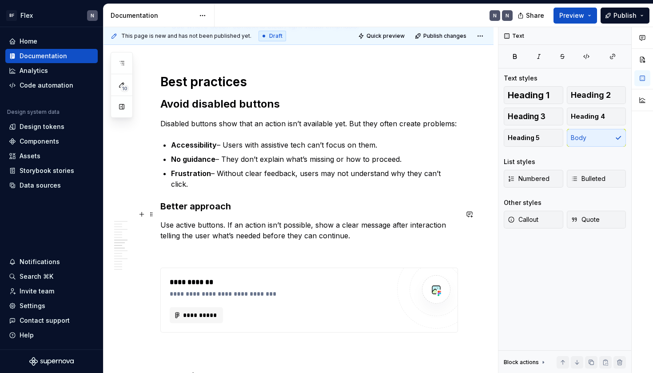
click at [205, 225] on p "Use active buttons. If an action isn’t possible, show a clear message after int…" at bounding box center [309, 229] width 298 height 21
click at [354, 246] on p at bounding box center [309, 251] width 298 height 11
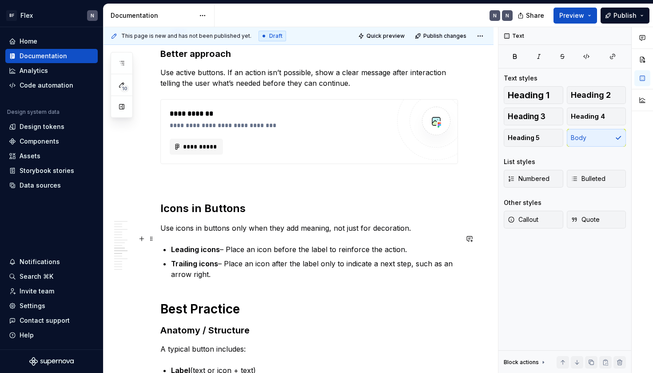
scroll to position [719, 0]
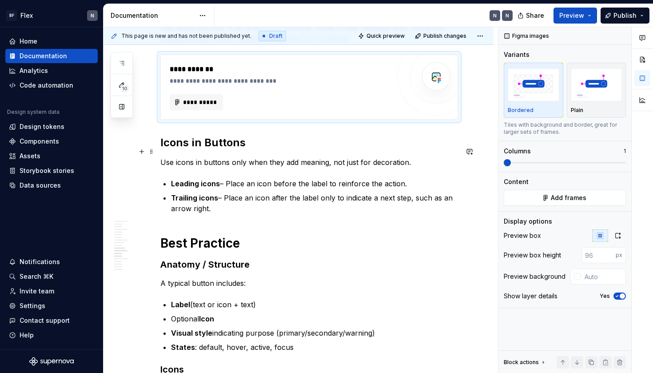
click at [229, 157] on p "Use icons in buttons only when they add meaning, not just for decoration." at bounding box center [309, 162] width 298 height 11
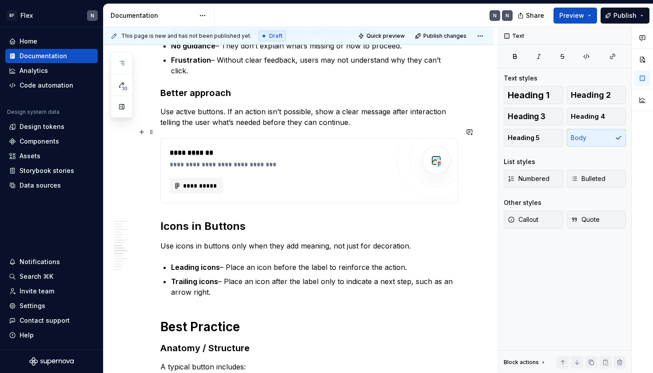
scroll to position [631, 0]
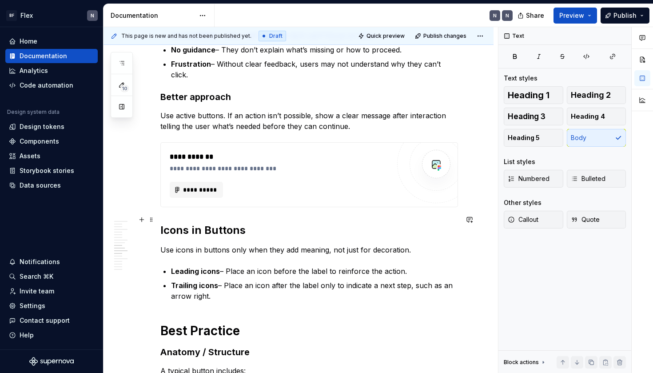
click at [166, 223] on strong "Icons in Buttons" at bounding box center [202, 229] width 85 height 13
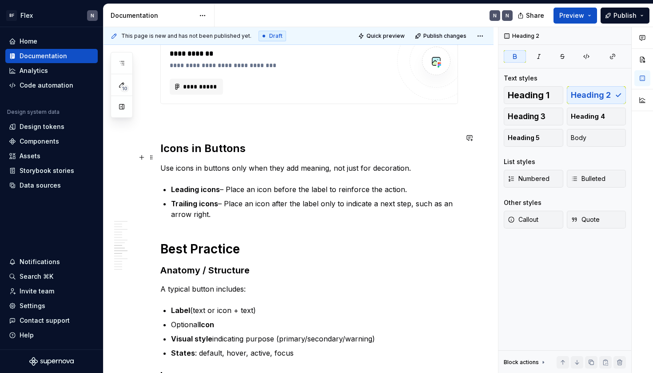
scroll to position [735, 0]
click at [233, 203] on p "Trailing icons – Place an icon after the label only to indicate a next step, su…" at bounding box center [314, 208] width 287 height 21
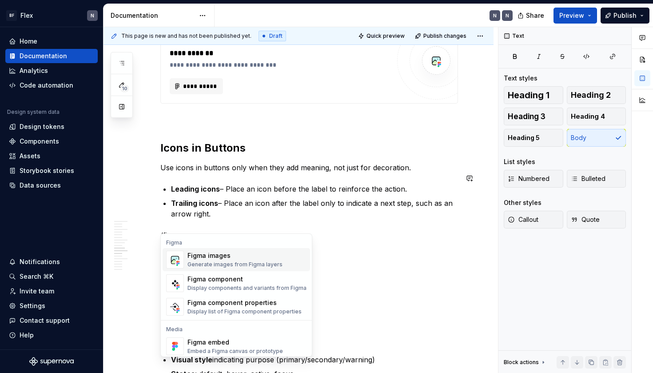
click at [226, 262] on div "Generate images from Figma layers" at bounding box center [234, 264] width 95 height 7
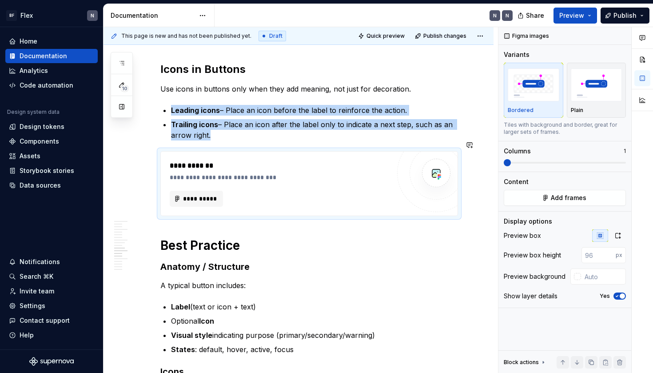
scroll to position [814, 0]
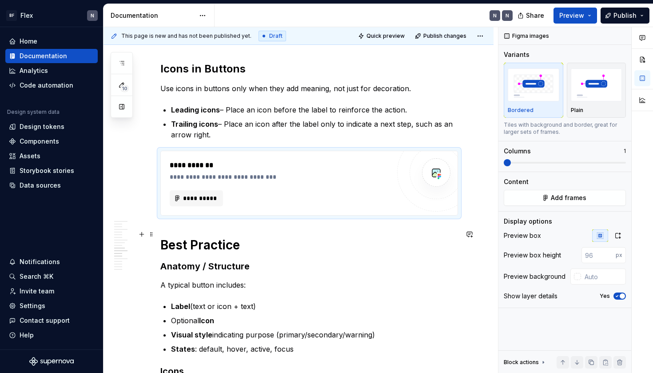
click at [222, 240] on h1 "Best Practice" at bounding box center [309, 245] width 298 height 16
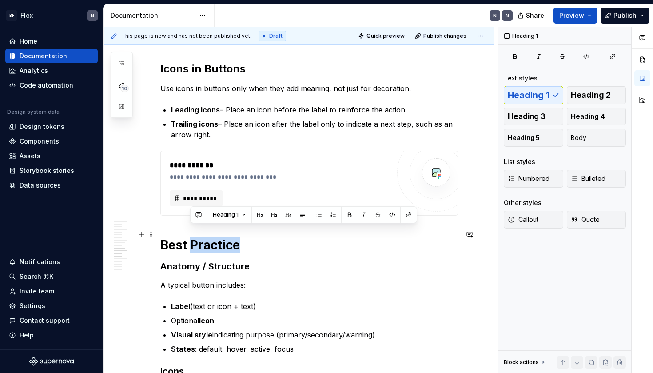
click at [222, 240] on h1 "Best Practice" at bounding box center [309, 245] width 298 height 16
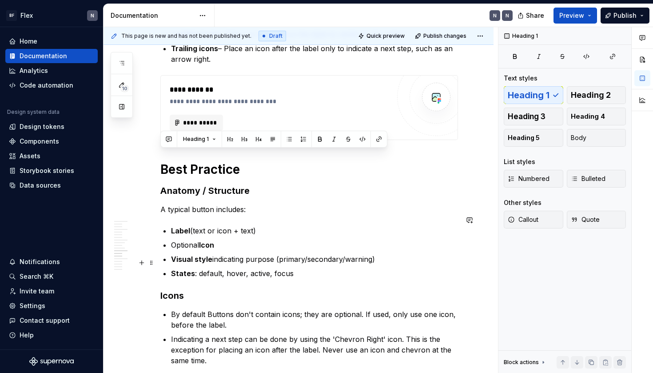
click at [229, 275] on div "**********" at bounding box center [309, 305] width 298 height 1903
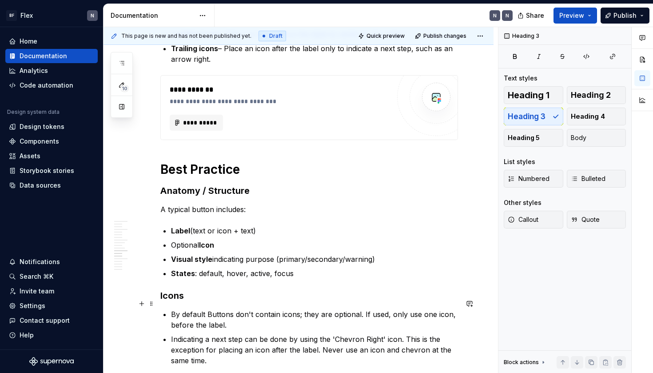
scroll to position [1001, 0]
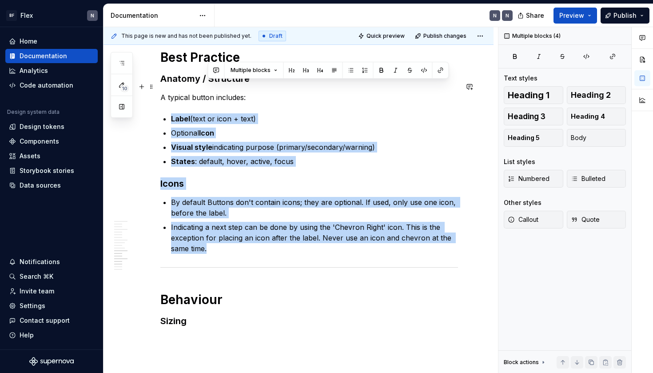
drag, startPoint x: 228, startPoint y: 239, endPoint x: 198, endPoint y: 91, distance: 151.4
click at [198, 91] on div "**********" at bounding box center [309, 193] width 298 height 1903
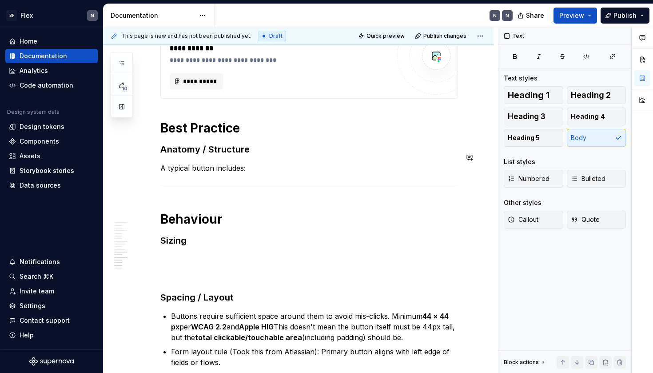
scroll to position [932, 0]
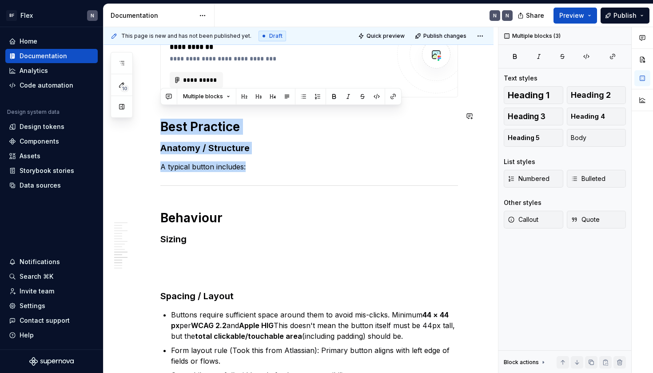
drag, startPoint x: 251, startPoint y: 152, endPoint x: 151, endPoint y: 104, distance: 110.6
click at [151, 104] on div "**********" at bounding box center [298, 237] width 390 height 1895
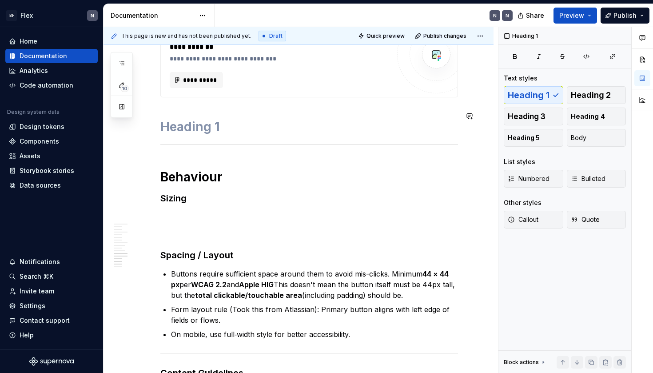
scroll to position [926, 0]
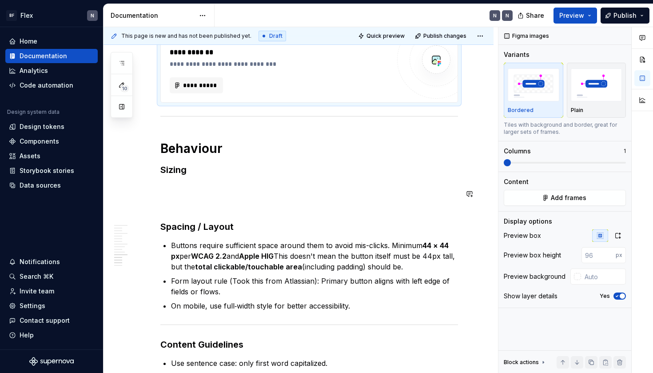
click at [236, 220] on h3 "Spacing / Layout" at bounding box center [309, 226] width 298 height 12
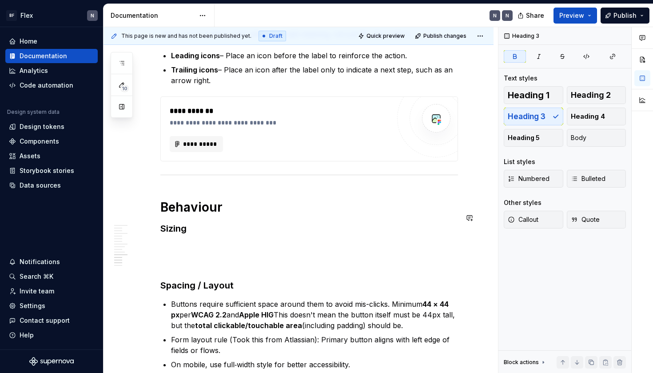
scroll to position [811, 0]
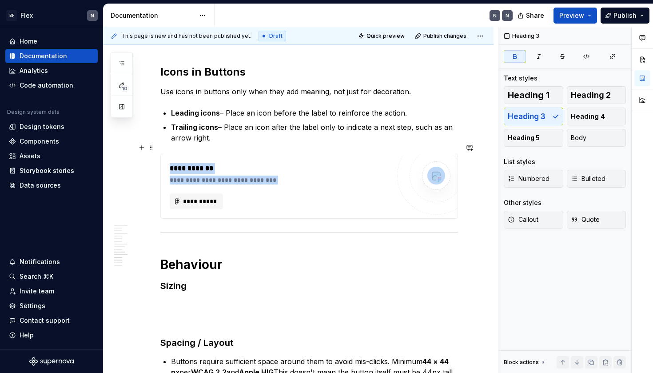
click at [227, 211] on div "**********" at bounding box center [309, 186] width 298 height 65
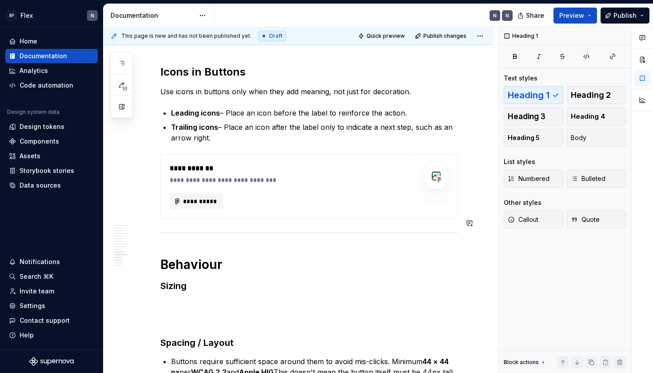
click at [226, 239] on div "**********" at bounding box center [309, 271] width 298 height 1677
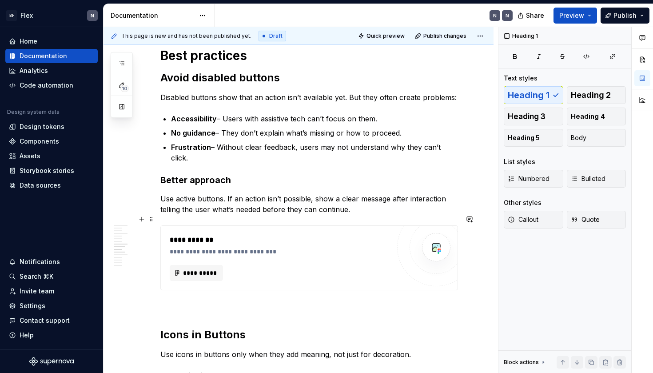
scroll to position [383, 0]
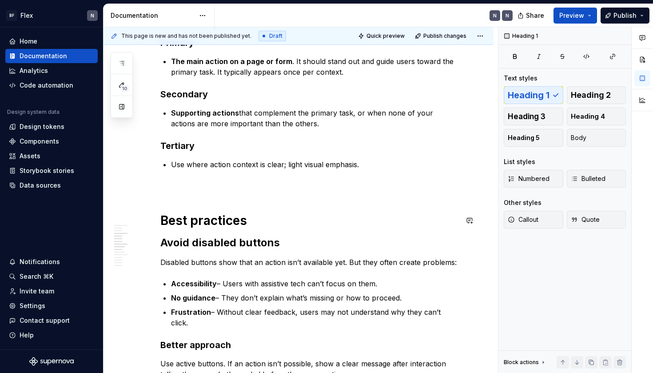
click at [225, 190] on p at bounding box center [309, 185] width 298 height 11
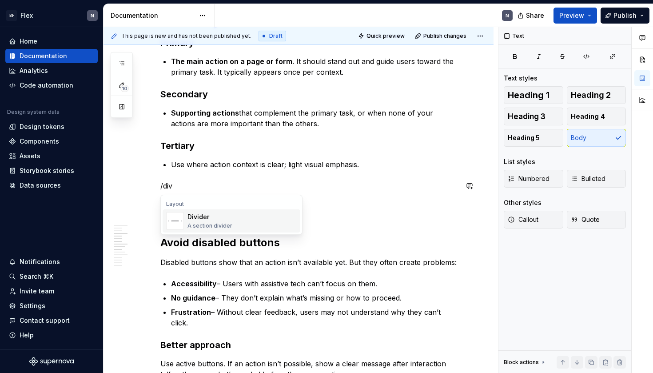
click at [200, 224] on div "A section divider" at bounding box center [209, 225] width 45 height 7
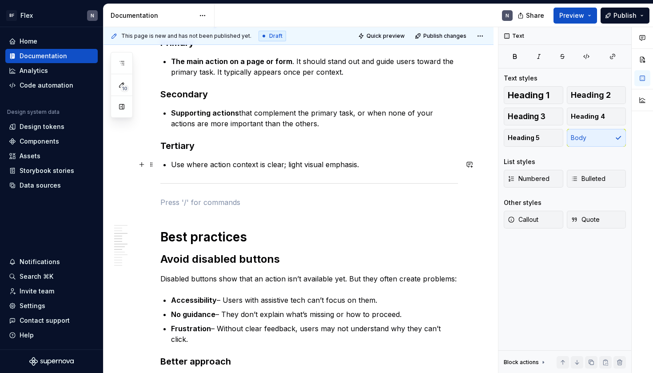
click at [384, 167] on p "Use where action context is clear; light visual emphasis." at bounding box center [314, 164] width 287 height 11
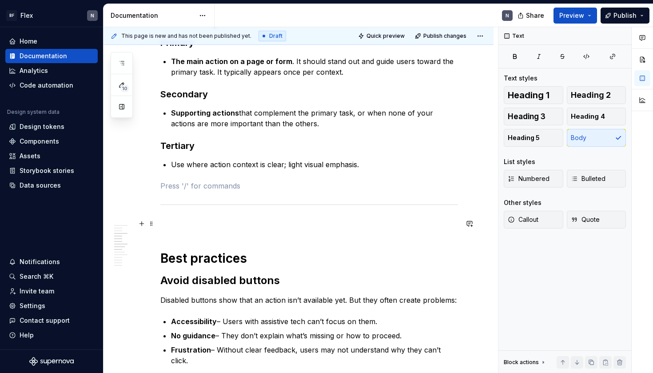
click at [236, 220] on p at bounding box center [309, 223] width 298 height 11
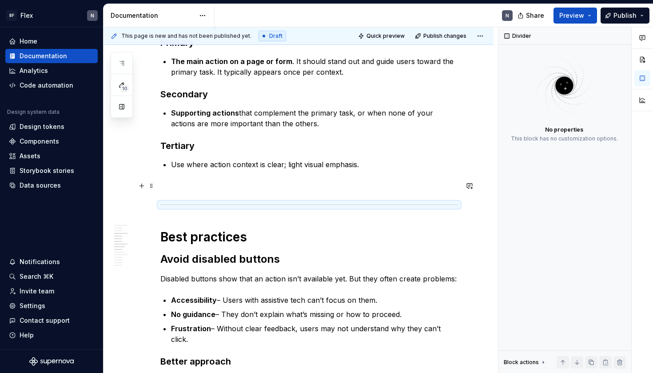
click at [240, 182] on p at bounding box center [309, 185] width 298 height 11
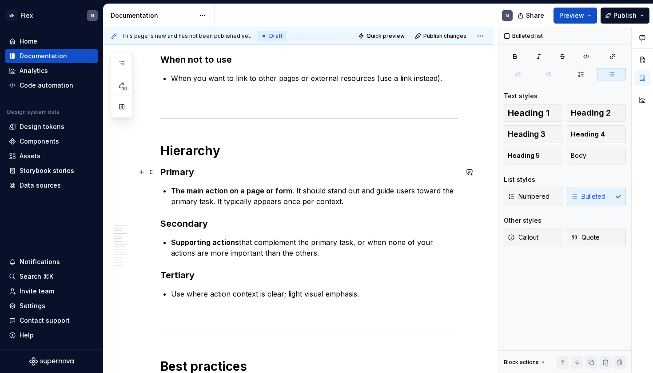
scroll to position [250, 0]
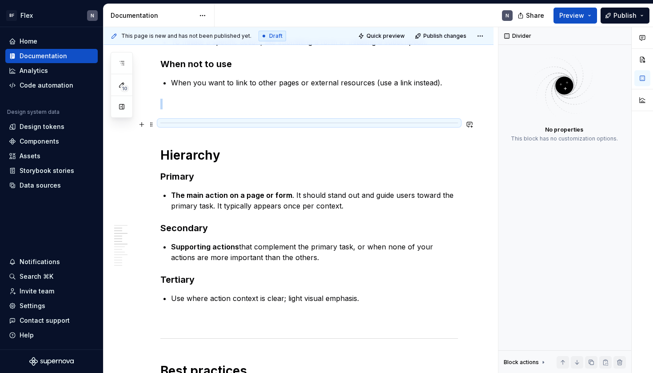
click at [298, 124] on div at bounding box center [309, 123] width 298 height 6
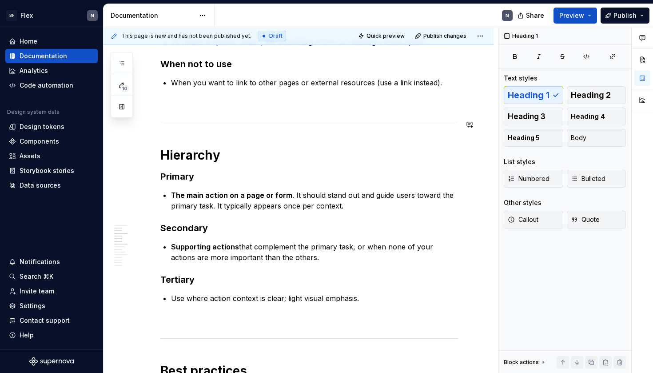
click at [277, 99] on p at bounding box center [309, 104] width 298 height 11
click at [267, 157] on h1 "Hierarchy" at bounding box center [309, 155] width 298 height 16
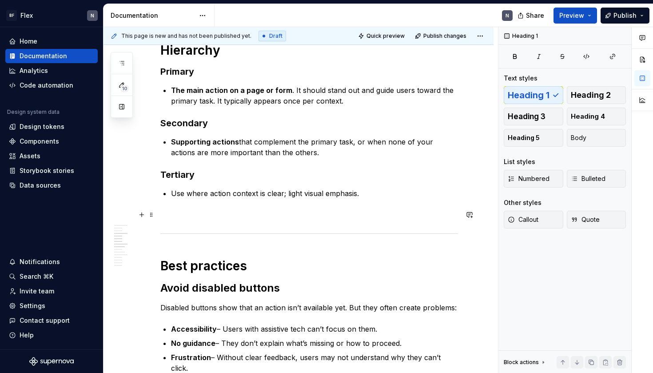
click at [228, 211] on p at bounding box center [309, 214] width 298 height 11
click at [274, 216] on p at bounding box center [309, 214] width 298 height 11
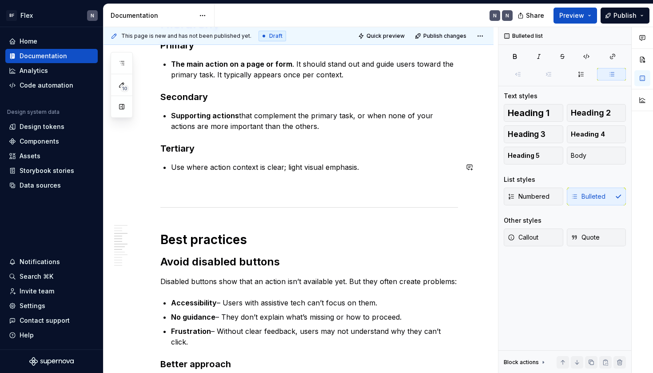
scroll to position [334, 0]
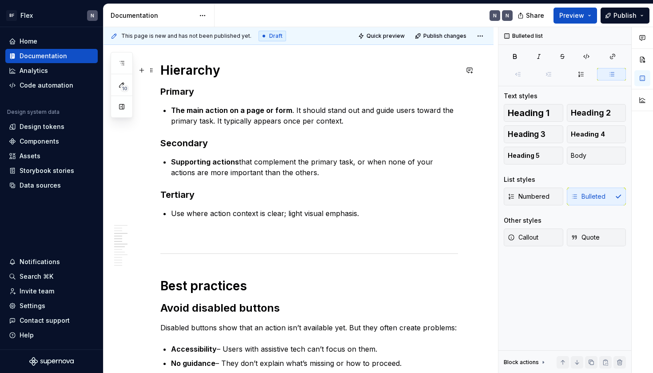
click at [257, 75] on h1 "Hierarchy" at bounding box center [309, 70] width 298 height 16
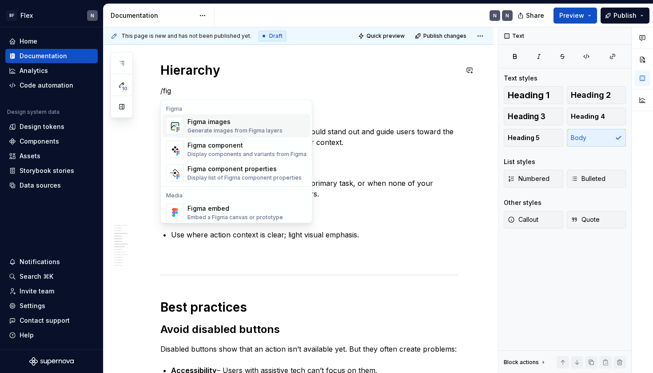
click at [240, 121] on div "Figma images" at bounding box center [234, 121] width 95 height 9
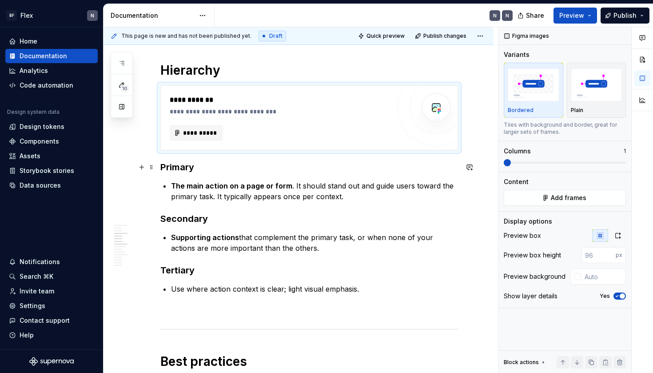
click at [249, 161] on h3 "Primary" at bounding box center [309, 167] width 298 height 12
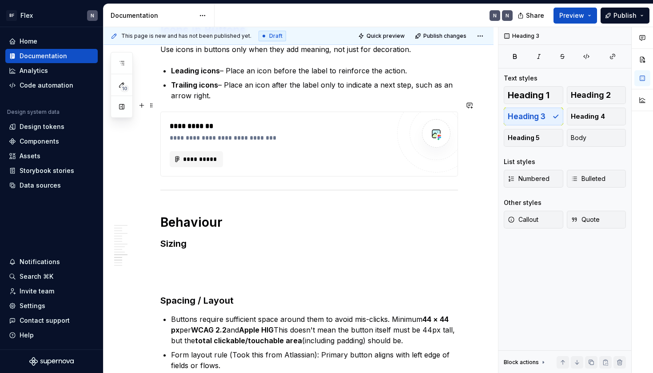
scroll to position [946, 0]
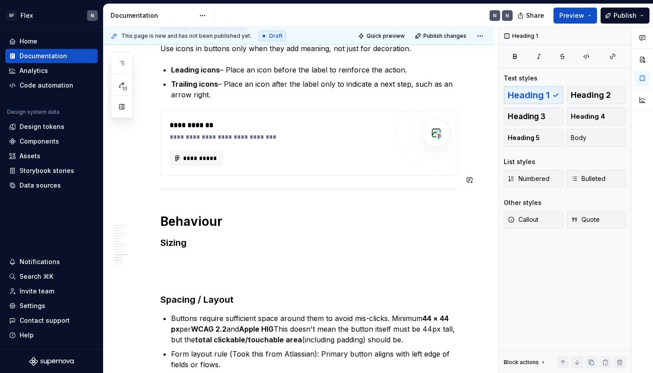
click at [241, 188] on div "**********" at bounding box center [309, 182] width 298 height 1769
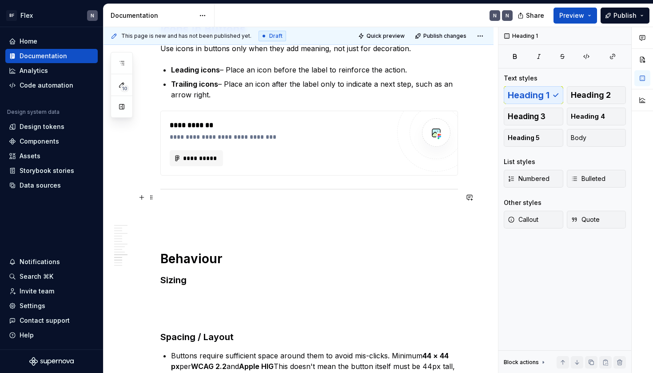
click at [226, 203] on p at bounding box center [309, 208] width 298 height 11
click at [238, 274] on h3 "Sizing" at bounding box center [309, 280] width 298 height 12
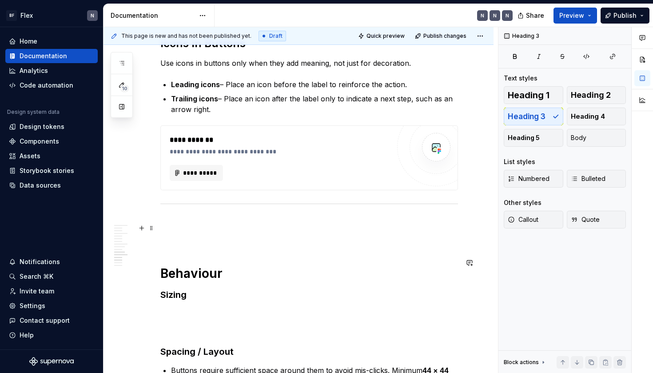
scroll to position [807, 0]
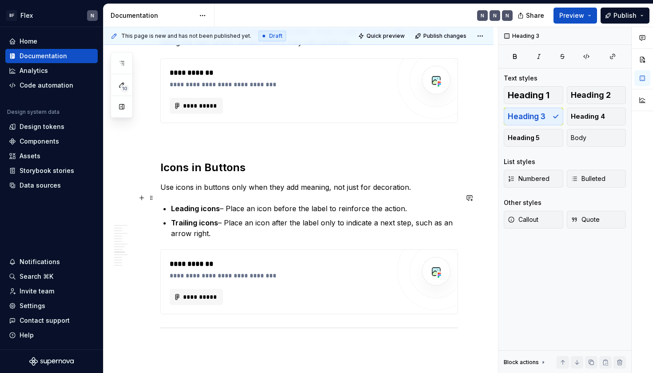
click at [228, 203] on p "Leading icons – Place an icon before the label to reinforce the action." at bounding box center [314, 208] width 287 height 11
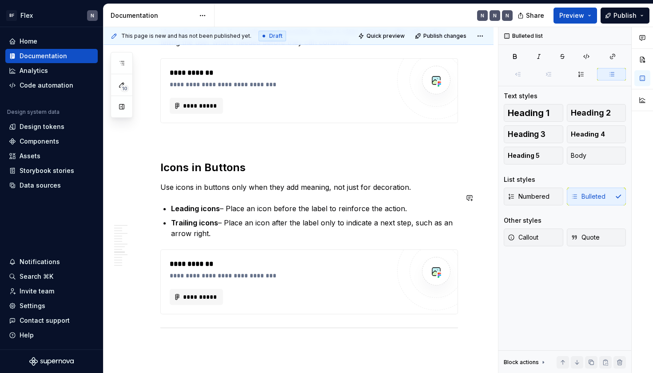
scroll to position [690, 0]
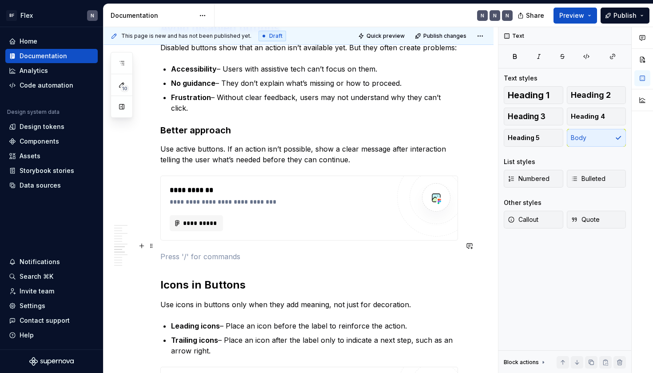
click at [228, 251] on p at bounding box center [309, 256] width 298 height 11
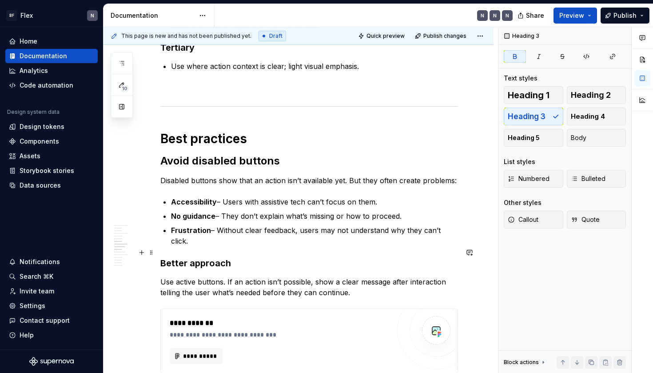
click at [228, 258] on strong "Better approach" at bounding box center [195, 263] width 71 height 11
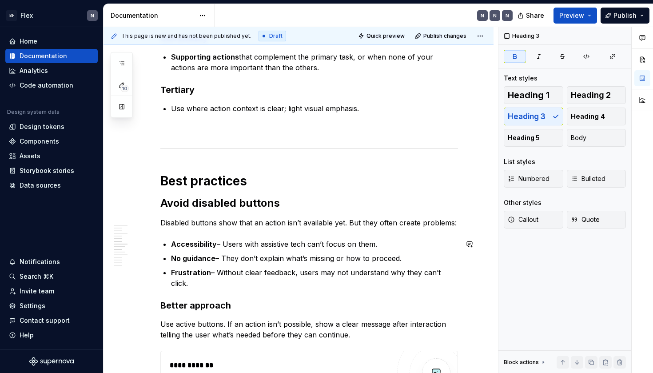
scroll to position [440, 0]
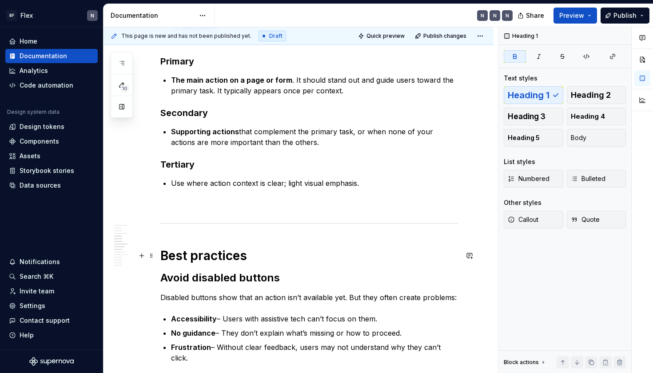
click at [228, 254] on strong "Best practices" at bounding box center [203, 255] width 87 height 15
click at [224, 202] on p at bounding box center [309, 204] width 298 height 11
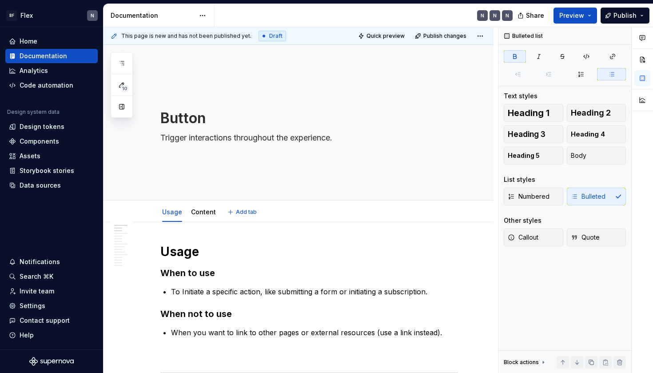
scroll to position [0, 0]
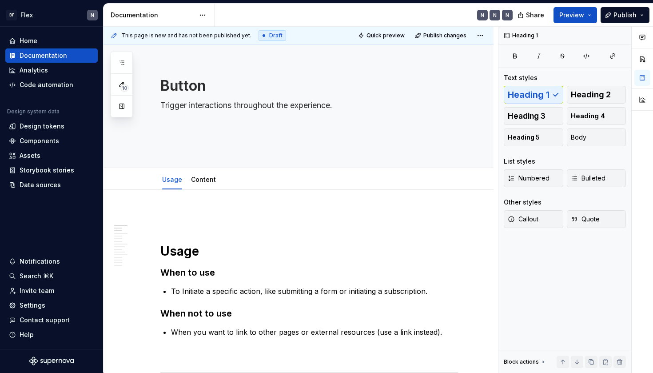
click at [186, 215] on p at bounding box center [309, 216] width 298 height 11
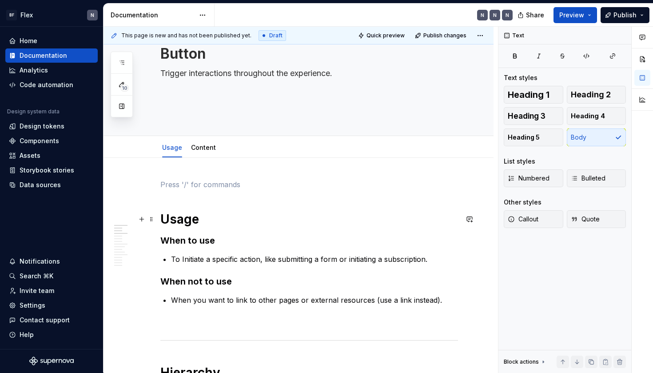
click at [167, 214] on h1 "Usage" at bounding box center [309, 219] width 298 height 16
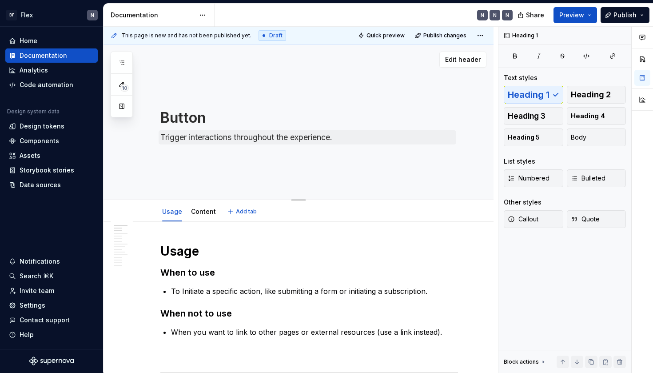
scroll to position [0, 0]
click at [369, 81] on div "Button Trigger interactions throughout the experience." at bounding box center [309, 122] width 298 height 87
click at [356, 121] on textarea "Button" at bounding box center [308, 117] width 298 height 21
click at [350, 135] on textarea "Trigger interactions throughout the experience." at bounding box center [308, 137] width 298 height 14
click at [479, 59] on span "Edit header" at bounding box center [463, 59] width 36 height 9
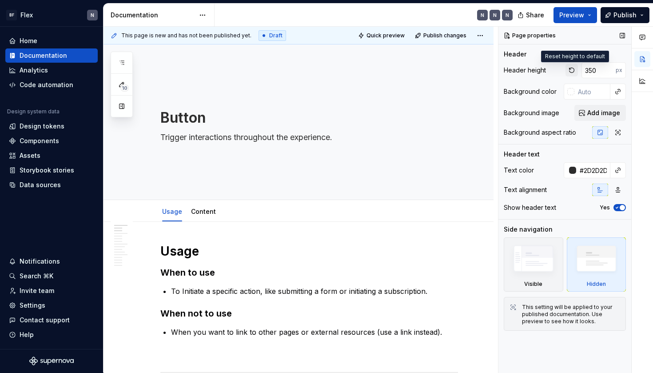
click at [575, 73] on button "button" at bounding box center [571, 70] width 12 height 12
type textarea "*"
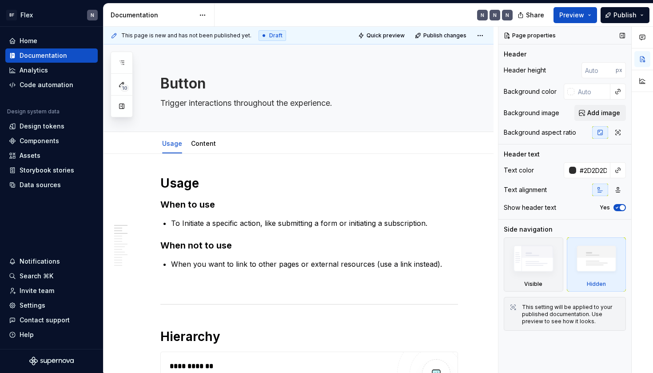
type textarea "*"
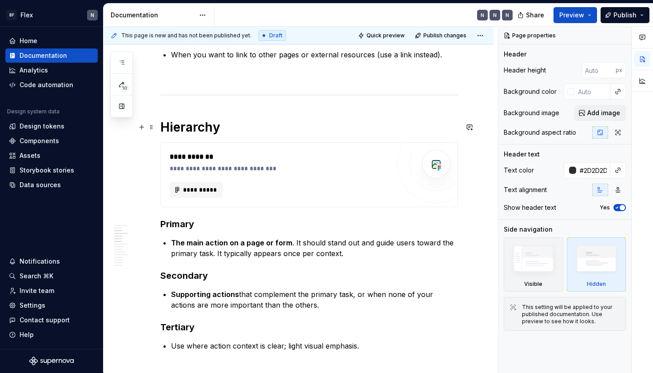
scroll to position [208, 0]
